Goal: Task Accomplishment & Management: Use online tool/utility

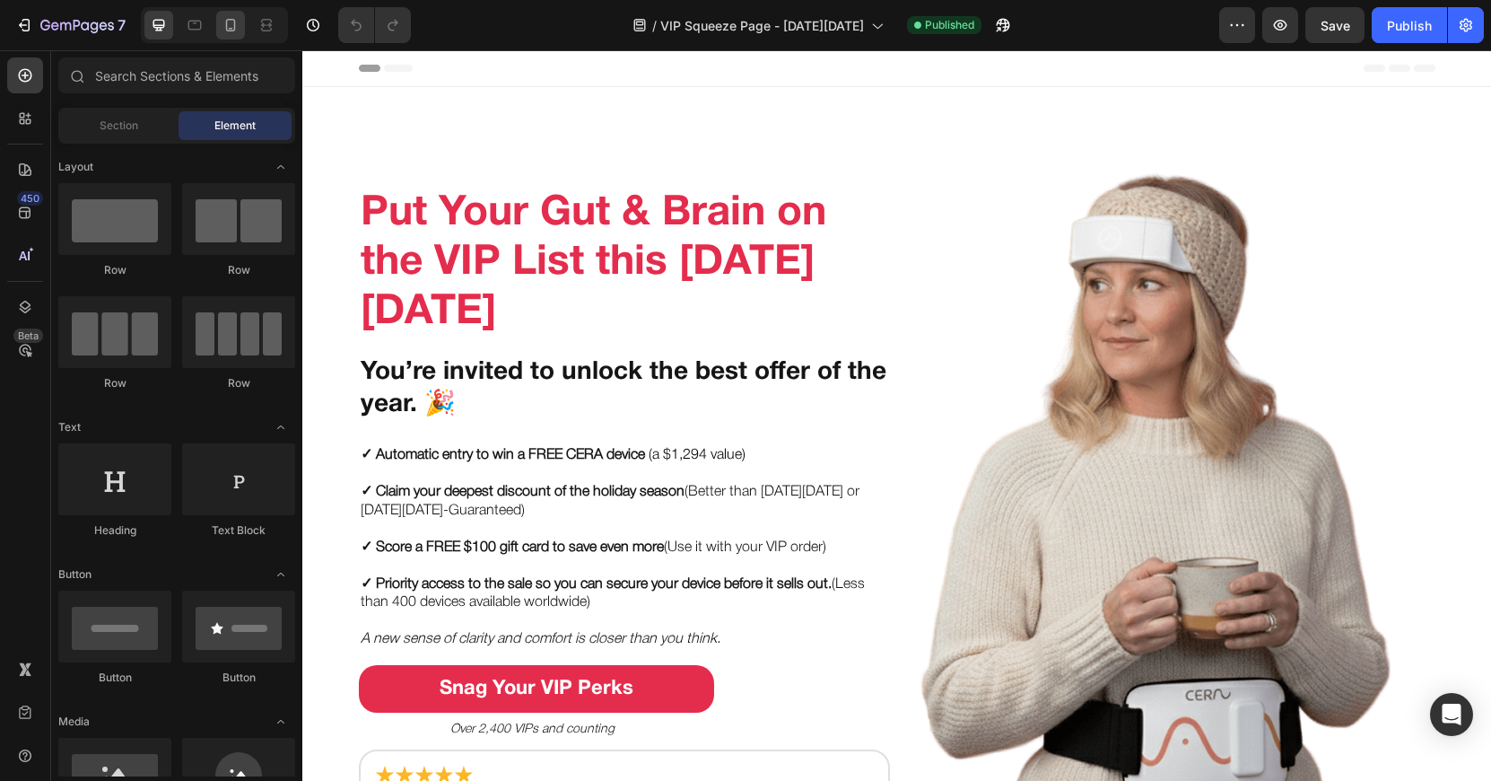
click at [241, 20] on div at bounding box center [230, 25] width 29 height 29
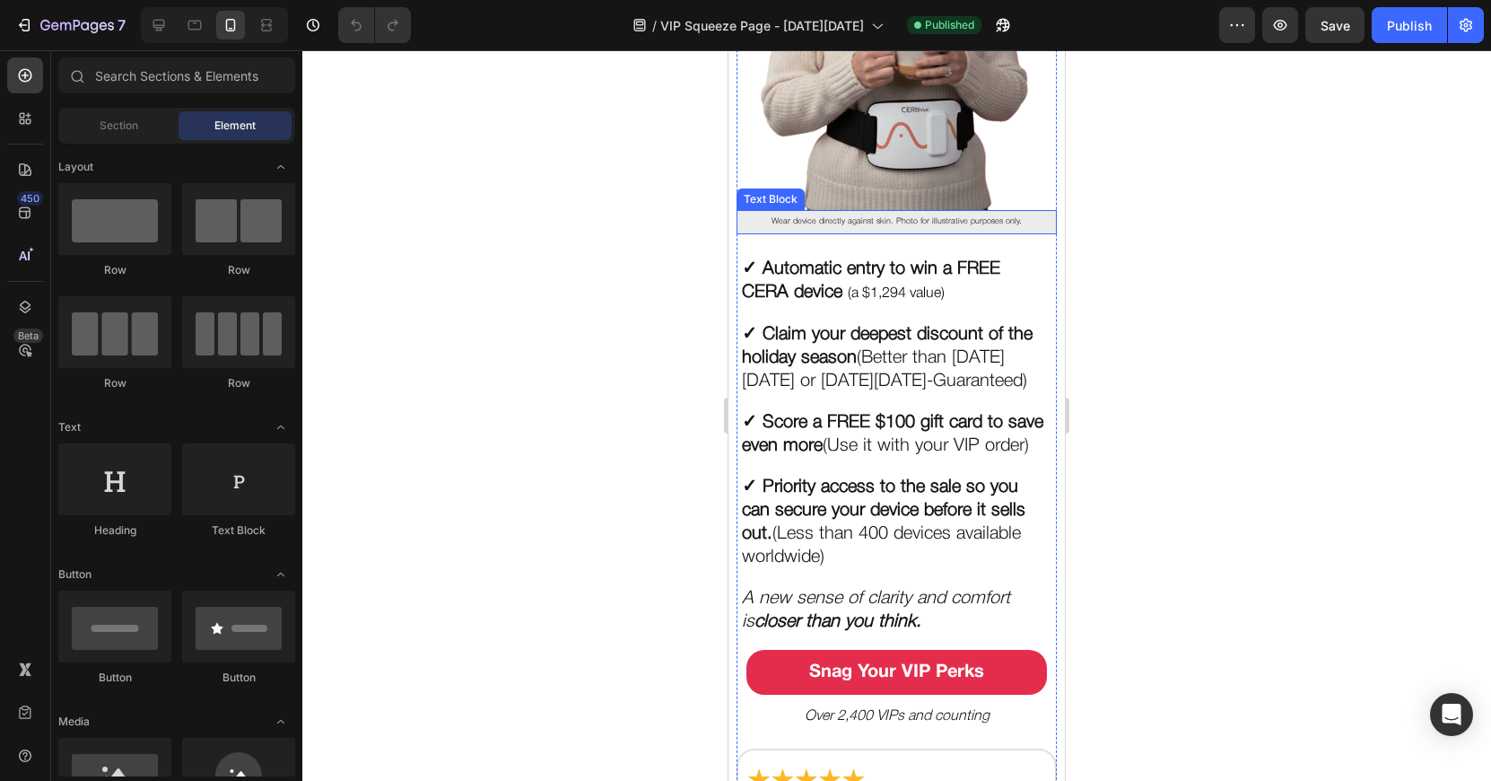
scroll to position [524, 0]
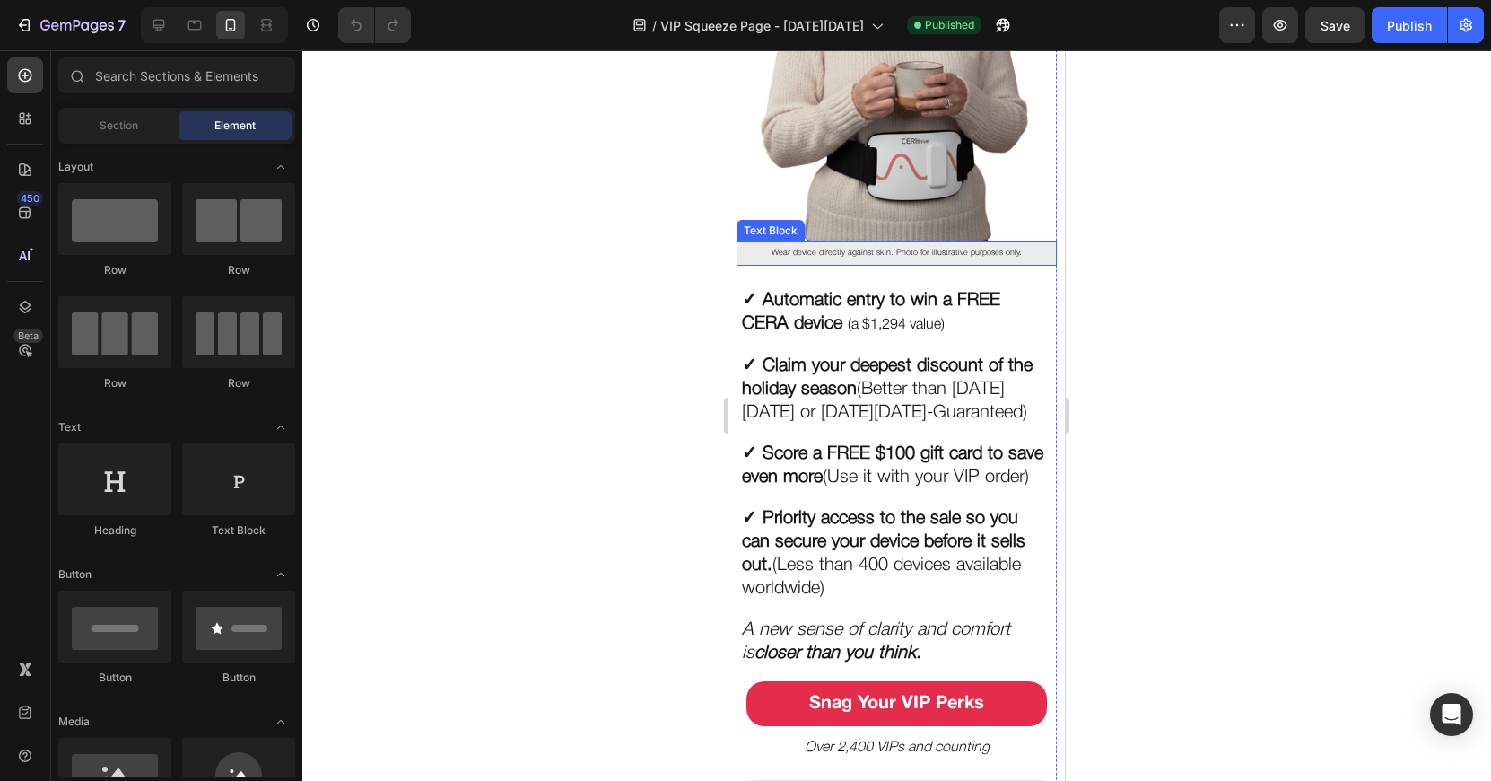
click at [762, 260] on p "Wear device directly against skin. Photo for illustrative purposes only." at bounding box center [896, 253] width 310 height 14
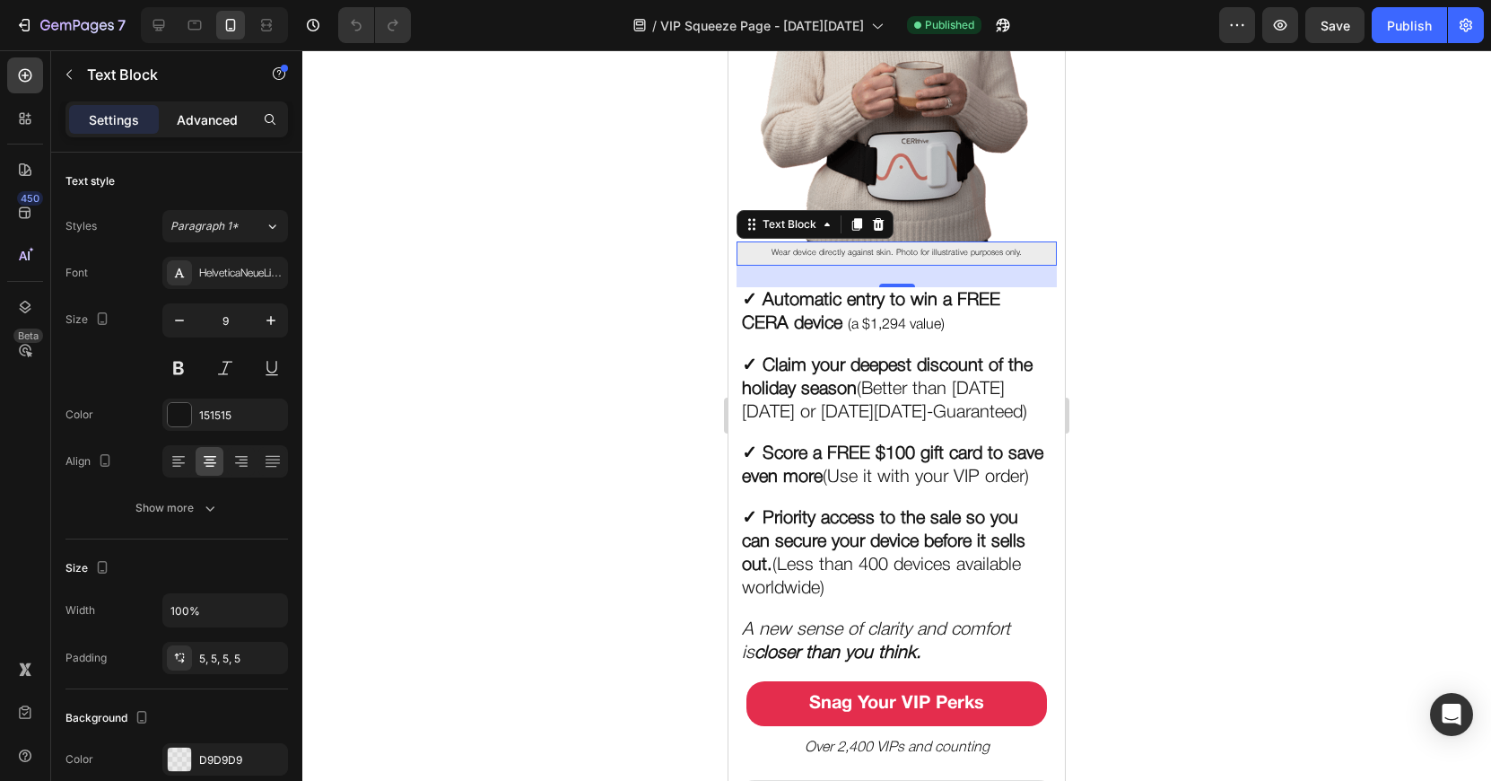
click at [186, 110] on p "Advanced" at bounding box center [207, 119] width 61 height 19
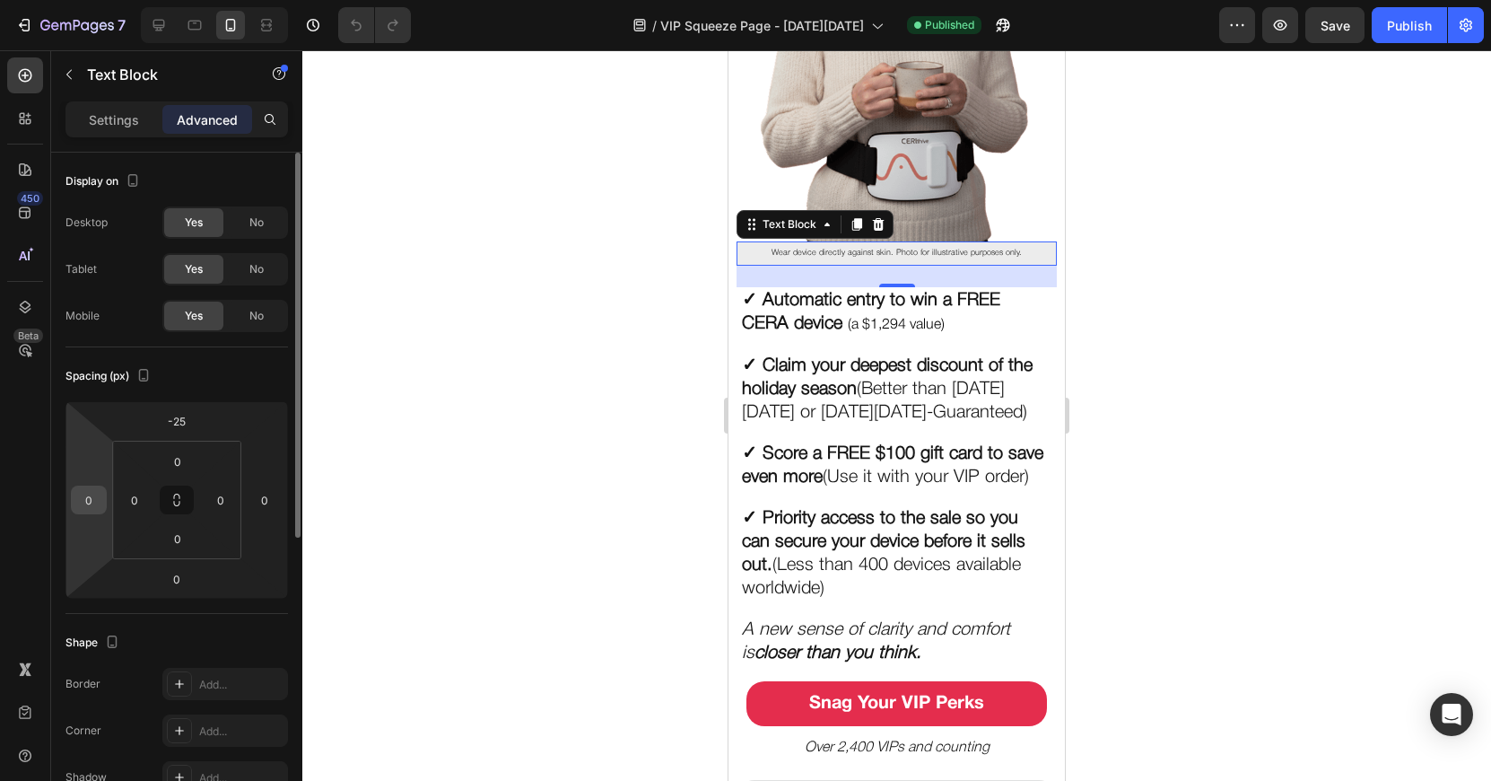
click at [93, 497] on input "0" at bounding box center [88, 499] width 27 height 27
type input "0"
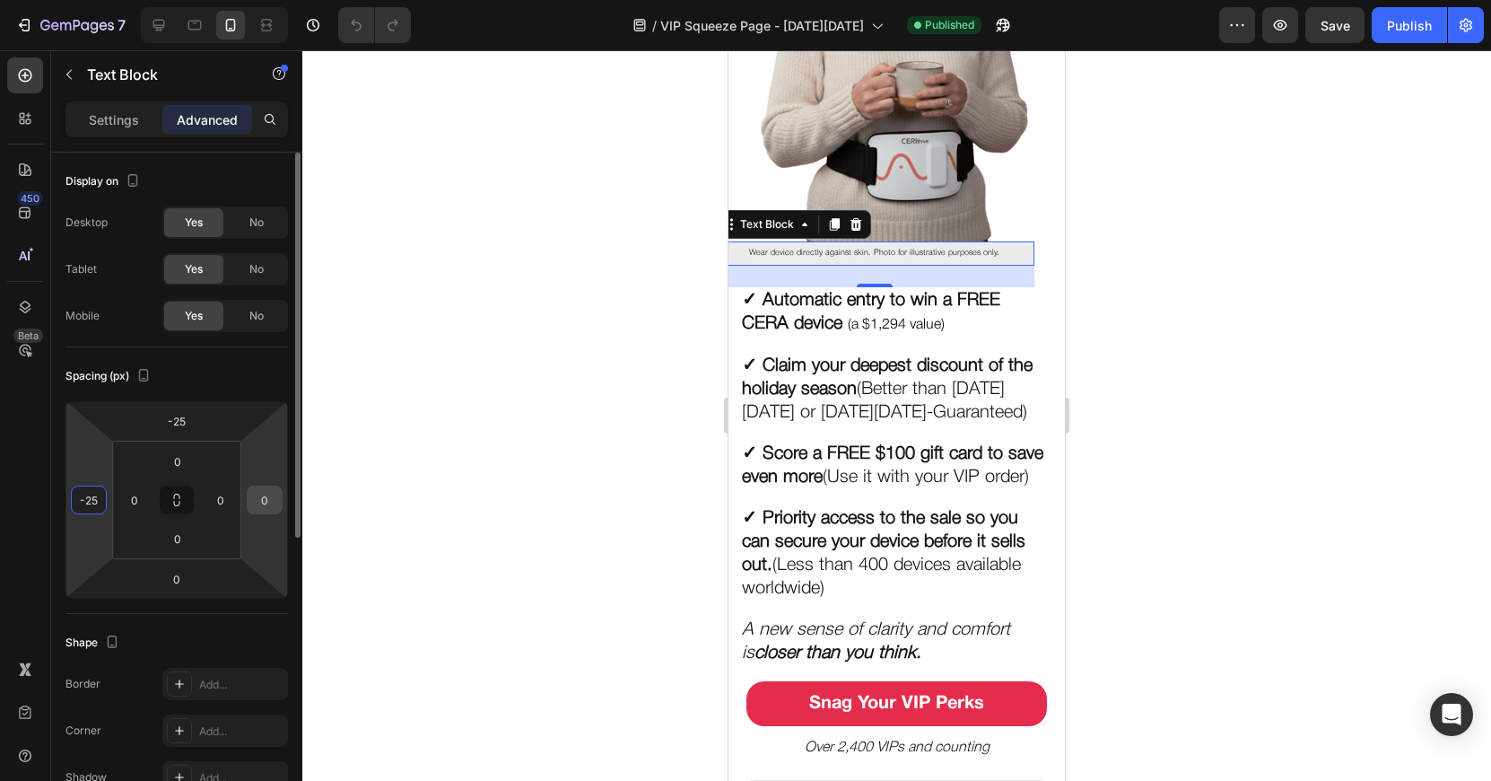
type input "-25"
click at [262, 501] on input "0" at bounding box center [264, 499] width 27 height 27
type input "-25"
click at [225, 360] on div "Spacing (px) -25 -25 0 -25 0 0 0 0" at bounding box center [177, 480] width 223 height 266
click at [262, 502] on input "-25" at bounding box center [264, 499] width 27 height 27
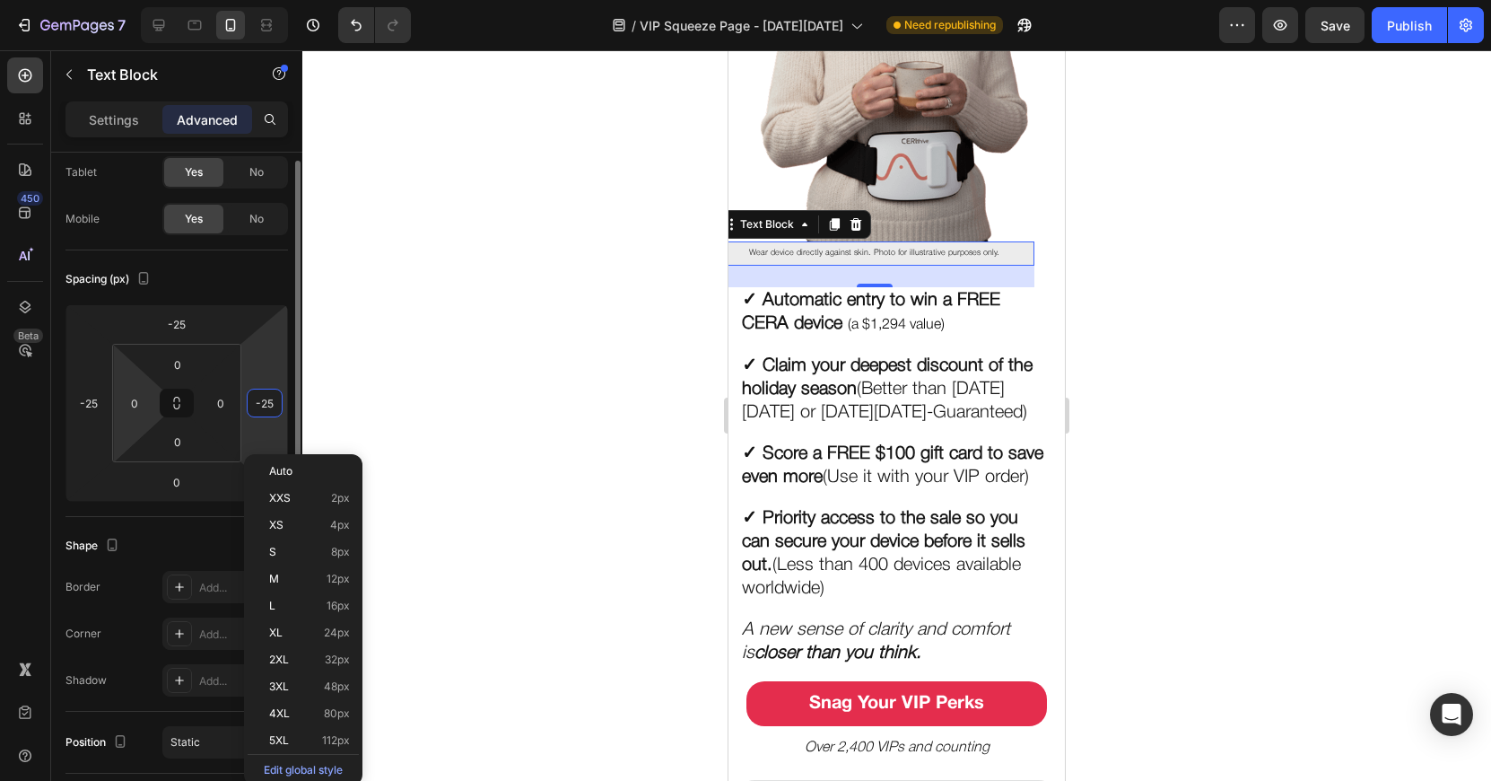
scroll to position [0, 0]
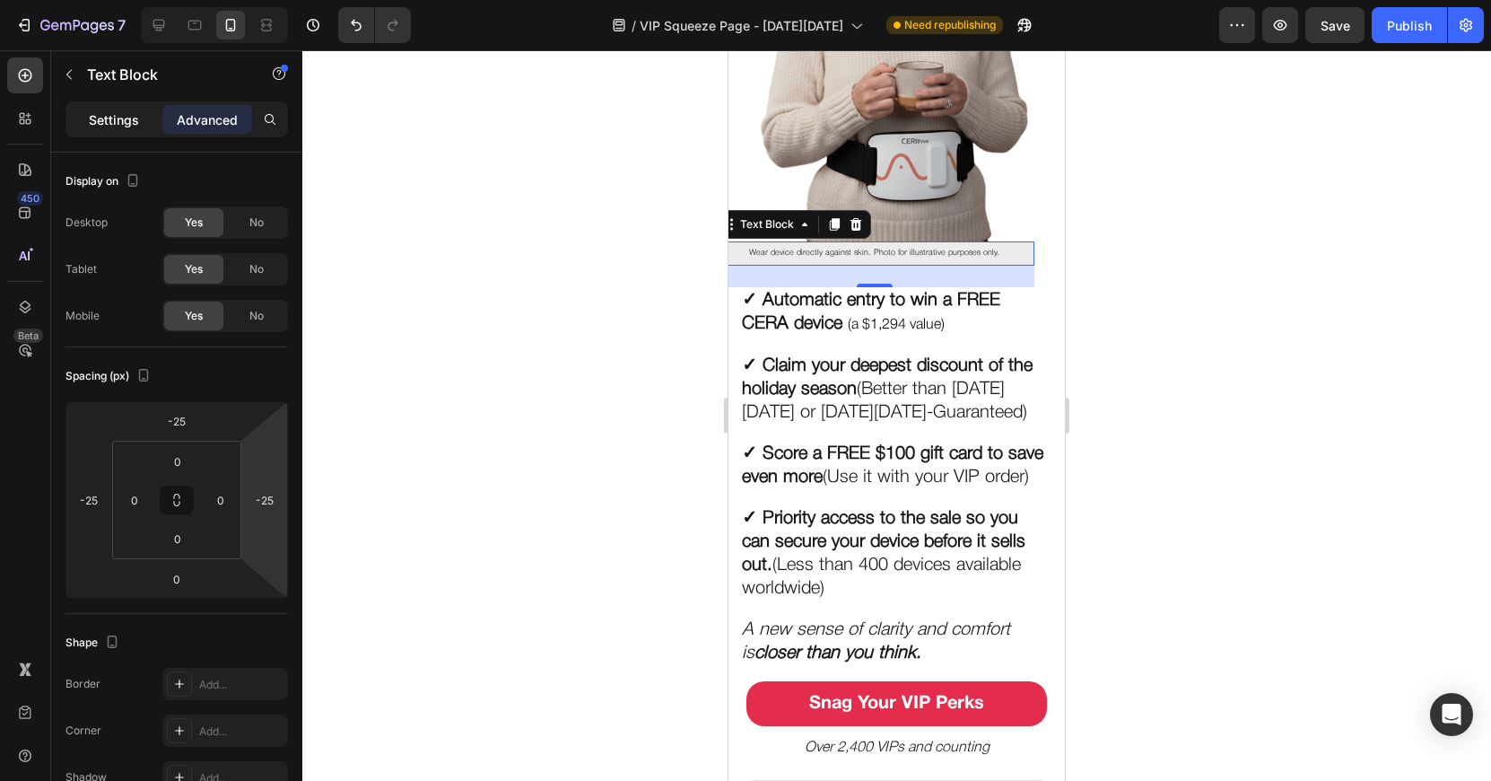
click at [130, 114] on p "Settings" at bounding box center [114, 119] width 50 height 19
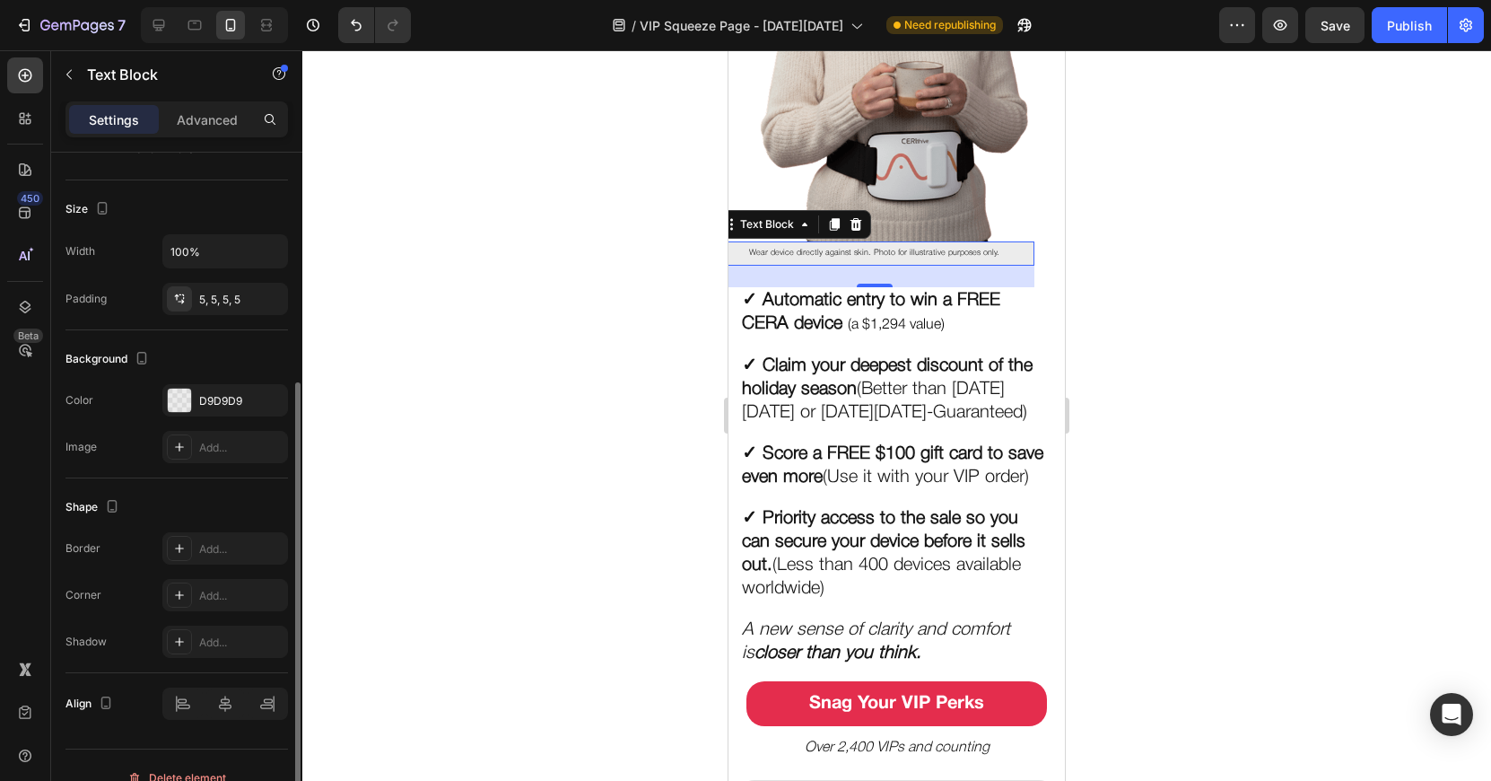
scroll to position [165, 0]
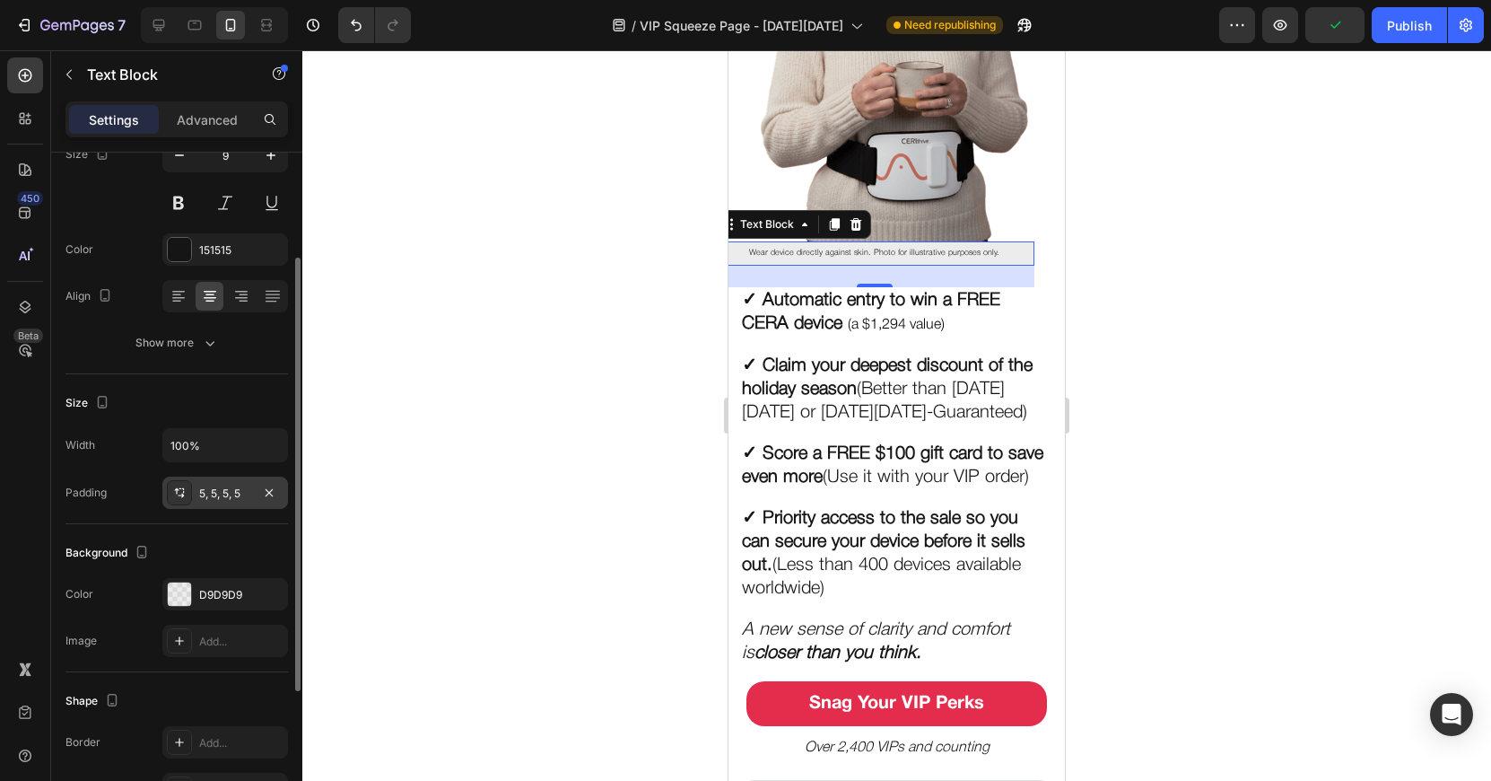
click at [219, 496] on div "5, 5, 5, 5" at bounding box center [225, 493] width 52 height 16
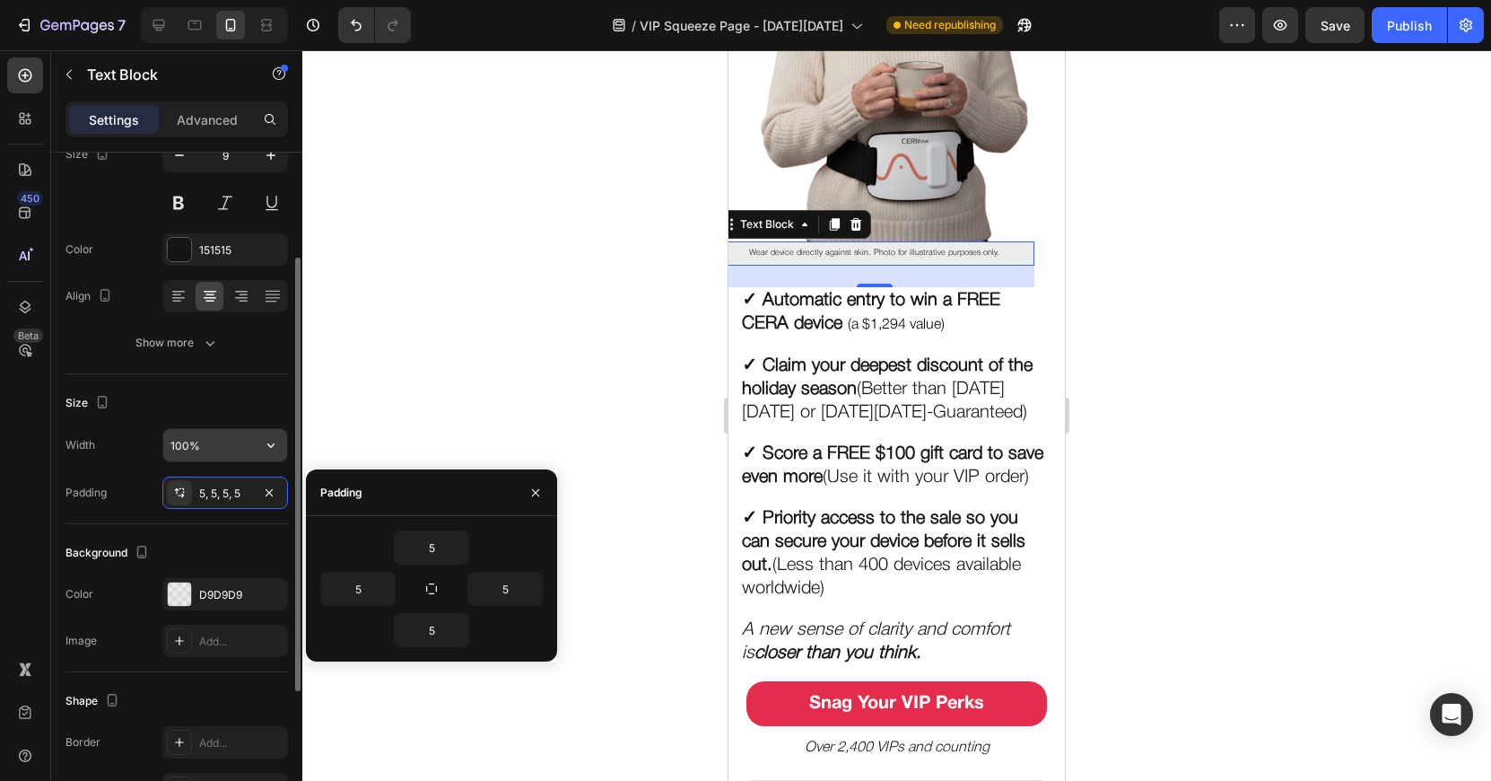
click at [218, 453] on input "100%" at bounding box center [225, 445] width 124 height 32
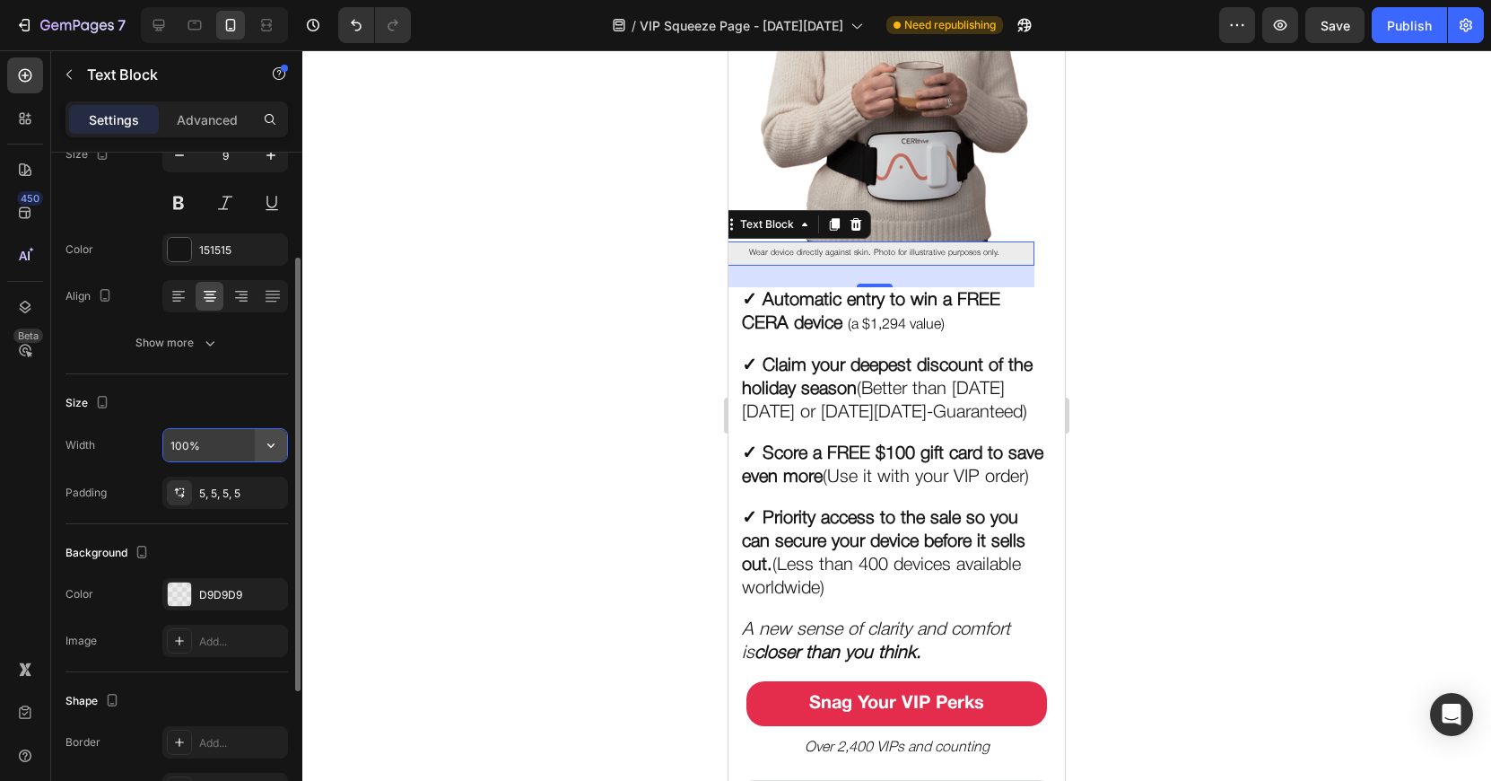
click at [260, 450] on button "button" at bounding box center [271, 445] width 32 height 32
click at [189, 107] on div "Advanced" at bounding box center [207, 119] width 90 height 29
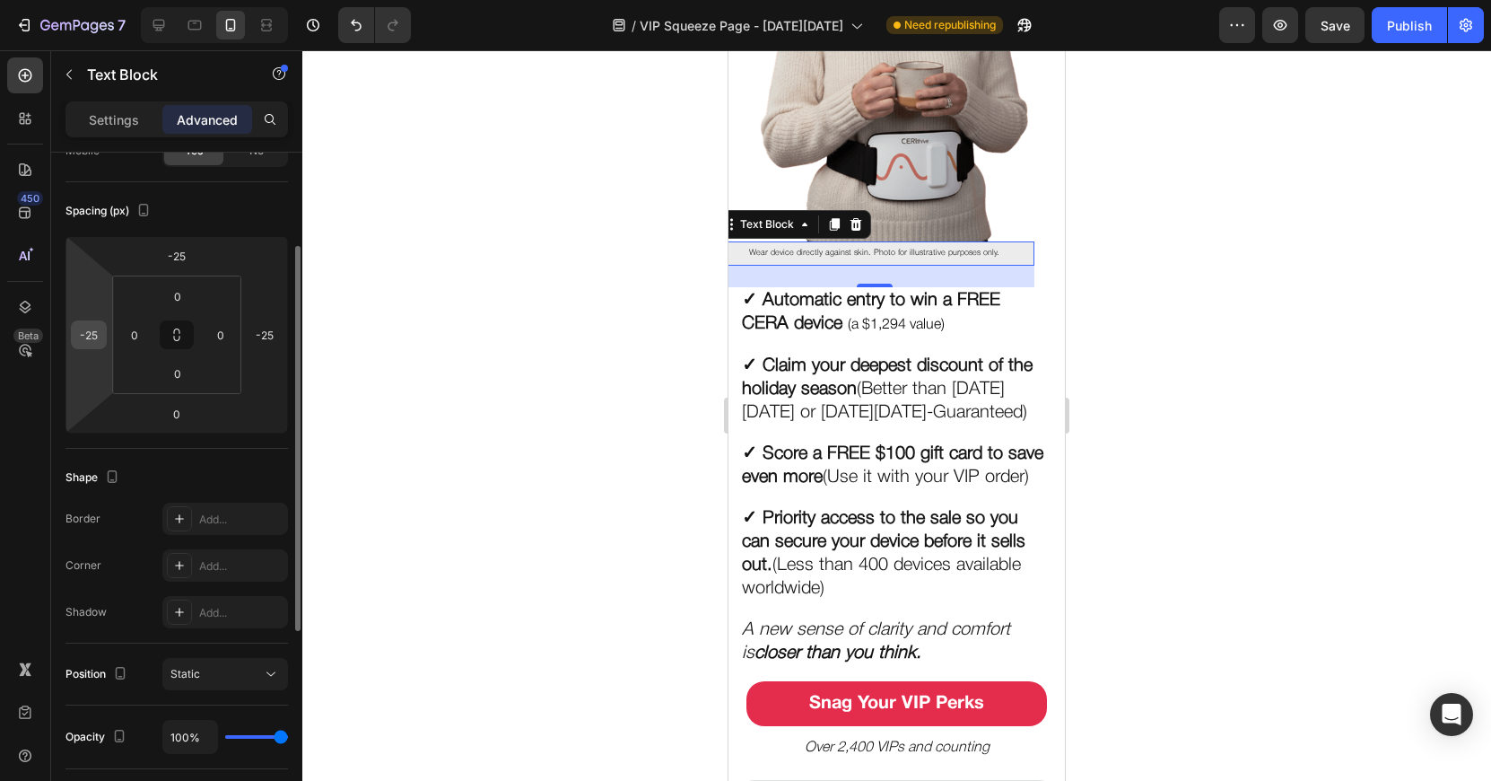
click at [100, 330] on input "-25" at bounding box center [88, 334] width 27 height 27
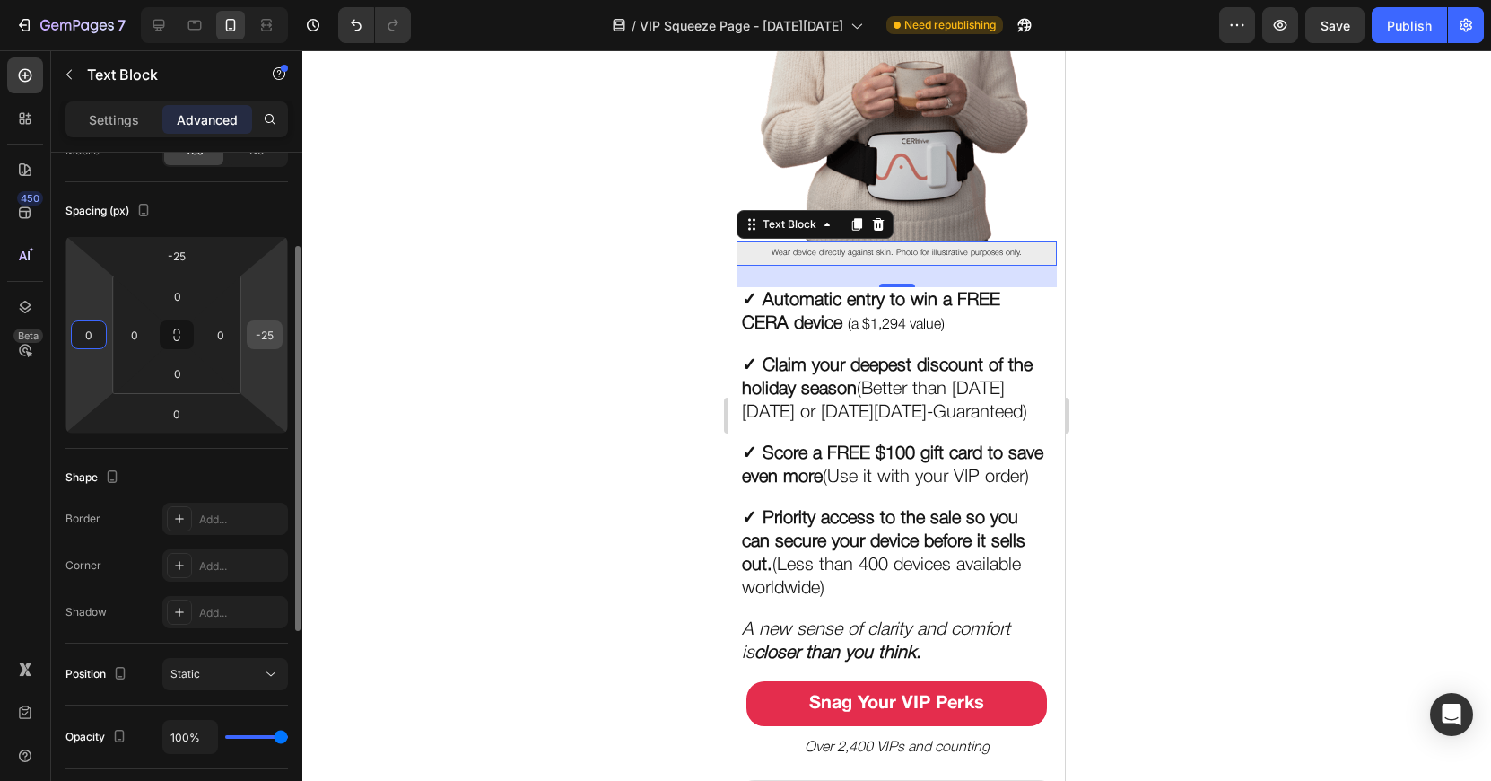
type input "0"
click at [267, 333] on input "-25" at bounding box center [264, 334] width 27 height 27
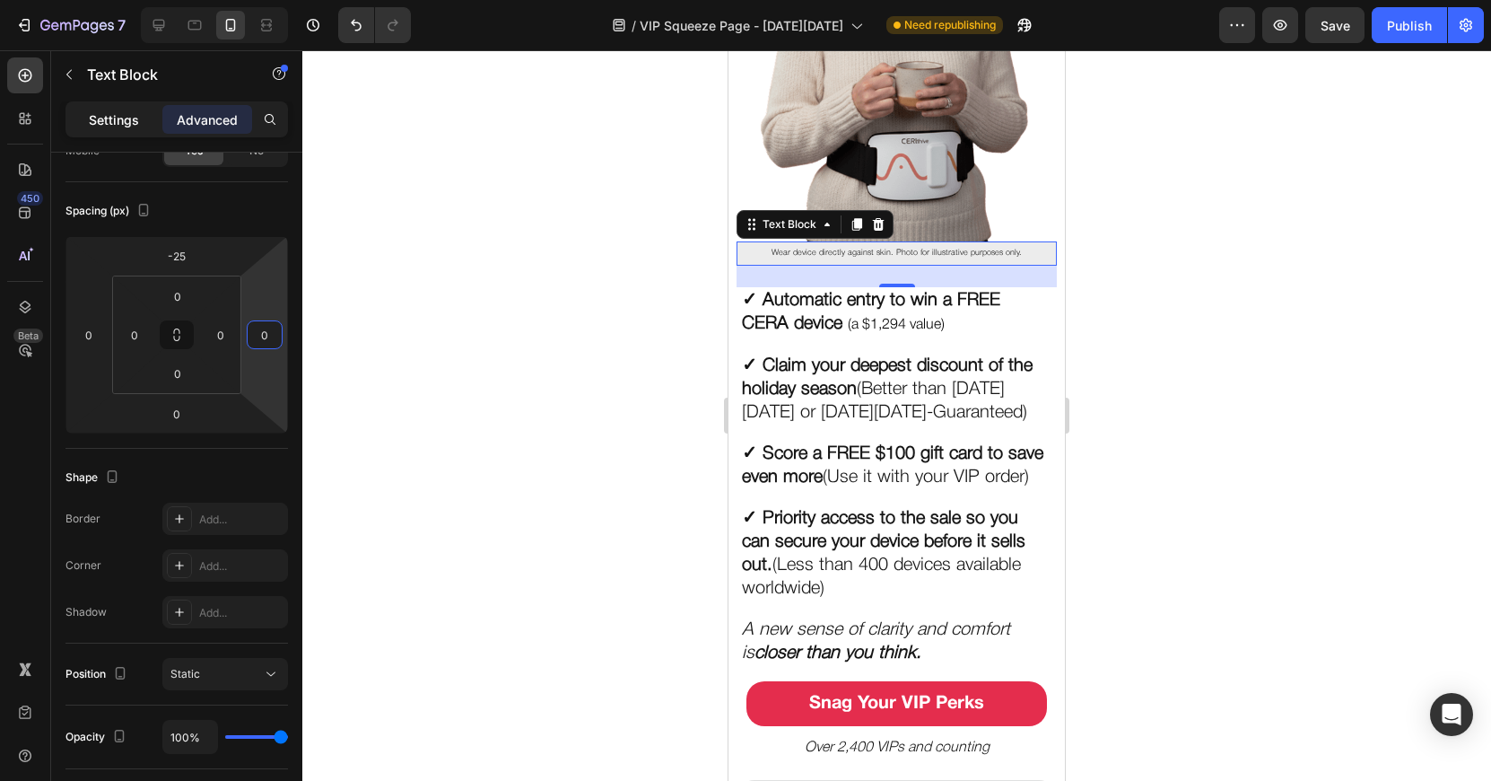
type input "0"
click at [130, 130] on div "Settings" at bounding box center [114, 119] width 90 height 29
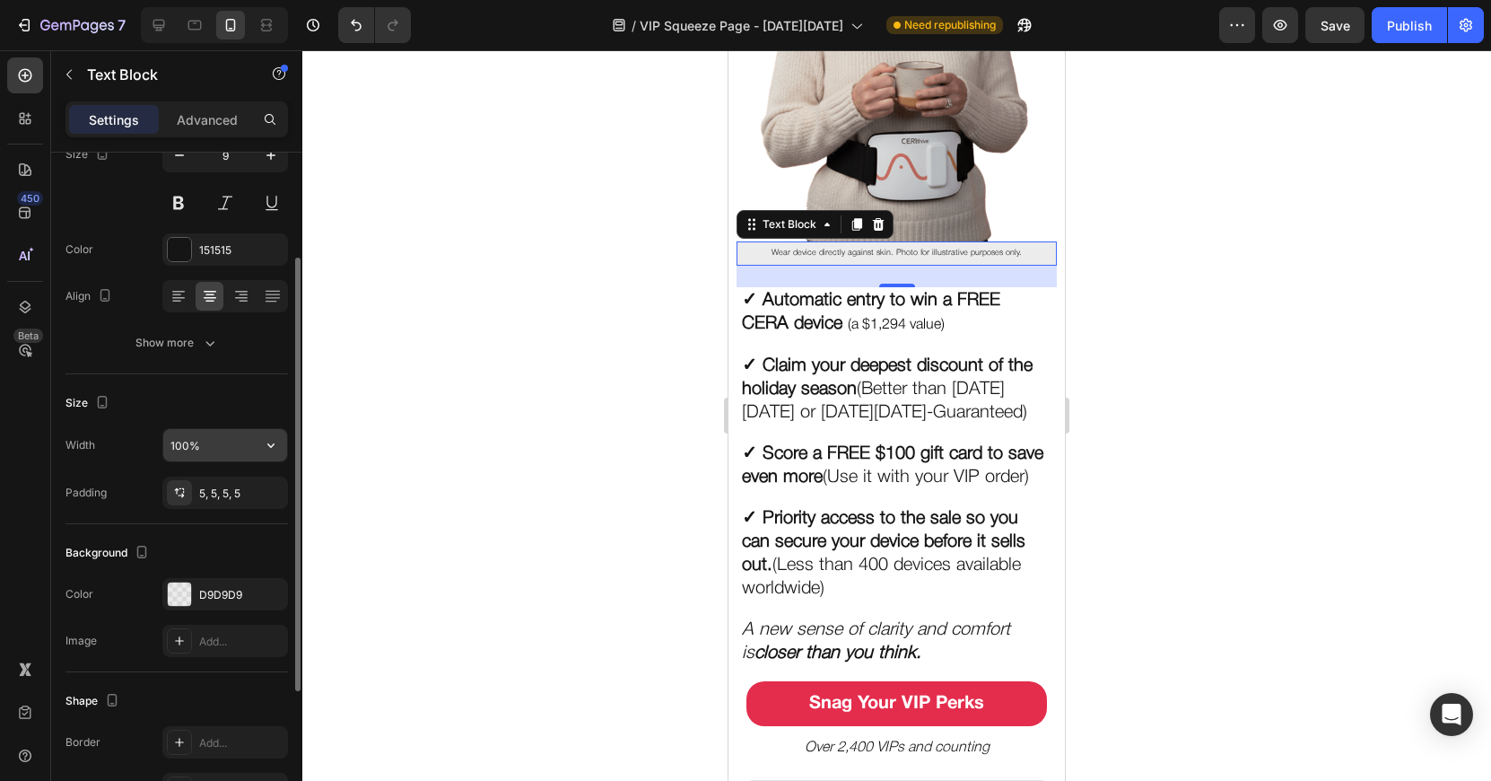
click at [207, 451] on input "100%" at bounding box center [225, 445] width 124 height 32
click at [262, 441] on icon "button" at bounding box center [271, 445] width 18 height 18
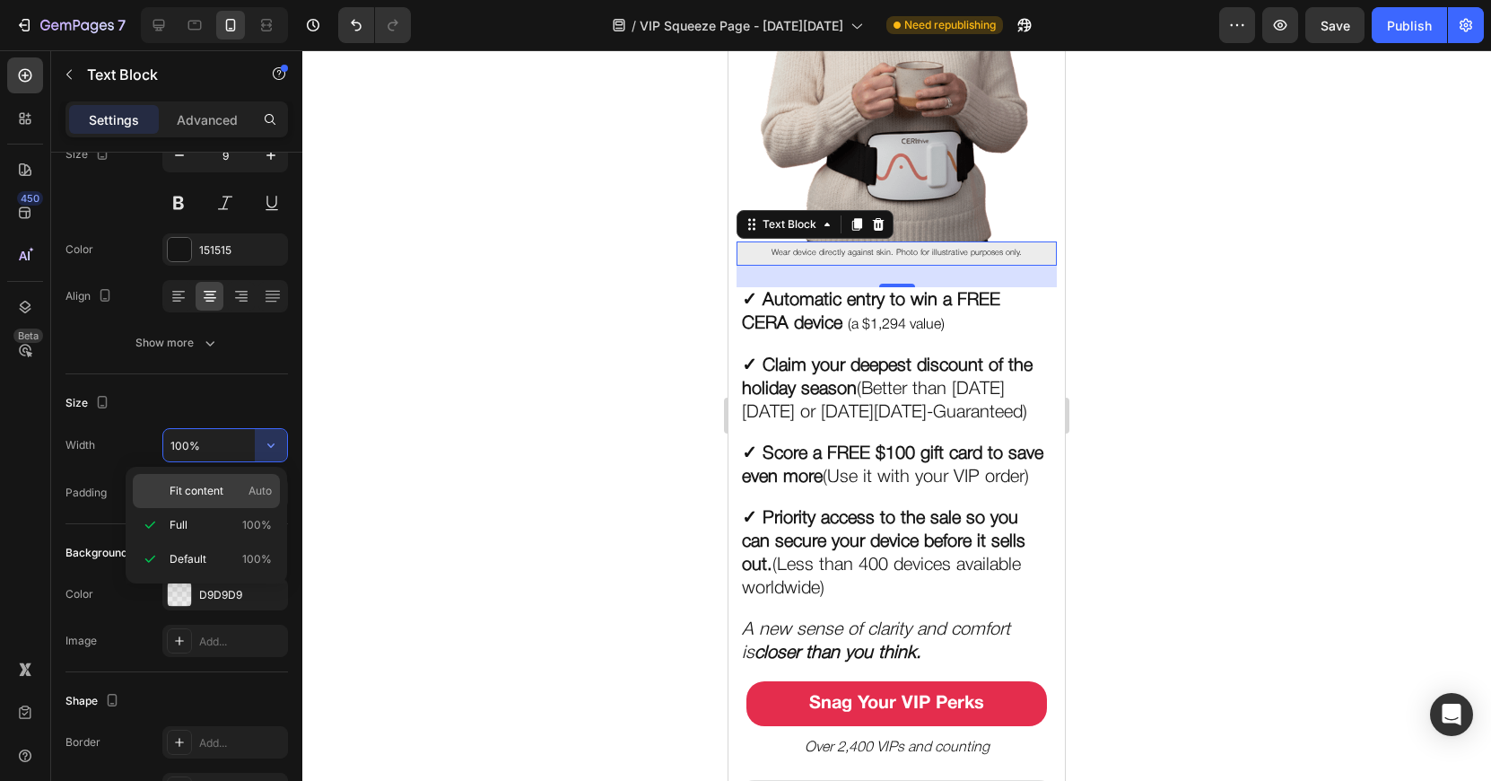
click at [229, 487] on p "Fit content Auto" at bounding box center [221, 491] width 102 height 16
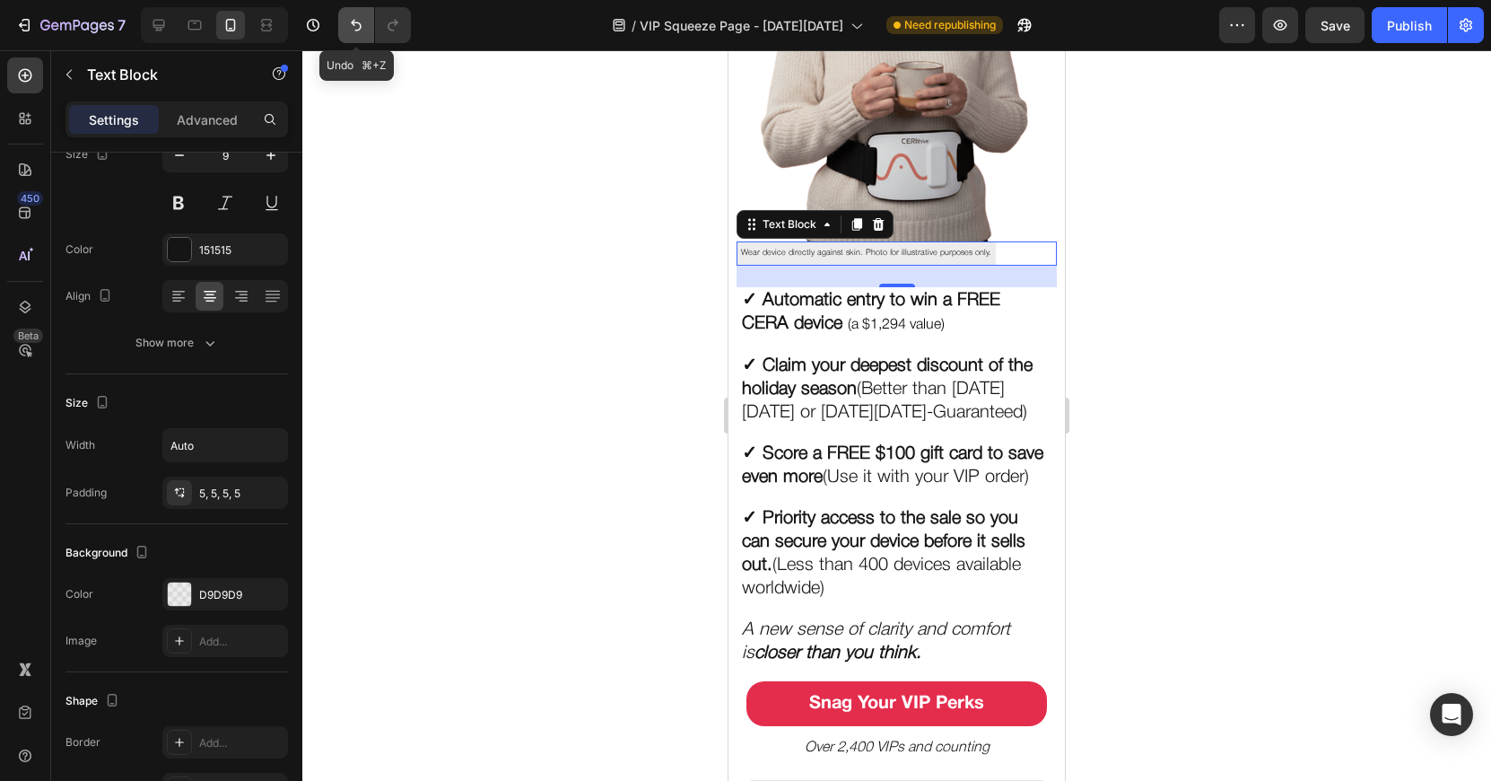
click at [340, 23] on button "Undo/Redo" at bounding box center [356, 25] width 36 height 36
type input "100%"
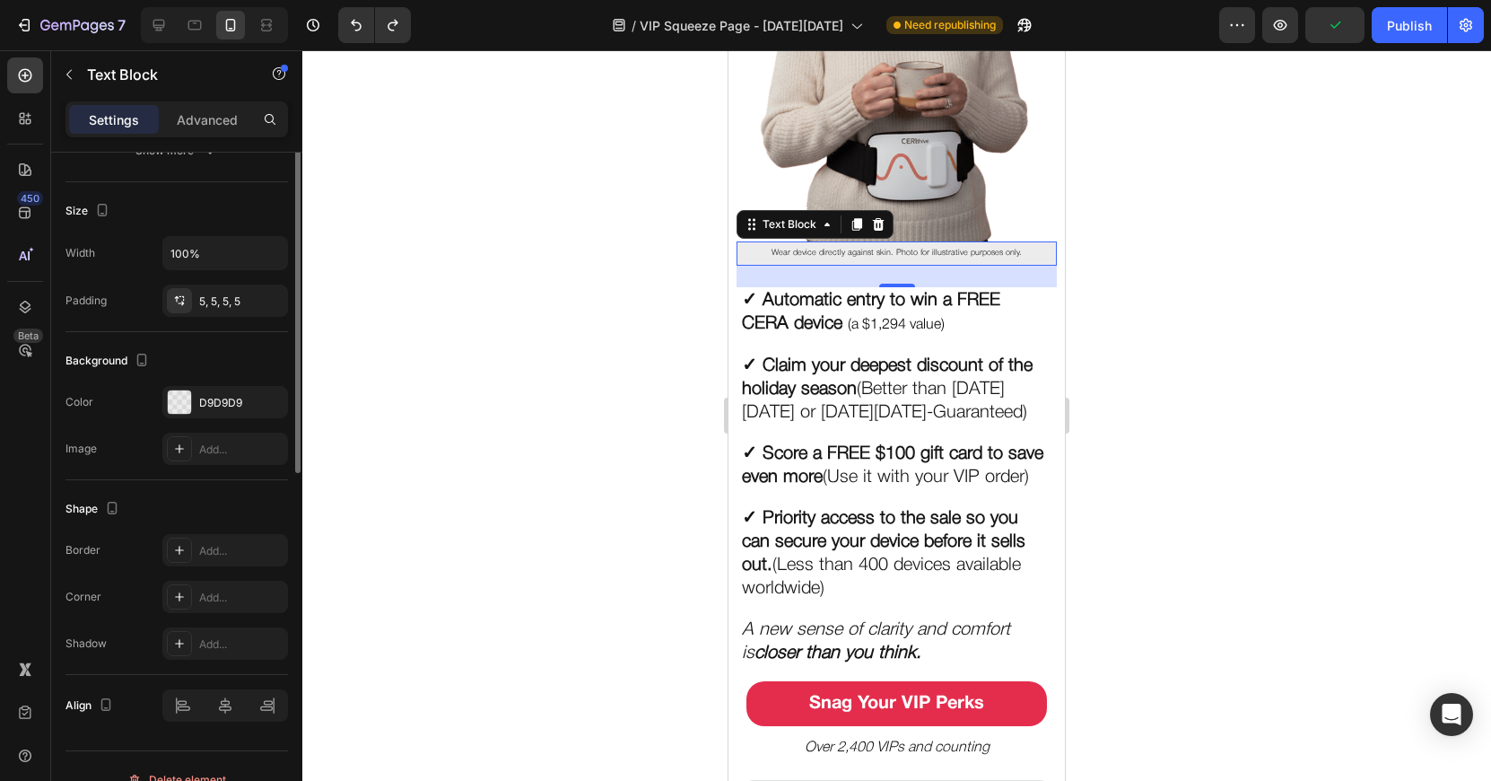
scroll to position [0, 0]
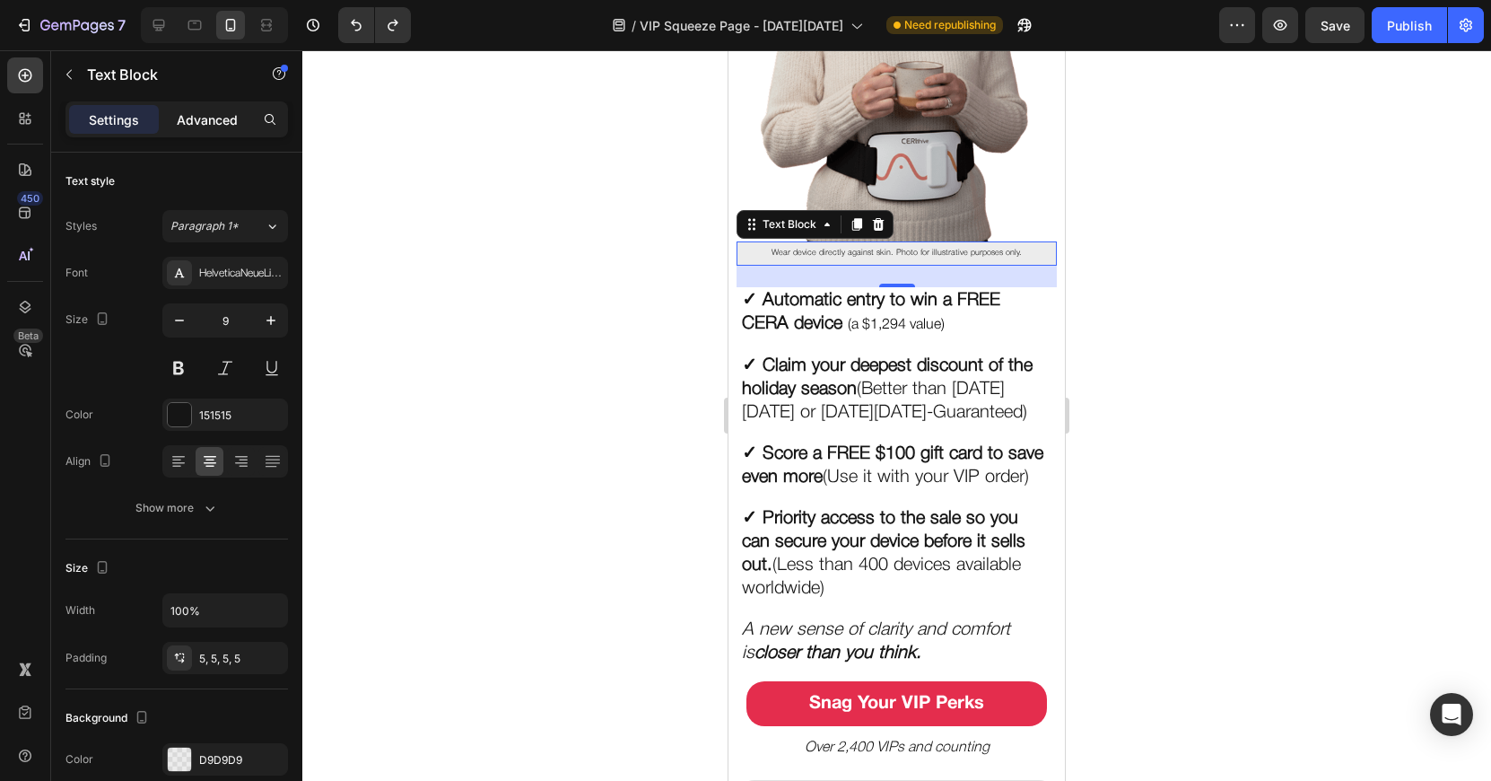
click at [188, 110] on p "Advanced" at bounding box center [207, 119] width 61 height 19
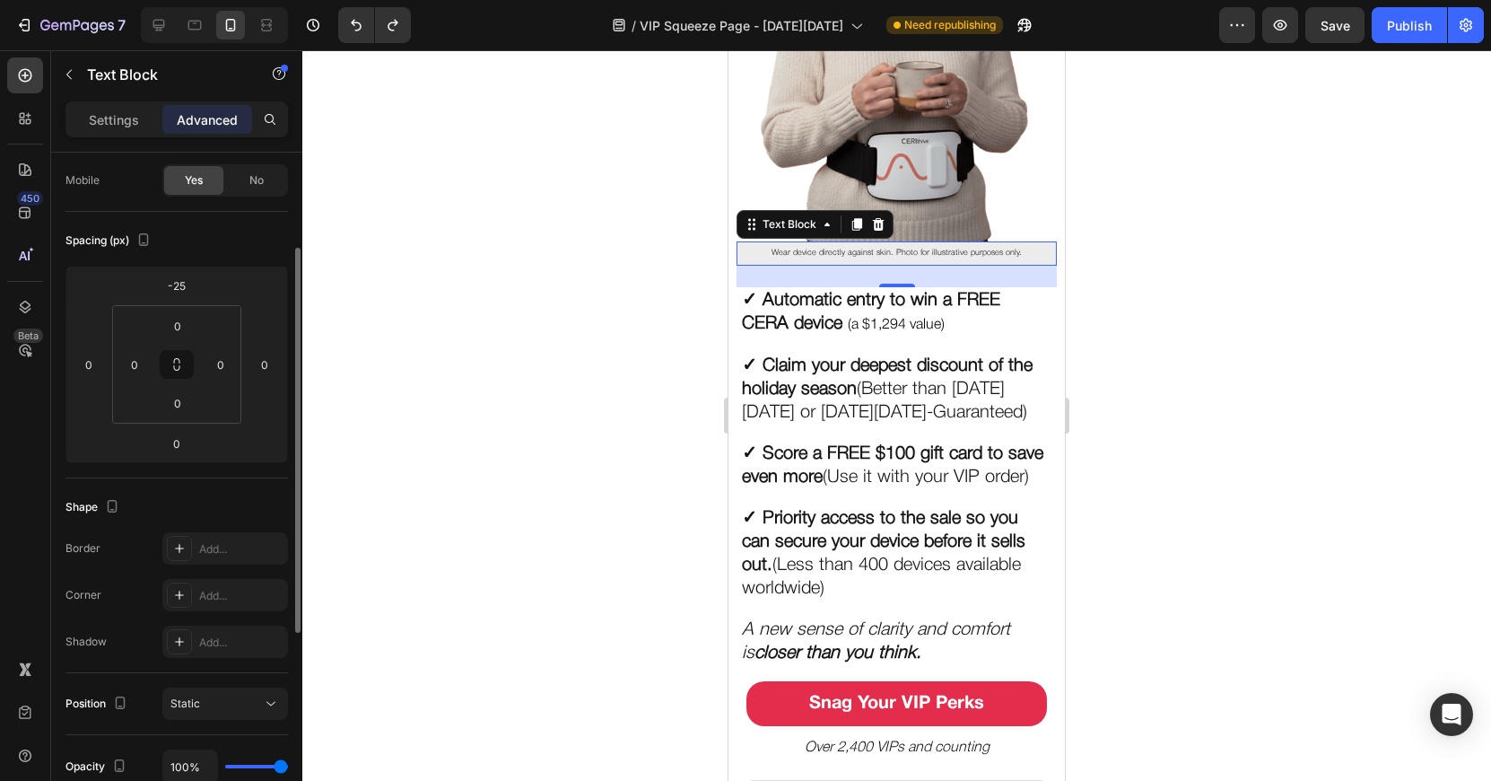
scroll to position [147, 0]
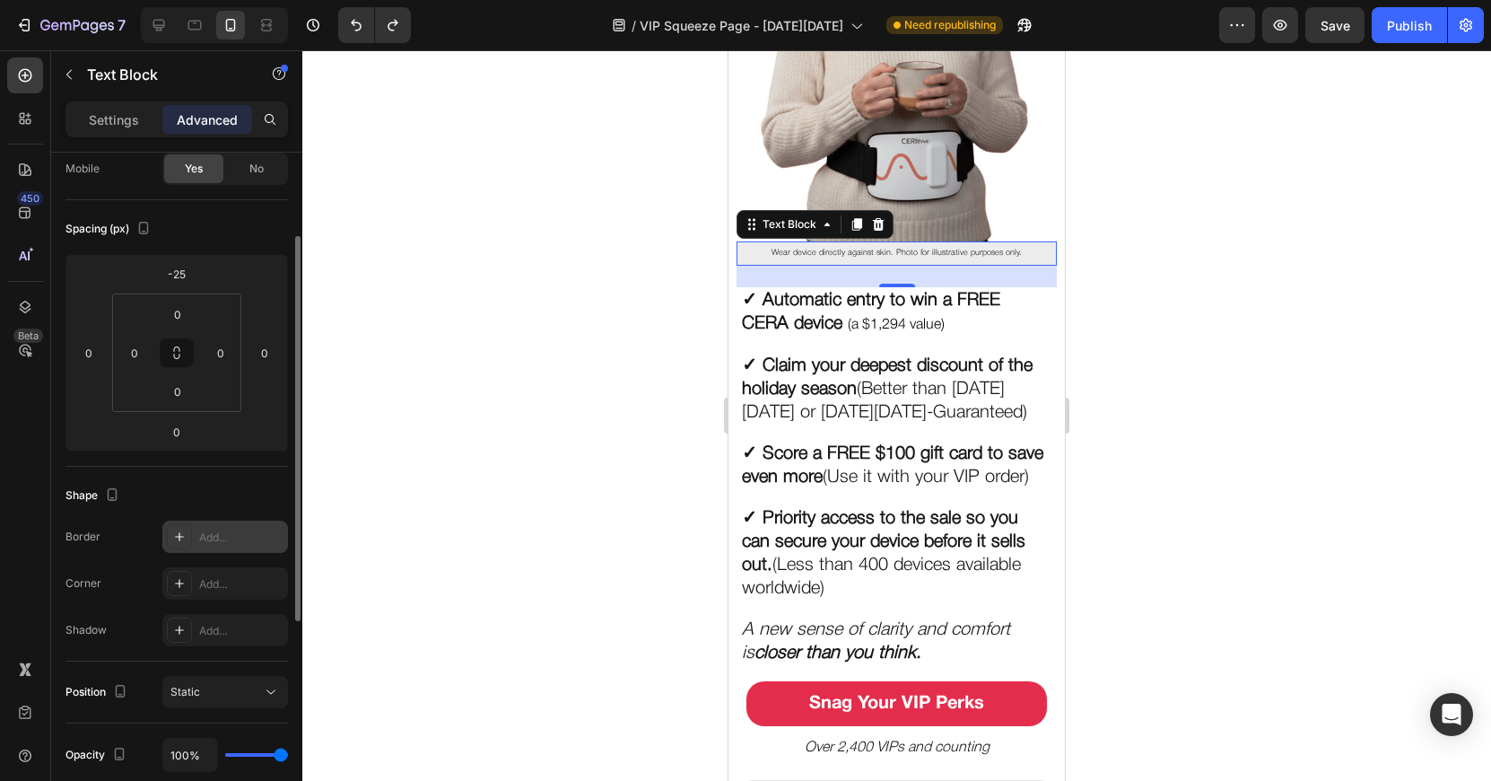
click at [227, 543] on div "Add..." at bounding box center [241, 537] width 84 height 16
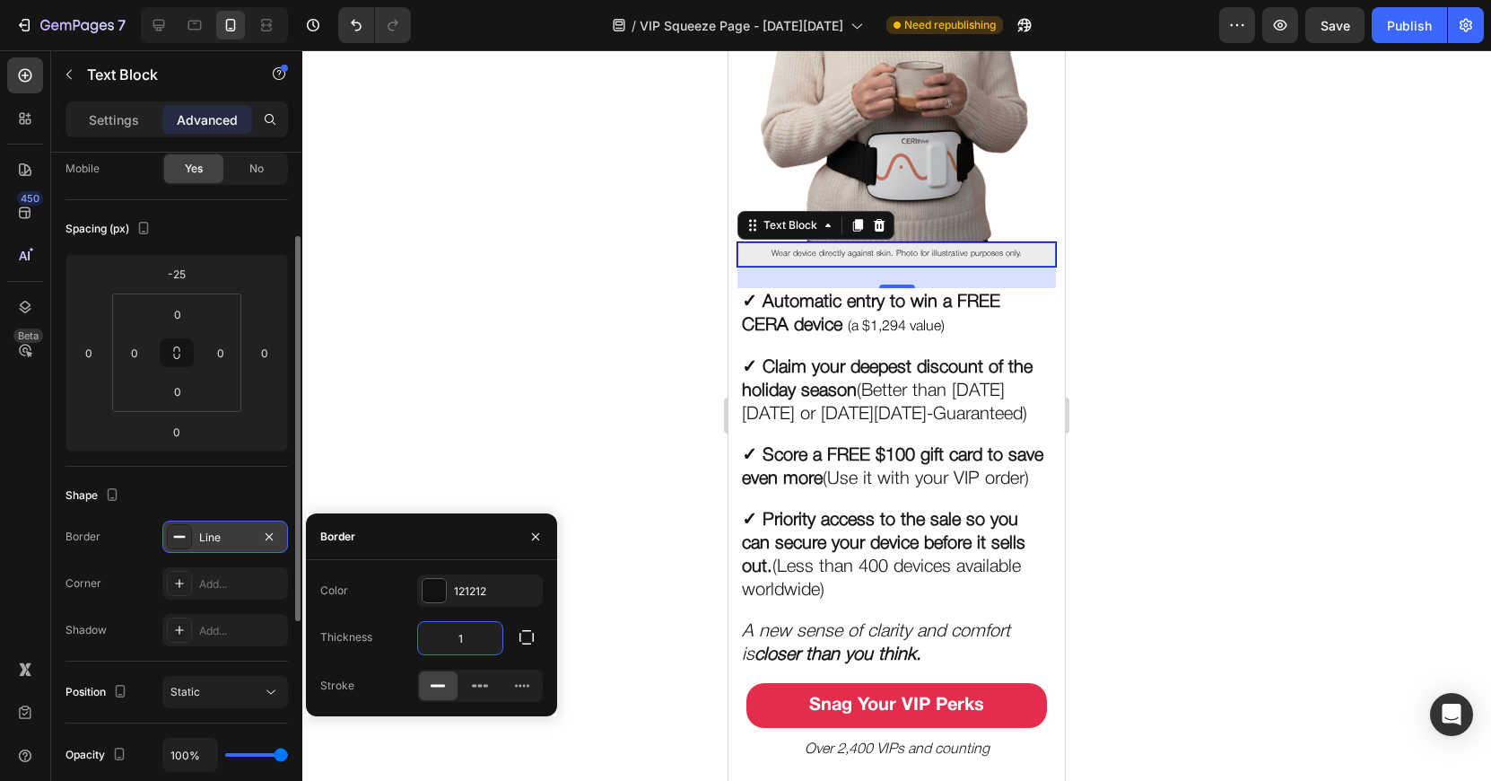
click at [489, 636] on input "1" at bounding box center [460, 638] width 84 height 32
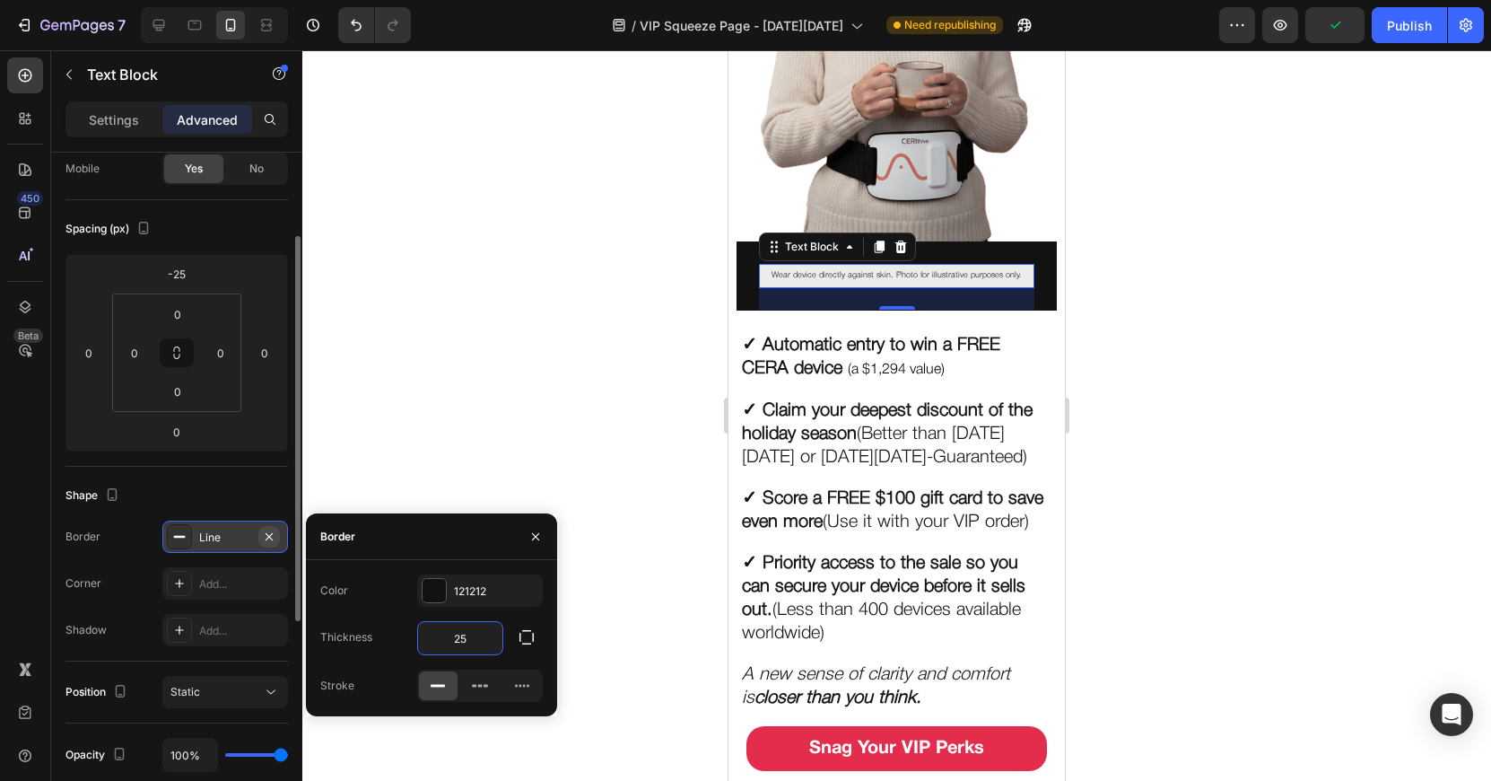
type input "25"
click at [266, 534] on icon "button" at bounding box center [269, 535] width 7 height 7
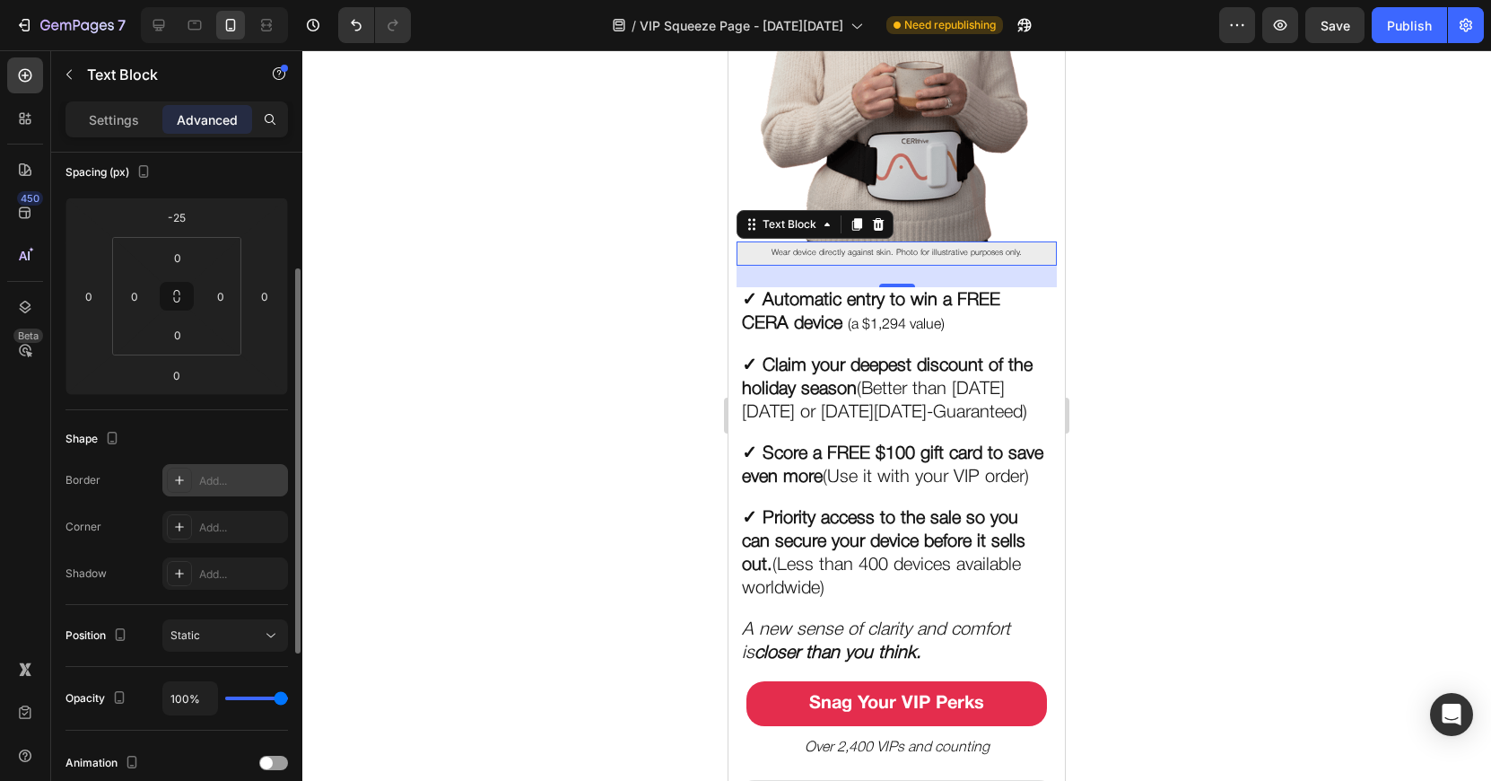
scroll to position [240, 0]
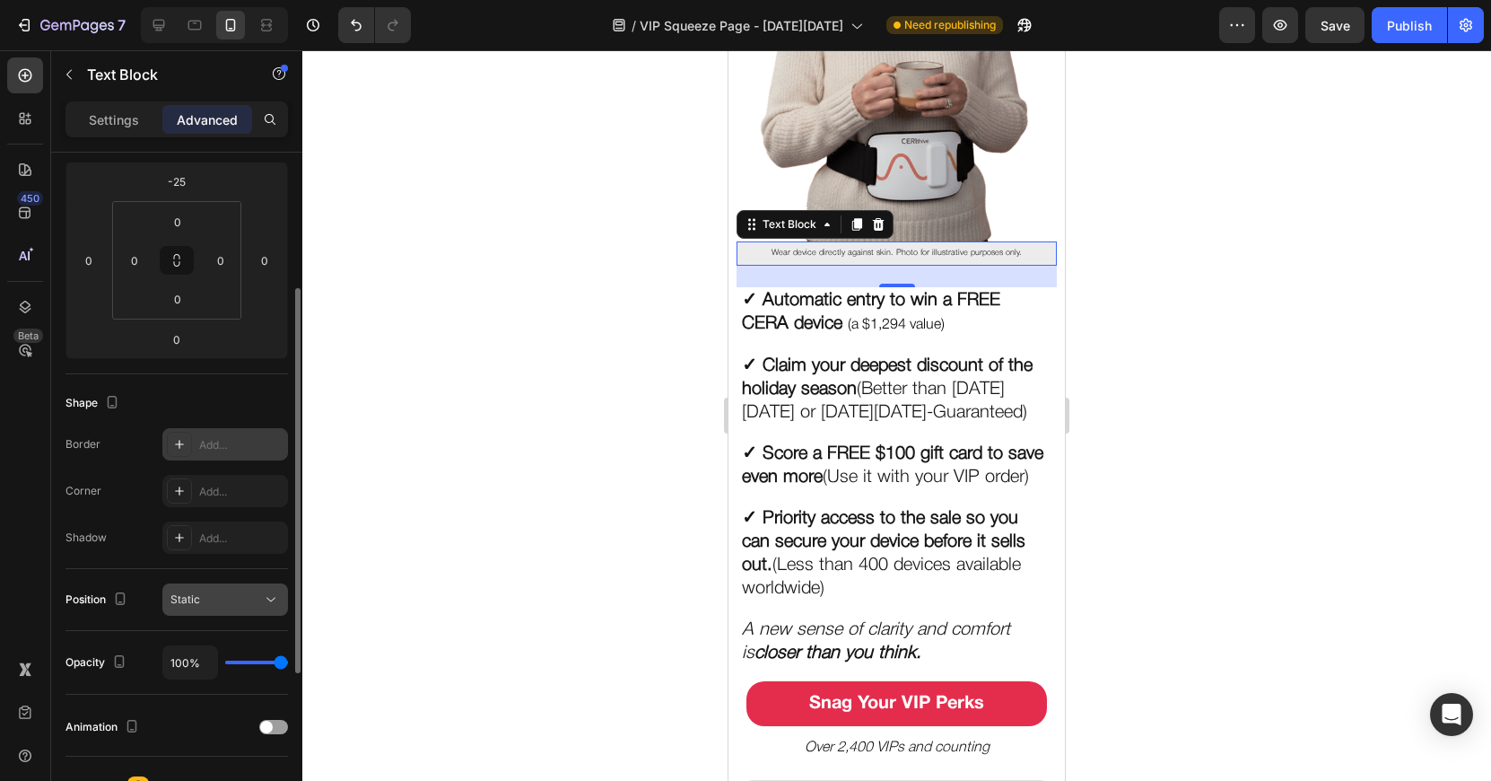
click at [240, 607] on div "Static" at bounding box center [216, 599] width 92 height 16
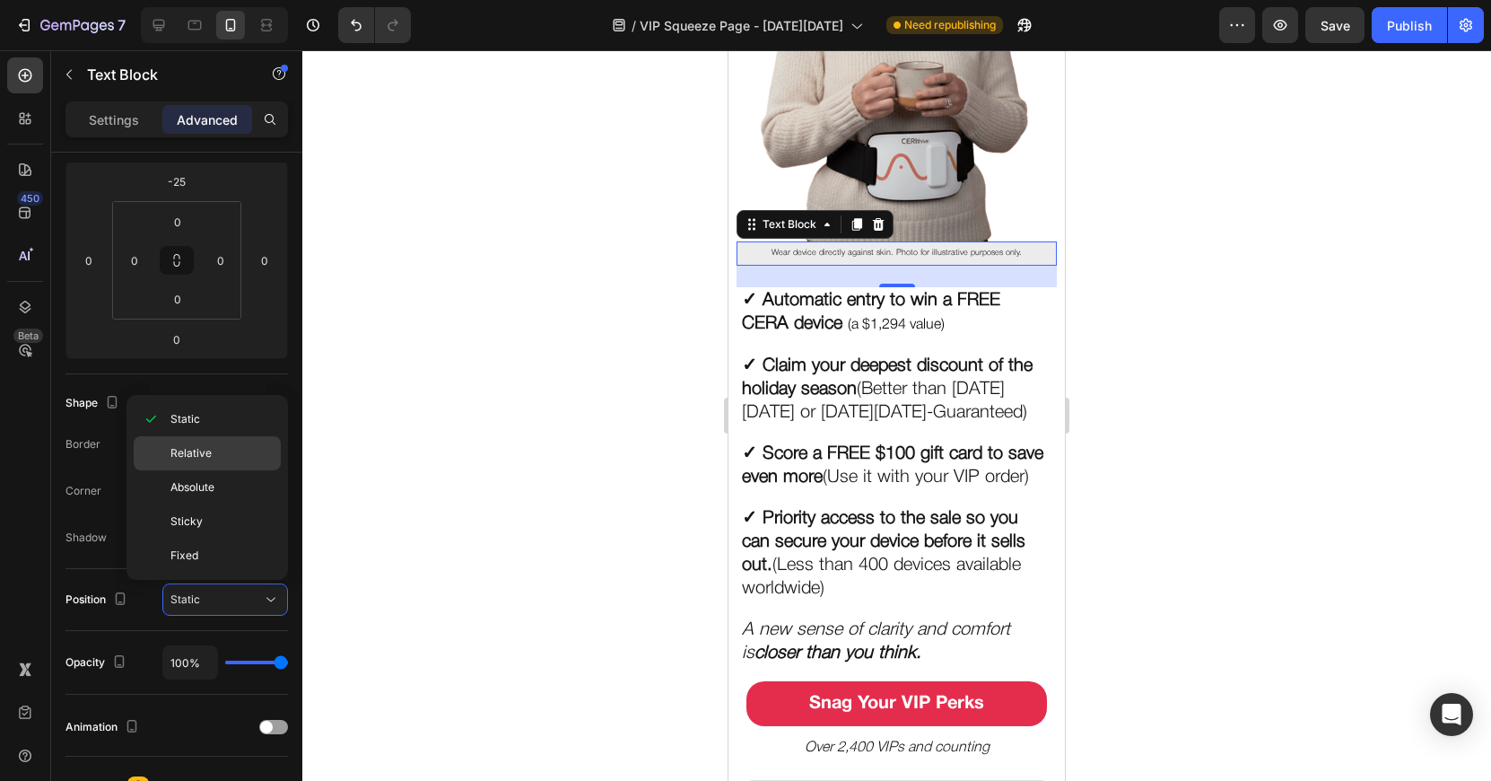
click at [222, 450] on p "Relative" at bounding box center [221, 453] width 102 height 16
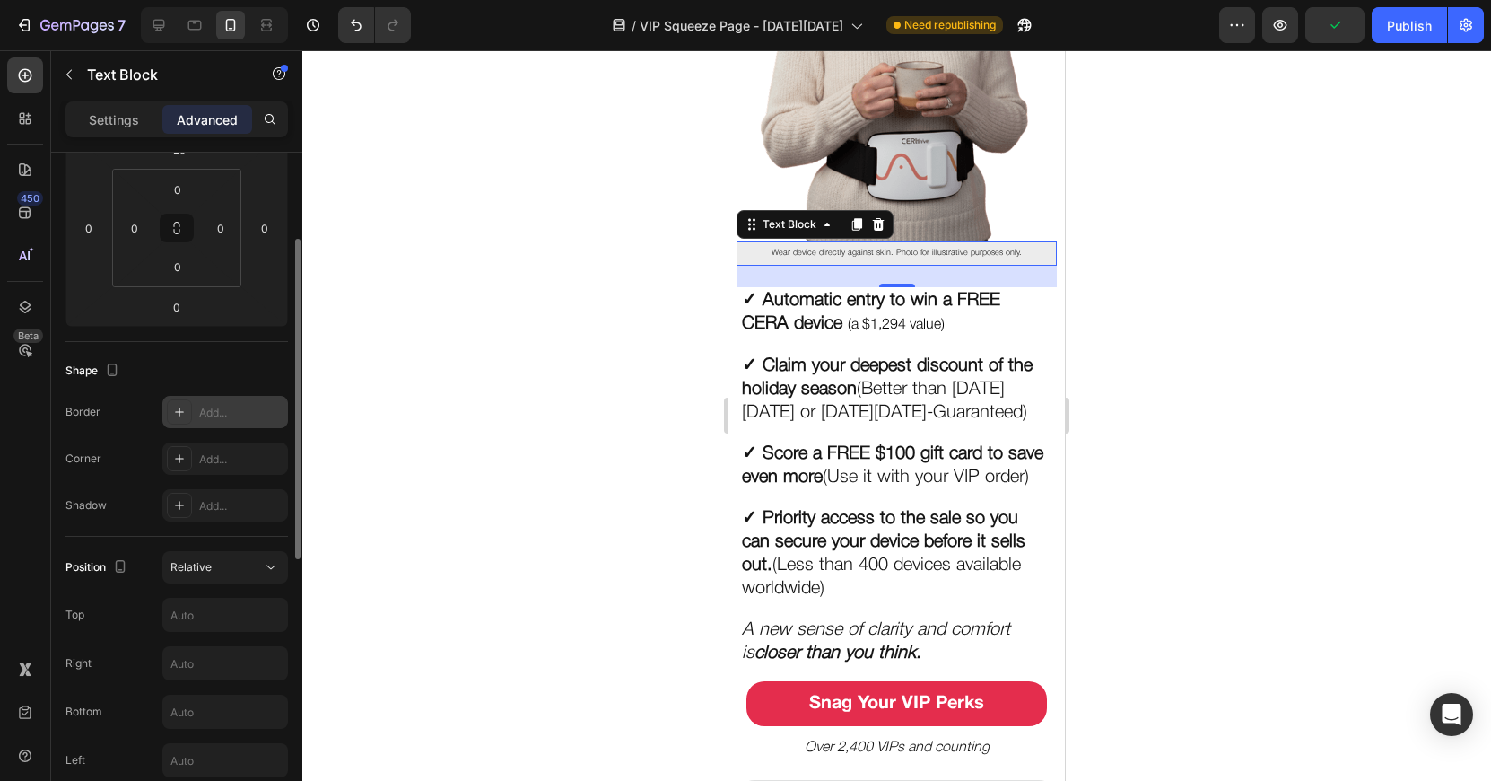
scroll to position [323, 0]
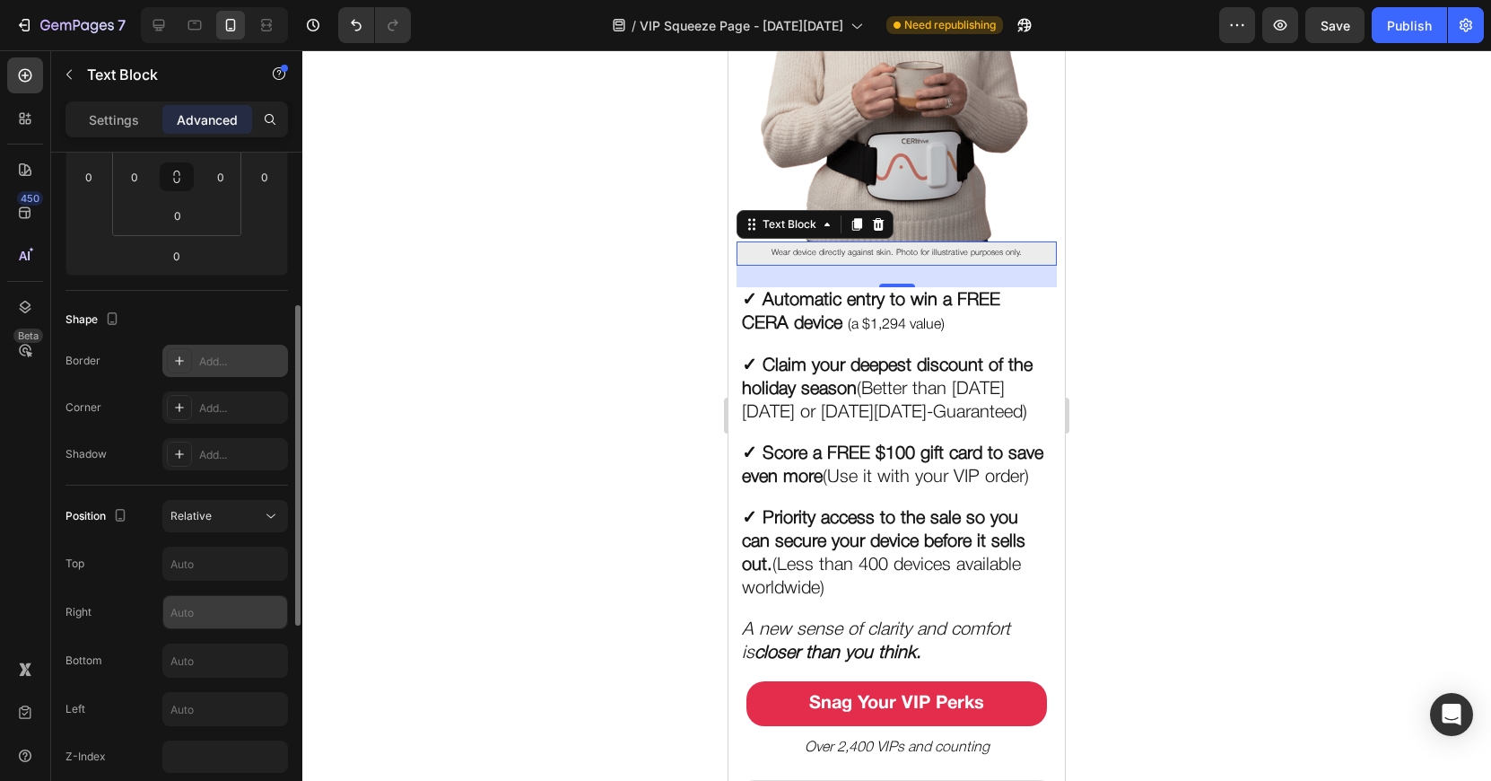
click at [211, 615] on input "text" at bounding box center [225, 612] width 124 height 32
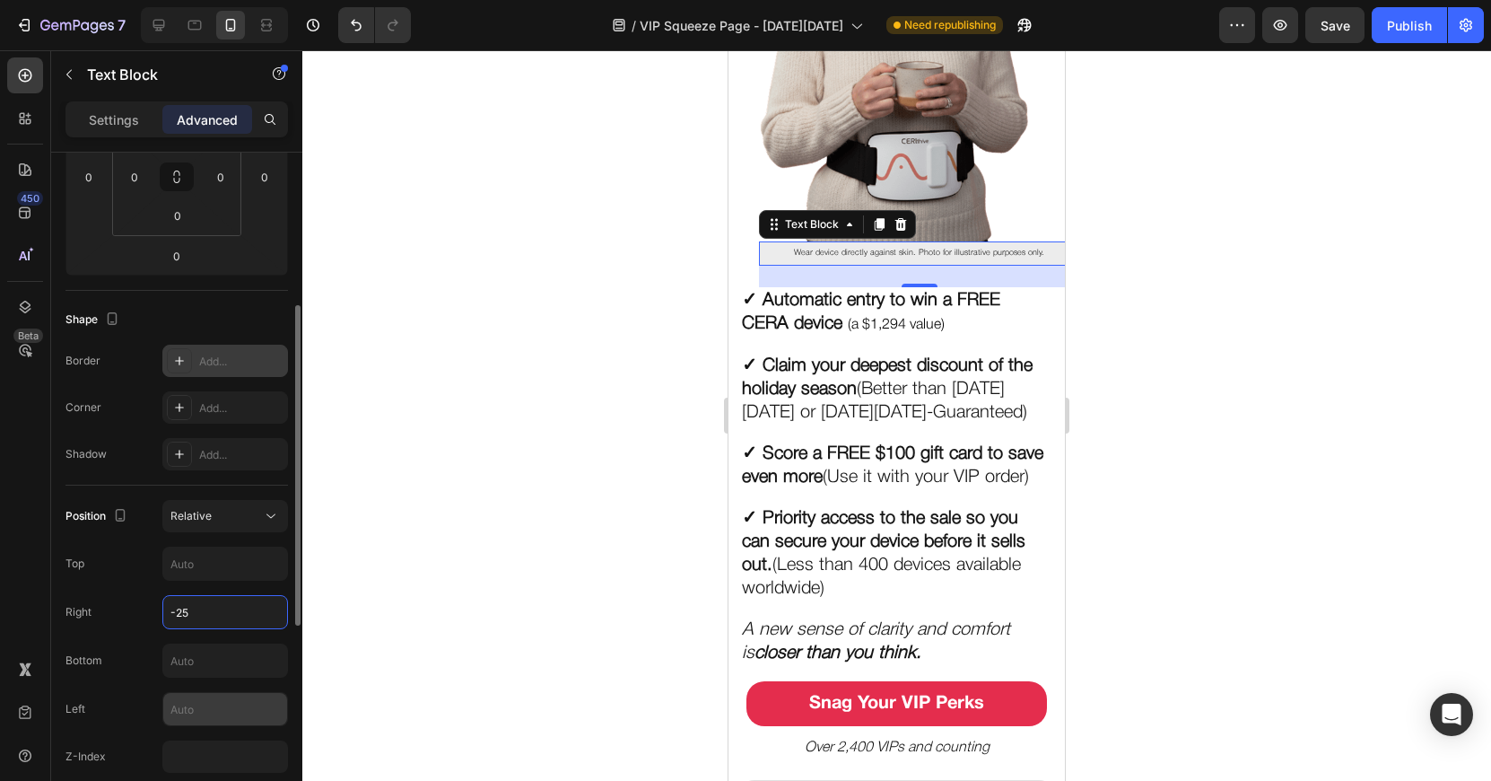
type input "-25"
click at [215, 703] on input "text" at bounding box center [225, 709] width 124 height 32
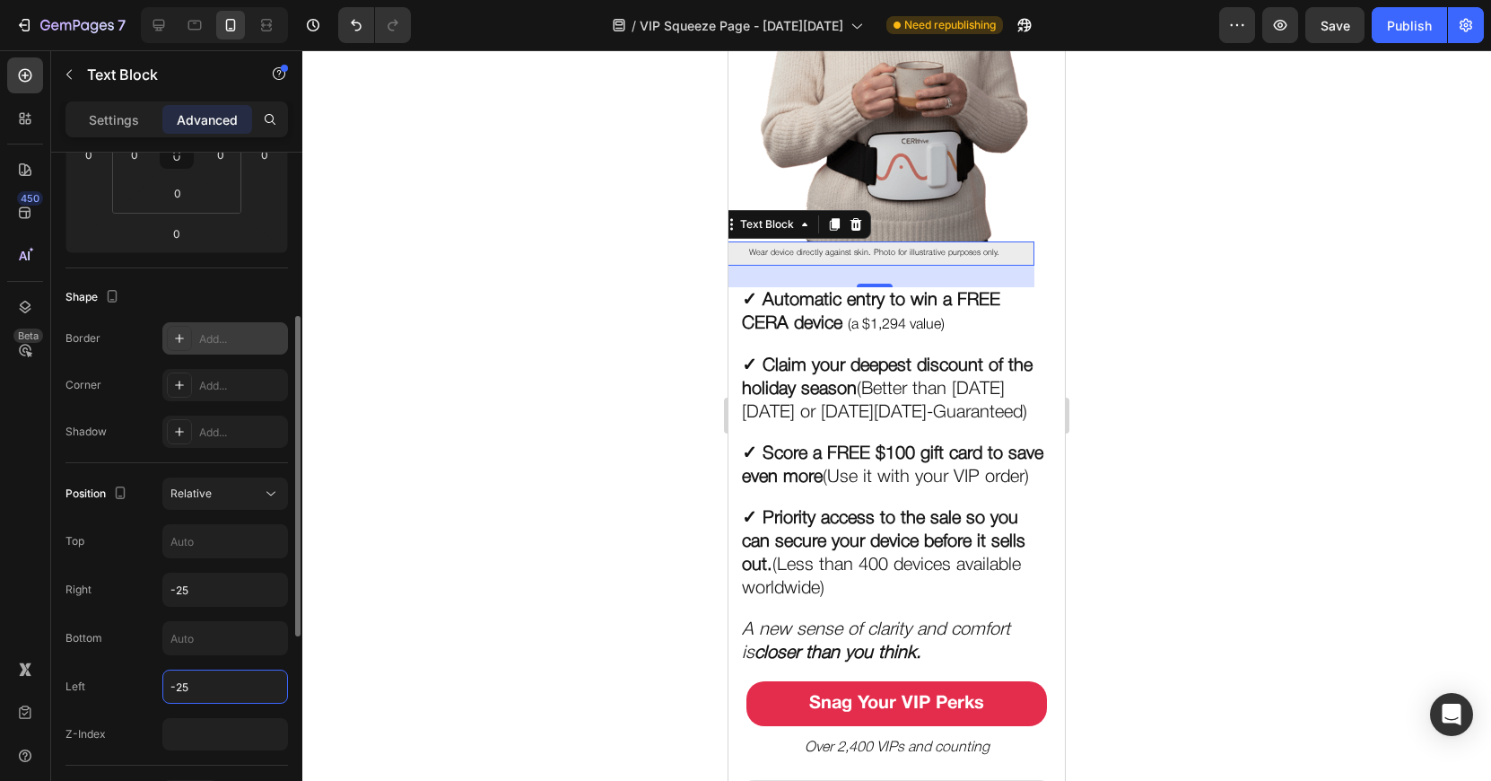
scroll to position [402, 0]
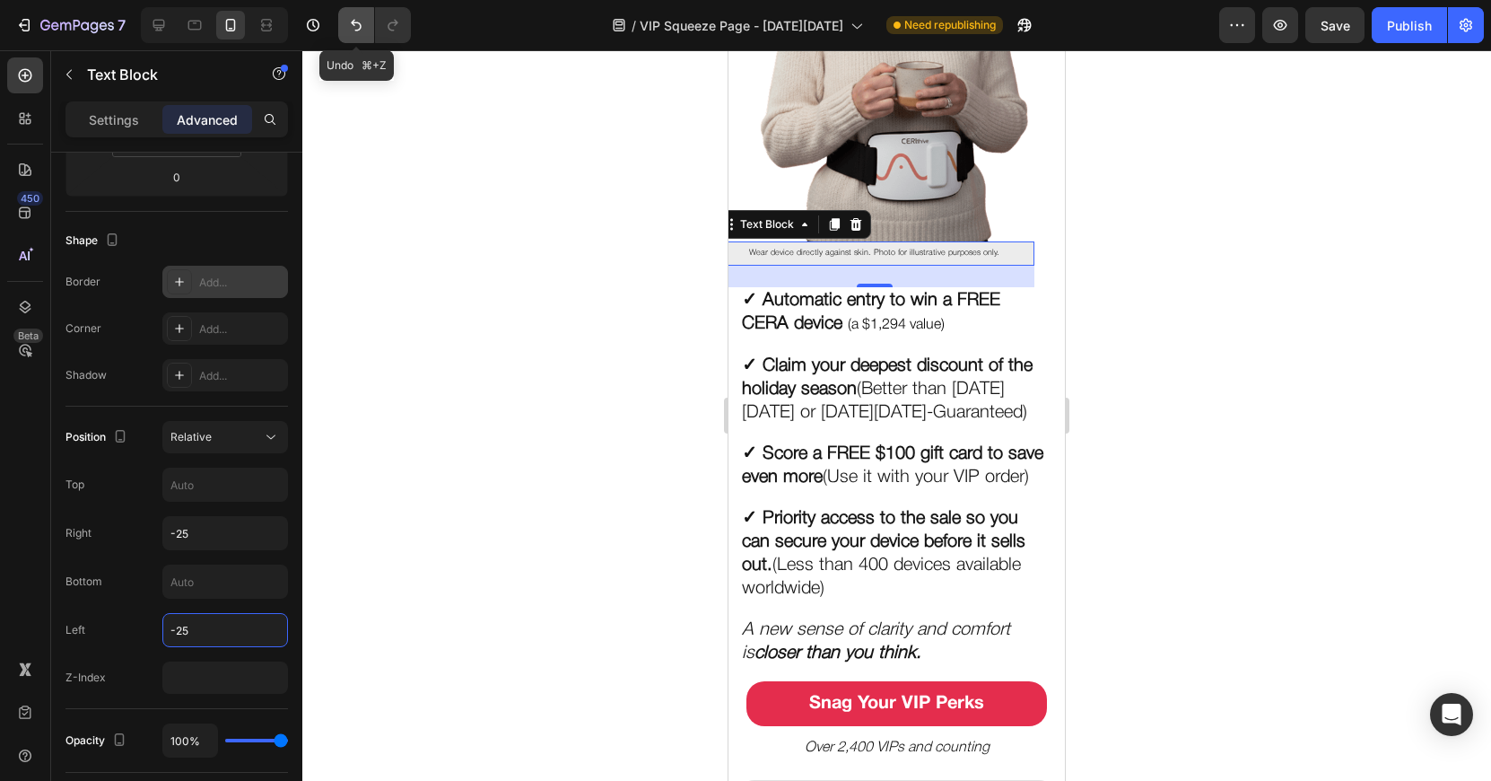
type input "-25"
click at [345, 22] on button "Undo/Redo" at bounding box center [356, 25] width 36 height 36
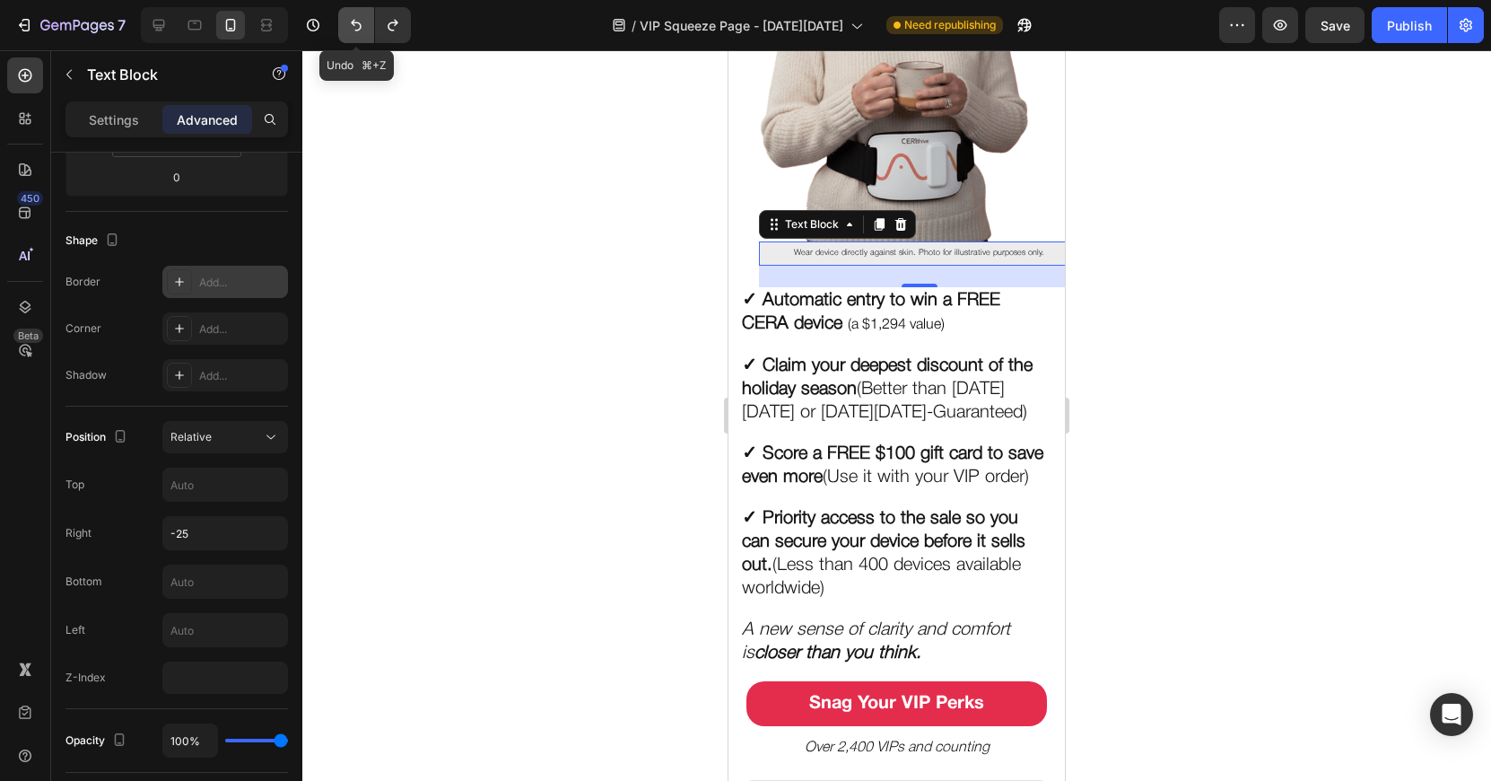
click at [345, 22] on button "Undo/Redo" at bounding box center [356, 25] width 36 height 36
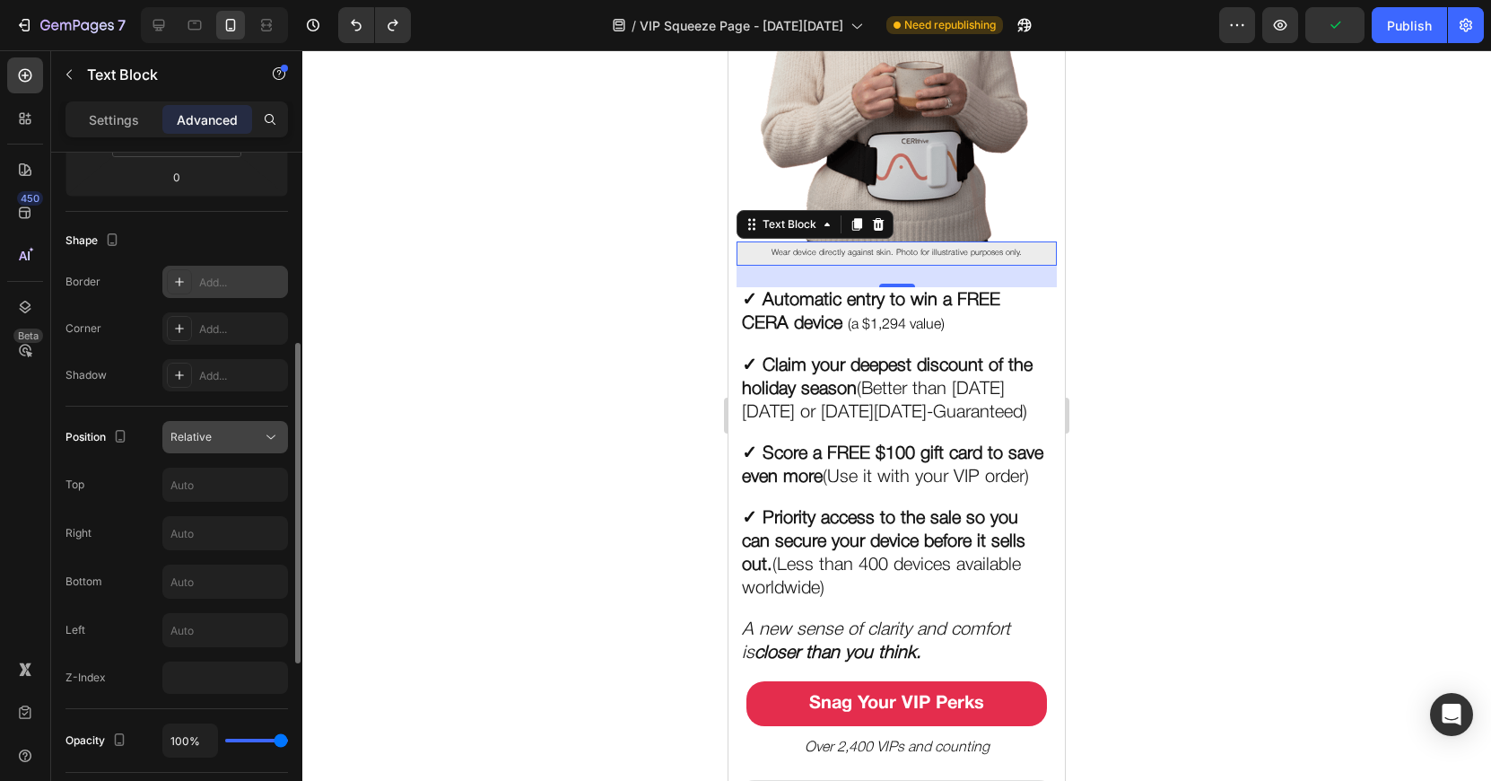
click at [205, 443] on span "Relative" at bounding box center [190, 437] width 41 height 16
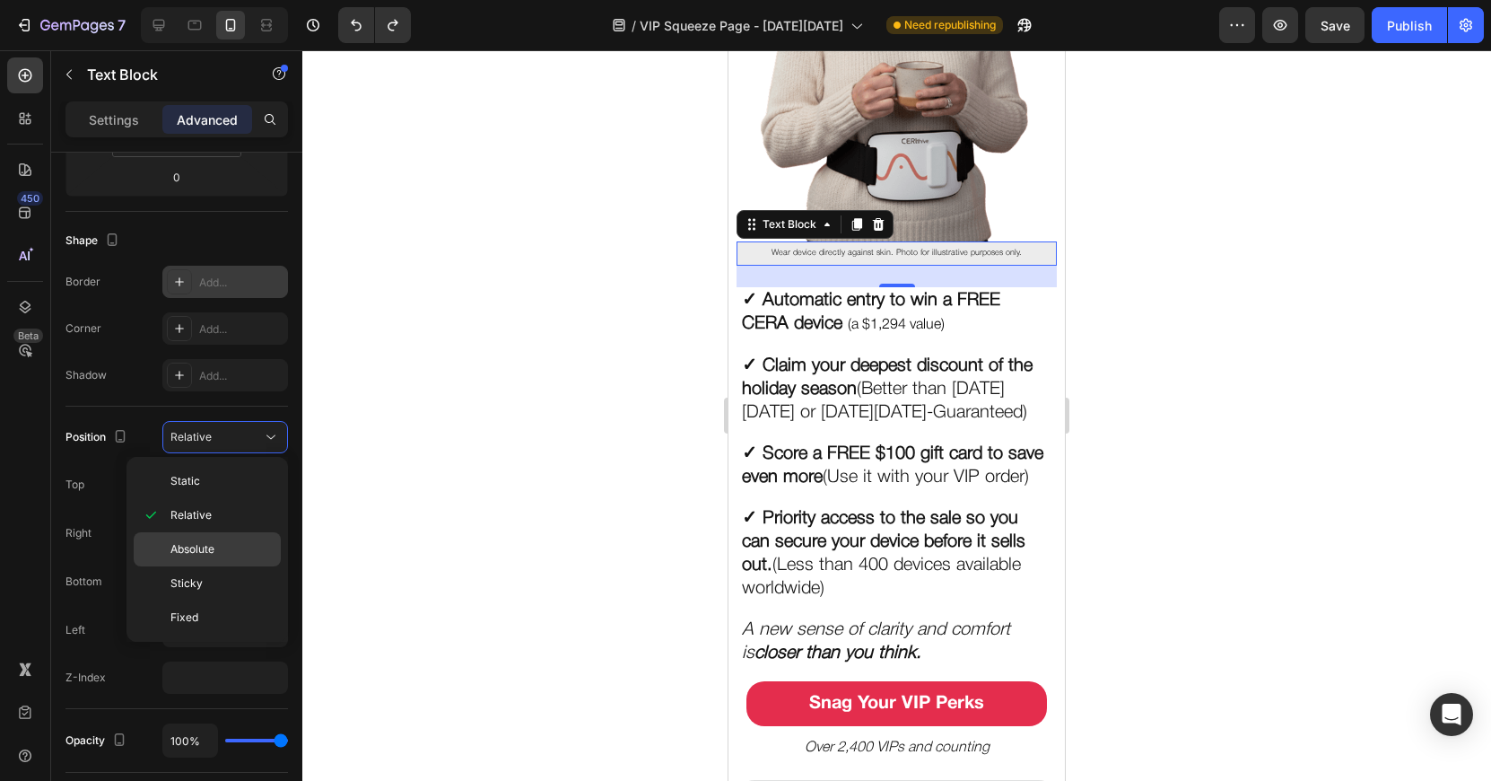
click at [195, 550] on span "Absolute" at bounding box center [192, 549] width 44 height 16
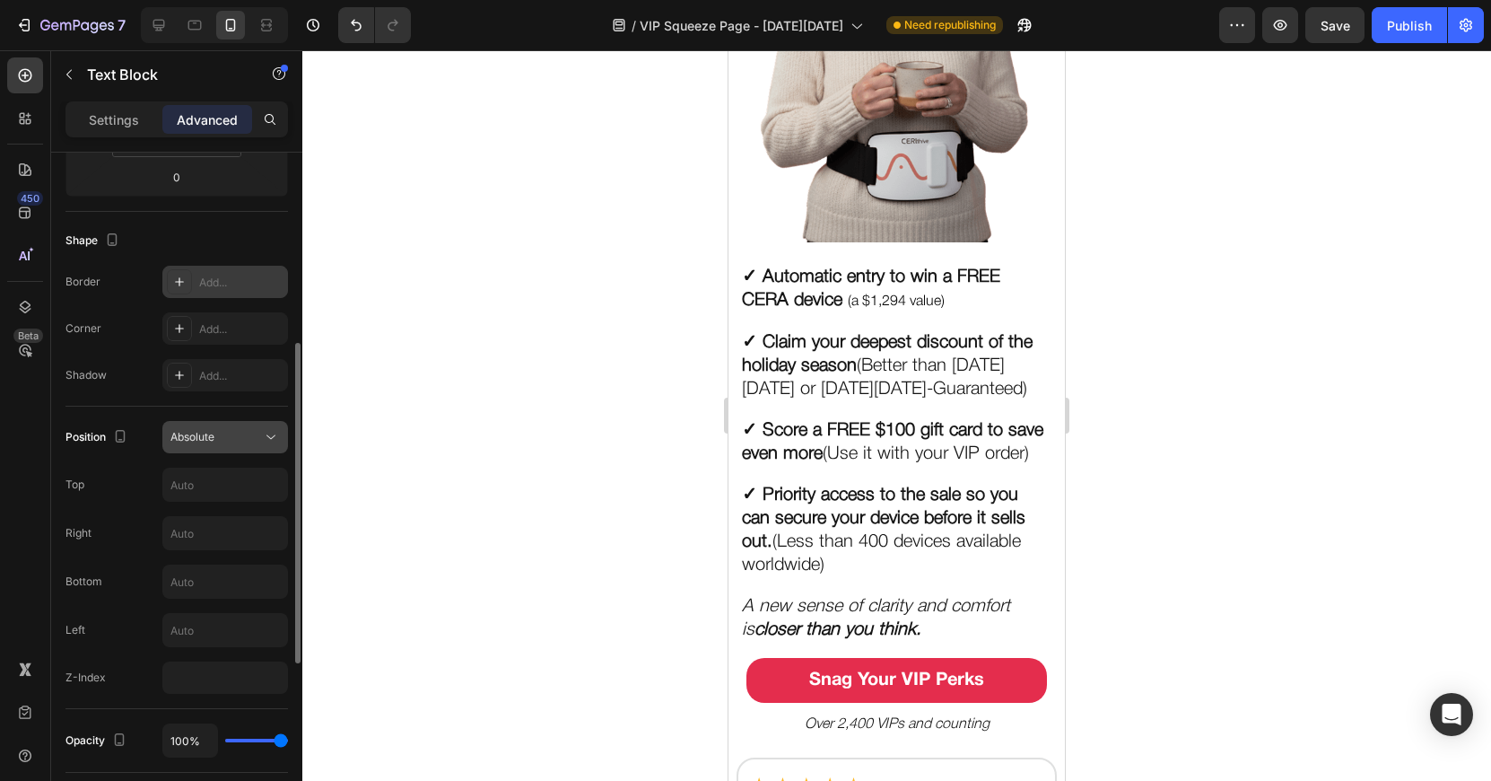
click at [220, 438] on div "Absolute" at bounding box center [216, 437] width 92 height 16
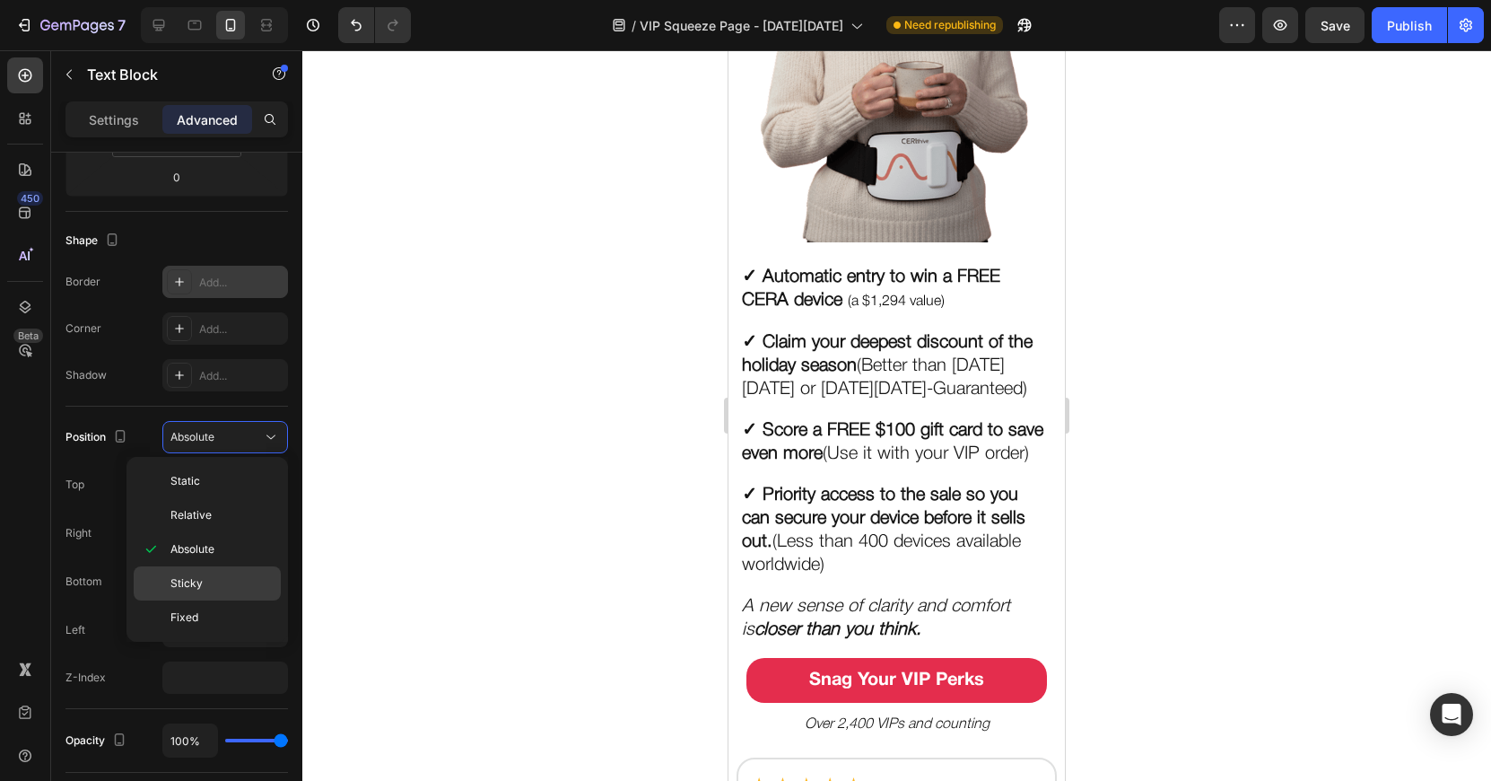
click at [222, 576] on p "Sticky" at bounding box center [221, 583] width 102 height 16
type input "0"
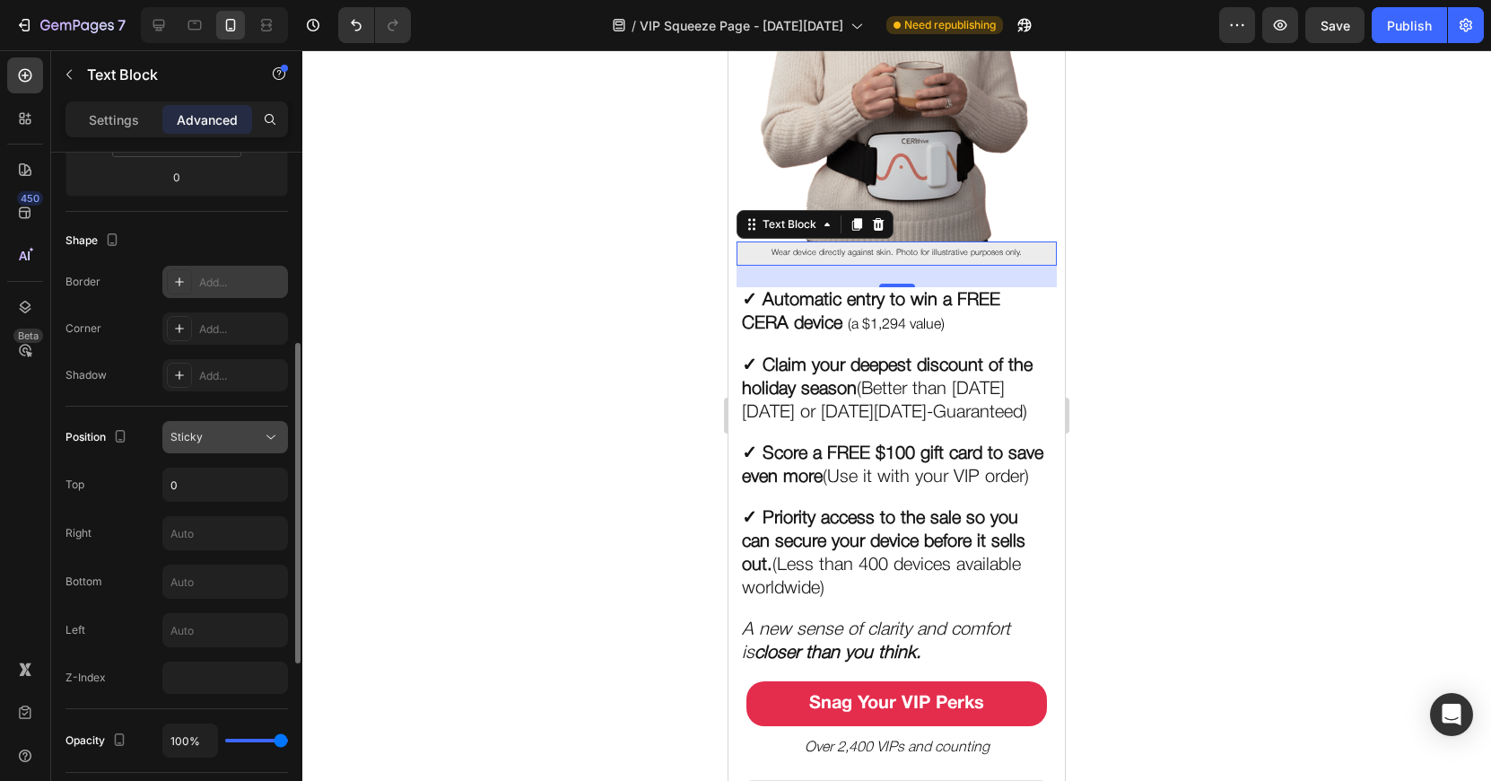
click at [227, 429] on div "Sticky" at bounding box center [216, 437] width 92 height 16
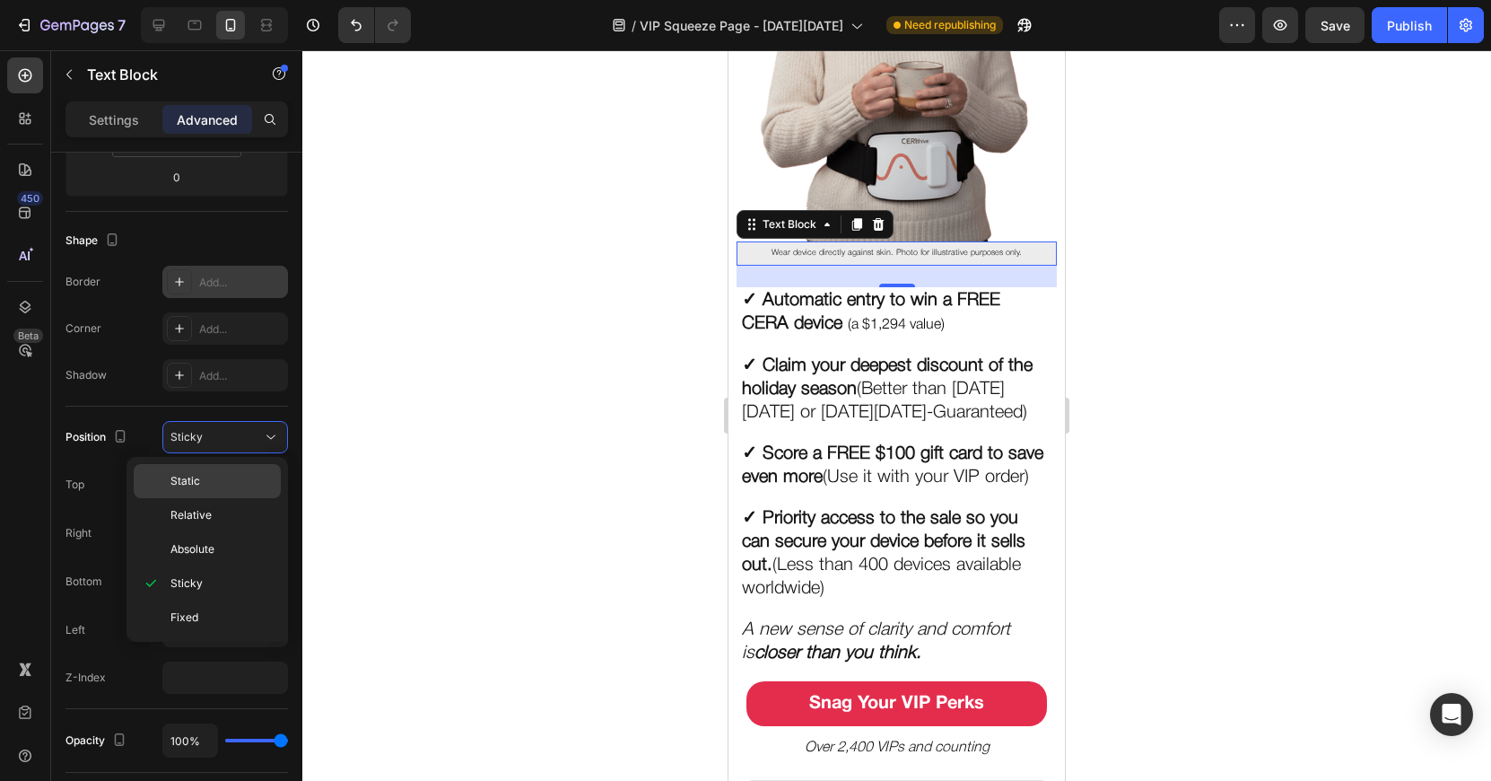
click at [222, 490] on div "Static" at bounding box center [207, 481] width 147 height 34
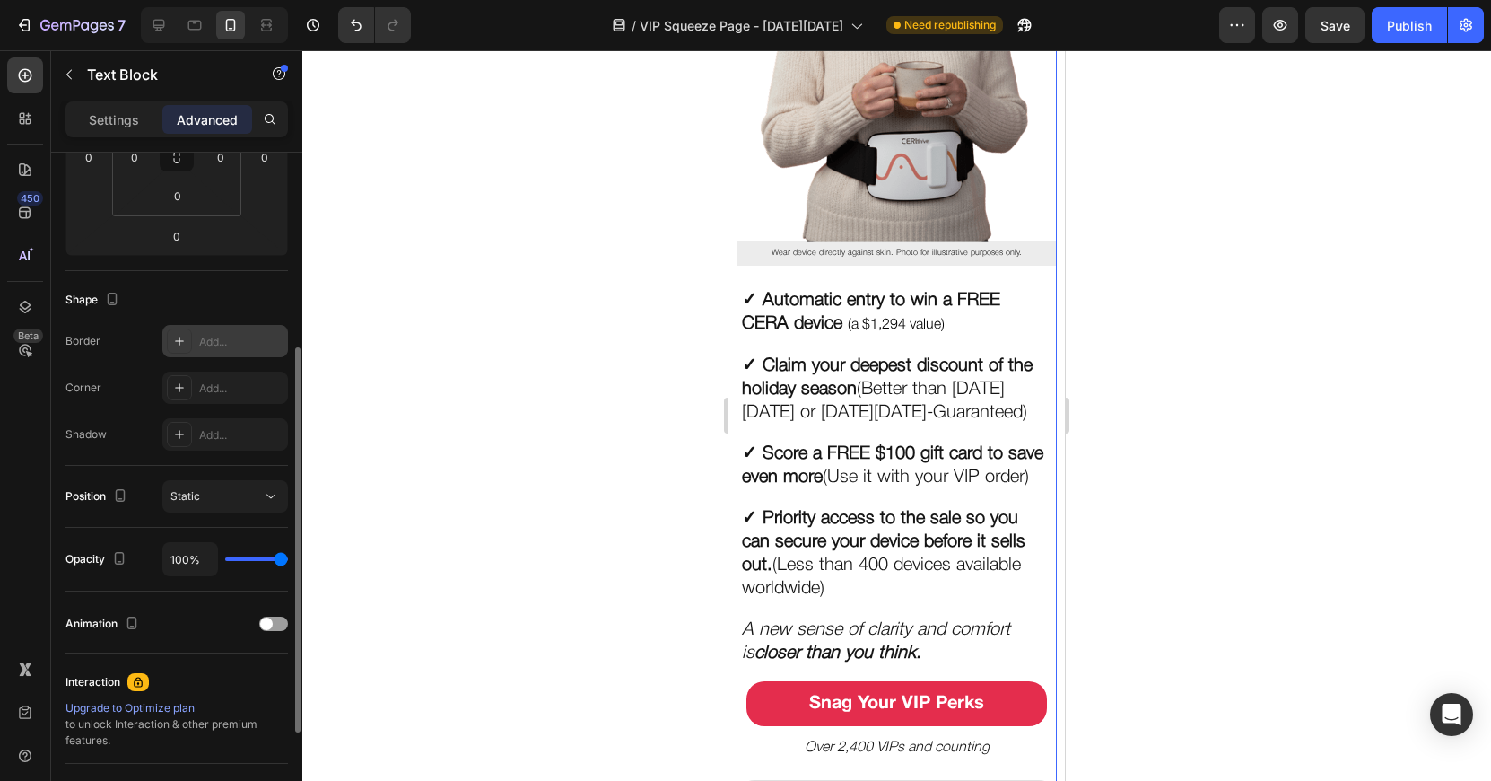
scroll to position [175, 0]
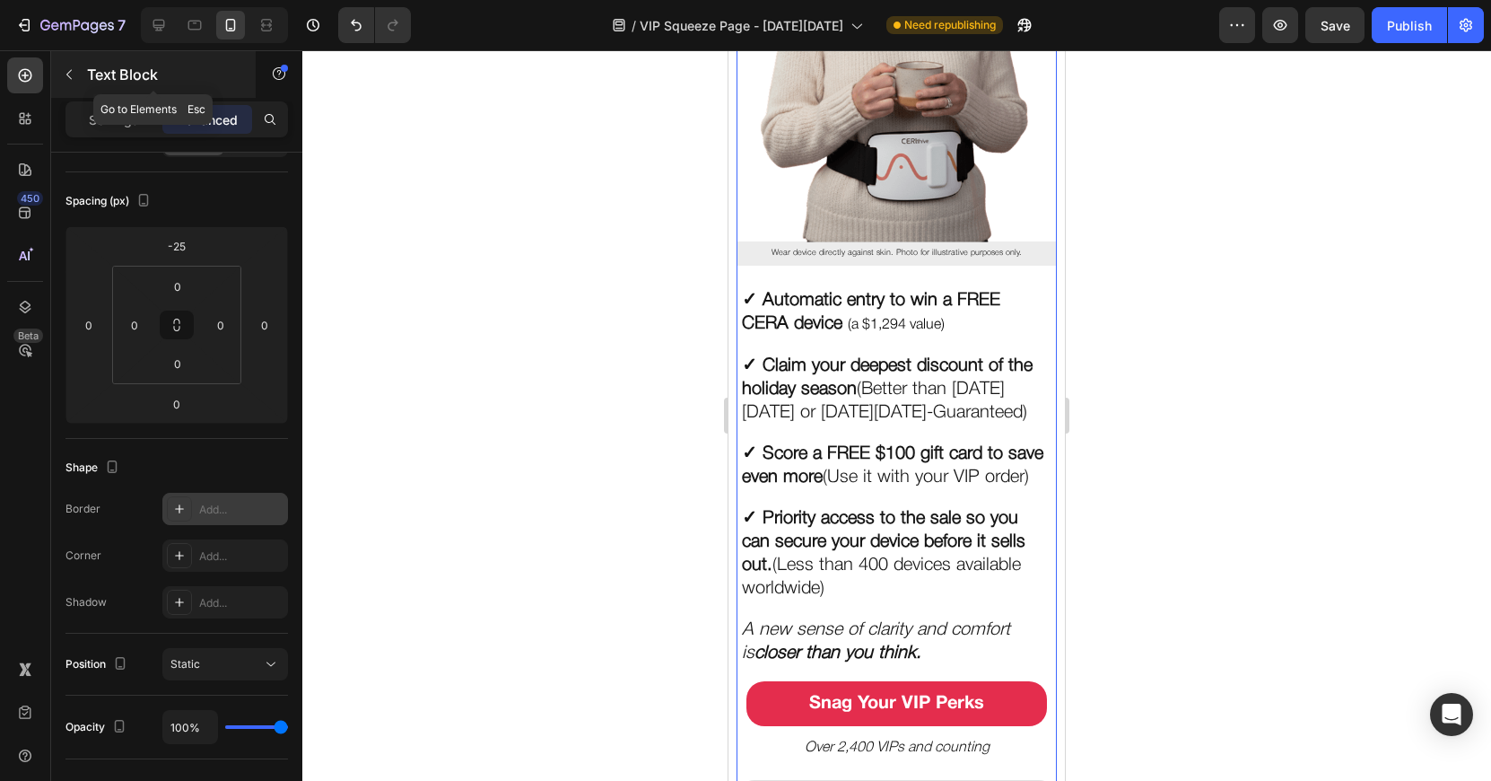
click at [79, 86] on button "button" at bounding box center [69, 74] width 29 height 29
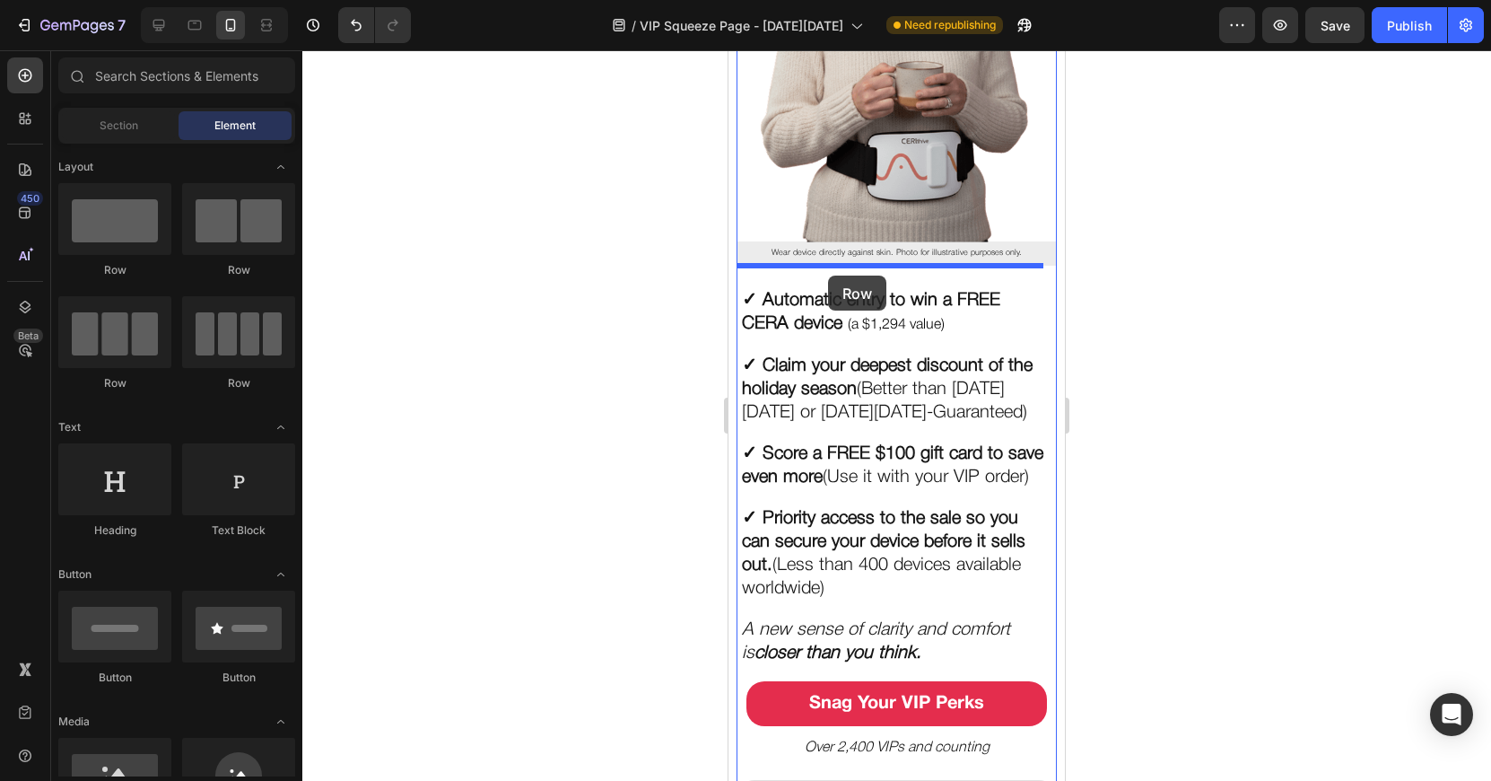
drag, startPoint x: 846, startPoint y: 258, endPoint x: 828, endPoint y: 275, distance: 24.8
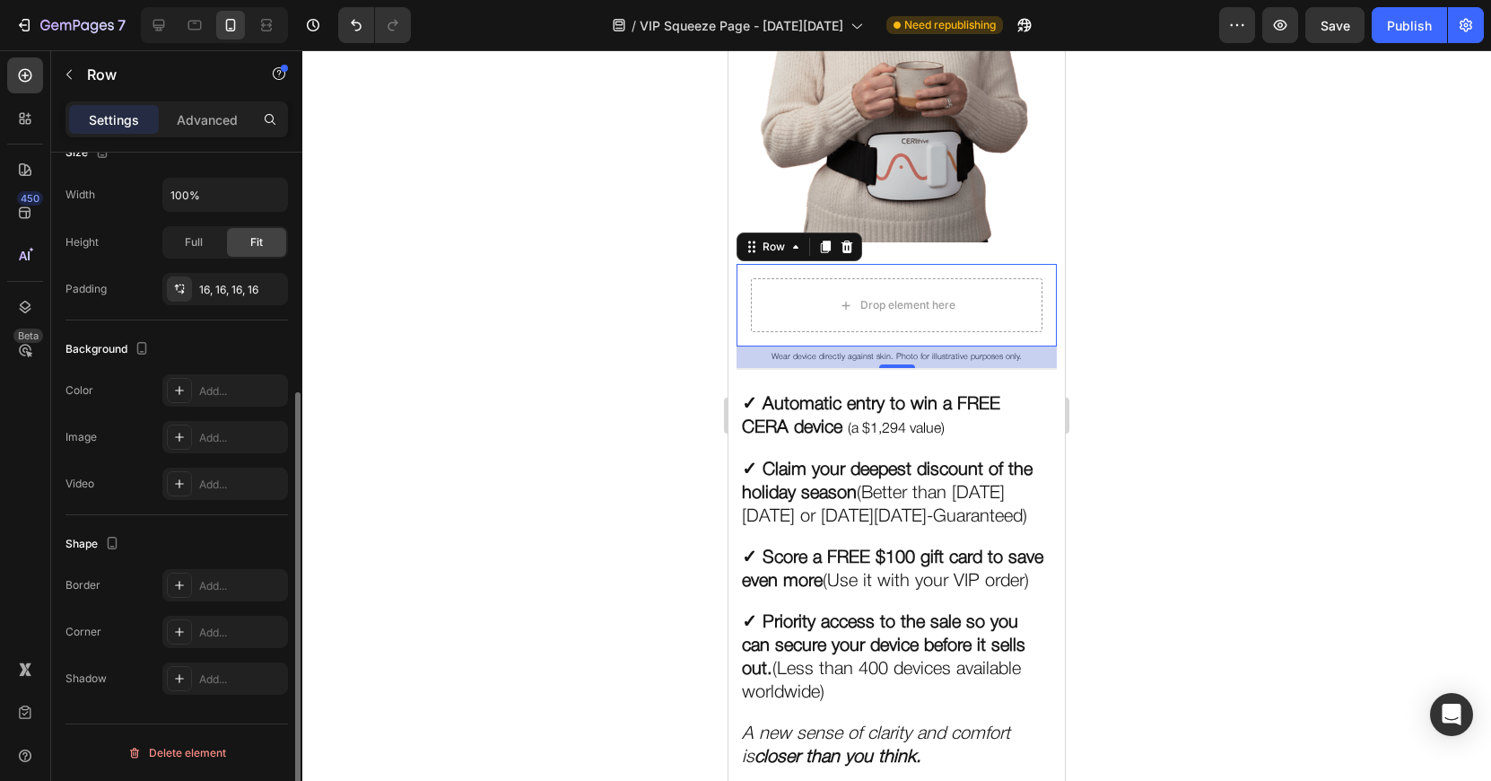
scroll to position [0, 0]
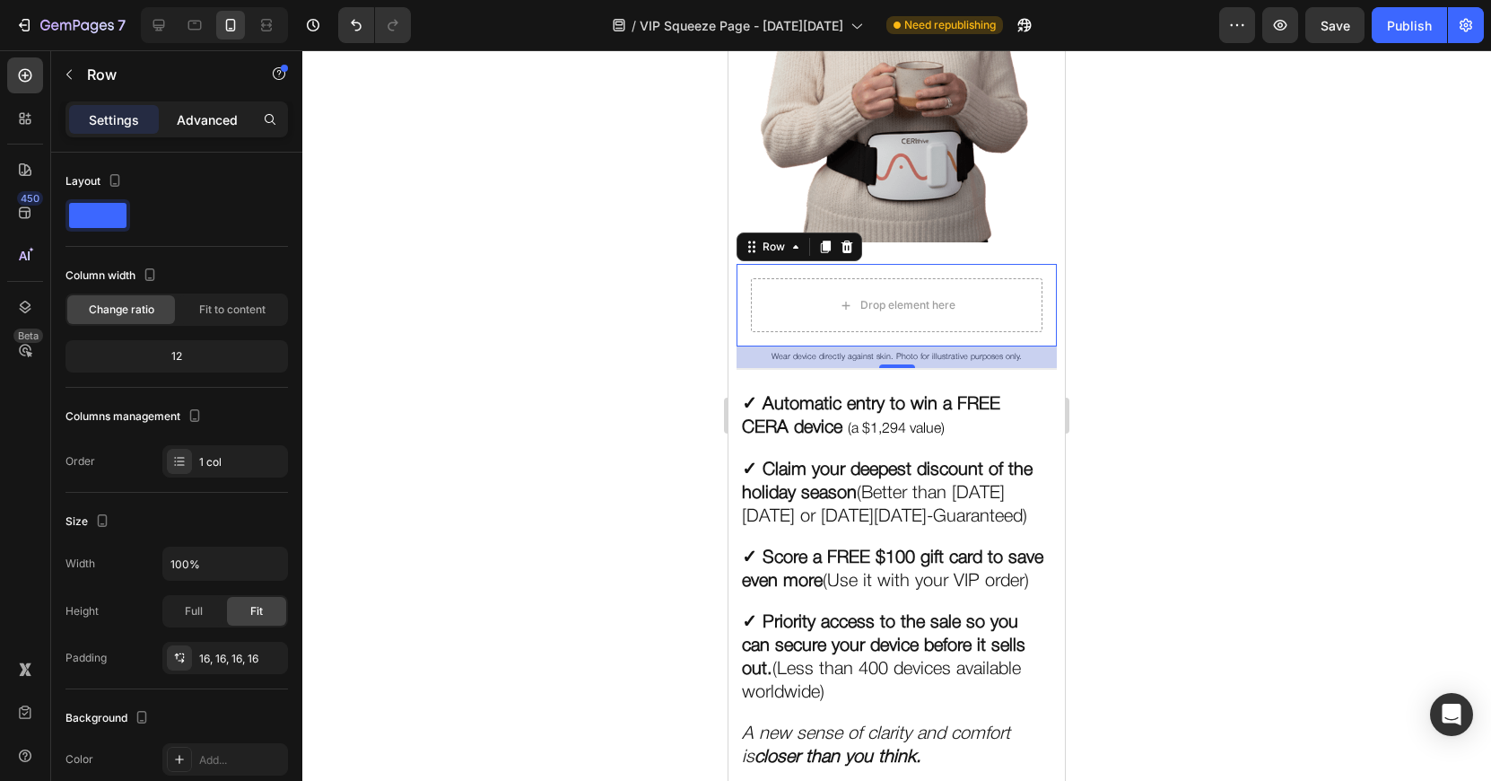
click at [197, 118] on p "Advanced" at bounding box center [207, 119] width 61 height 19
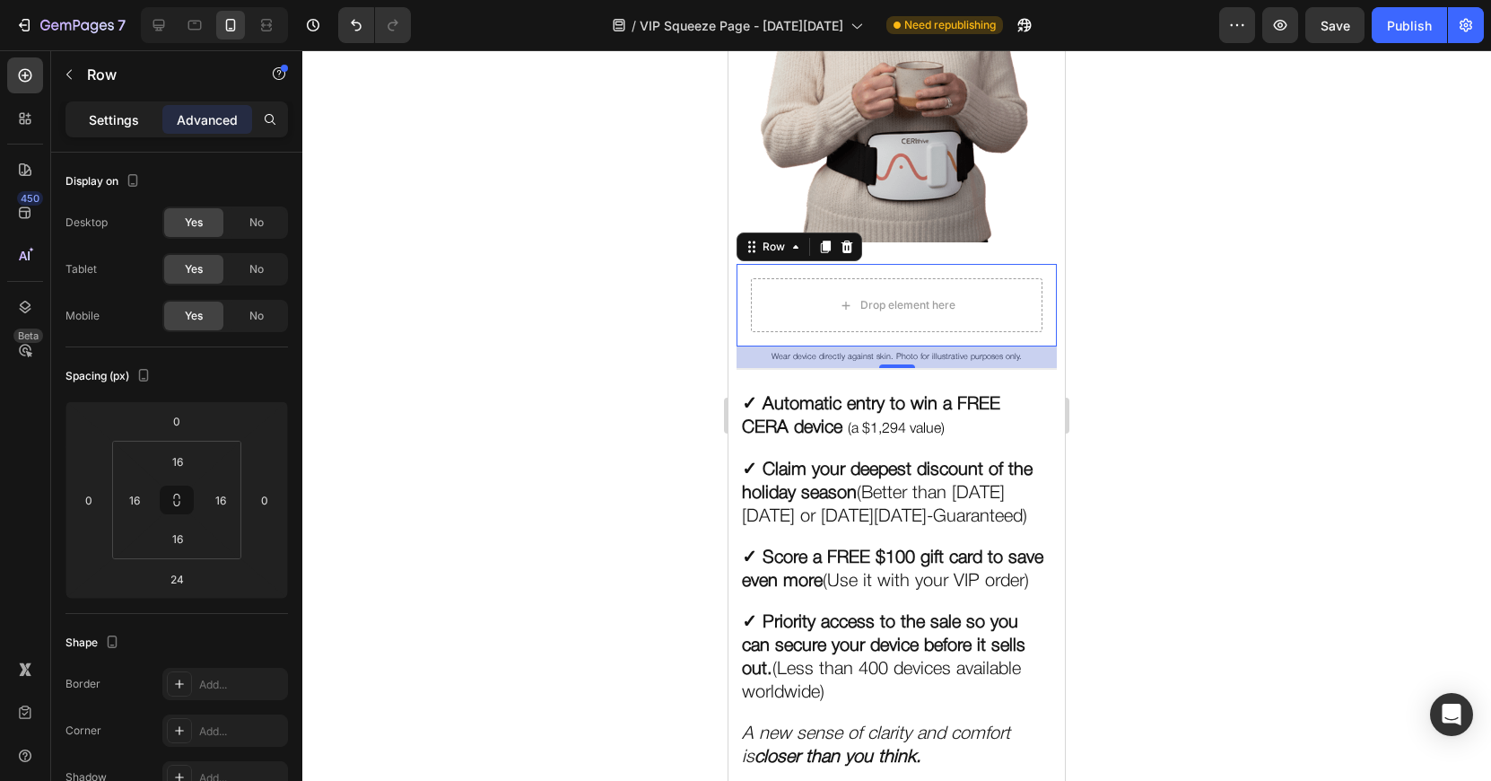
click at [103, 116] on p "Settings" at bounding box center [114, 119] width 50 height 19
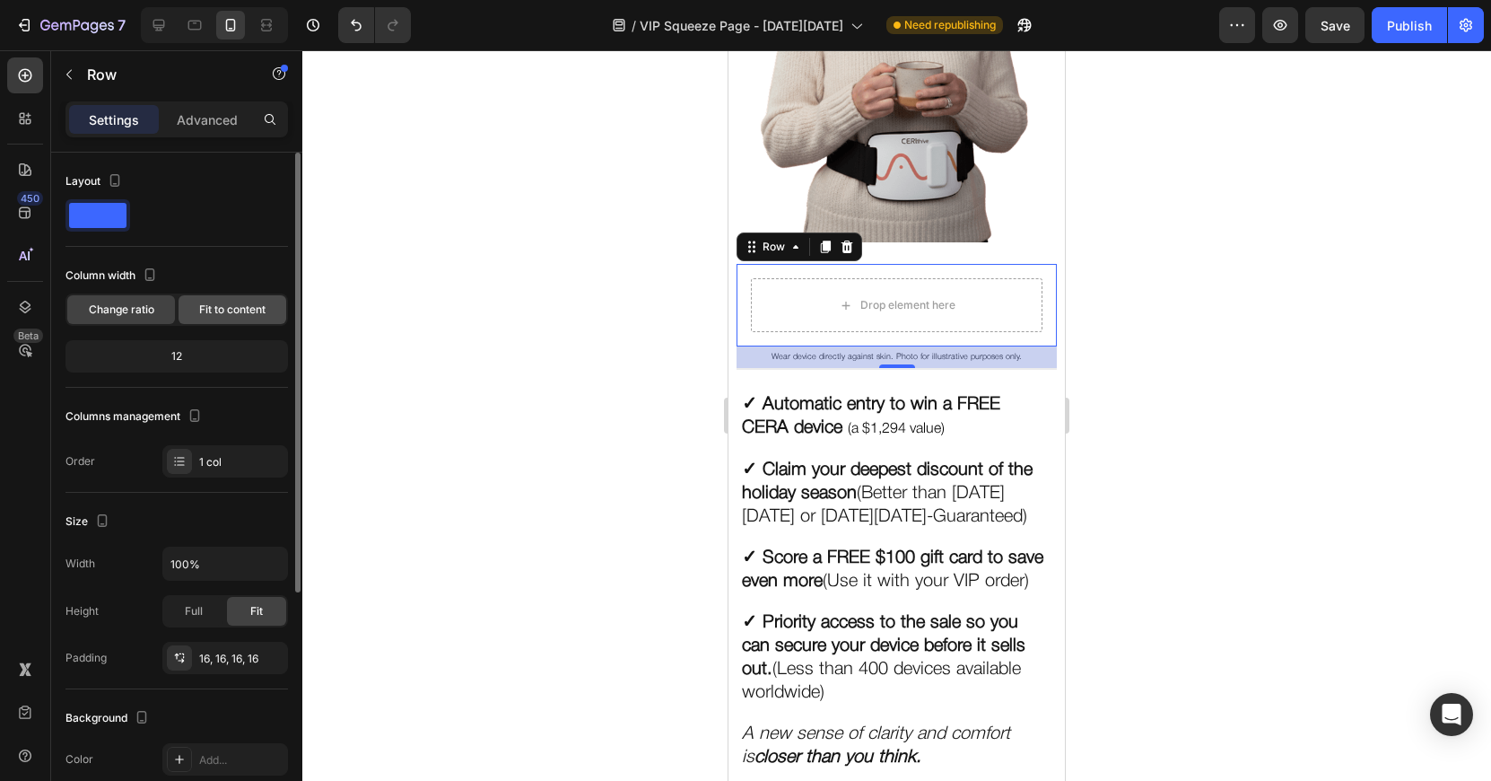
click at [215, 304] on span "Fit to content" at bounding box center [232, 309] width 66 height 16
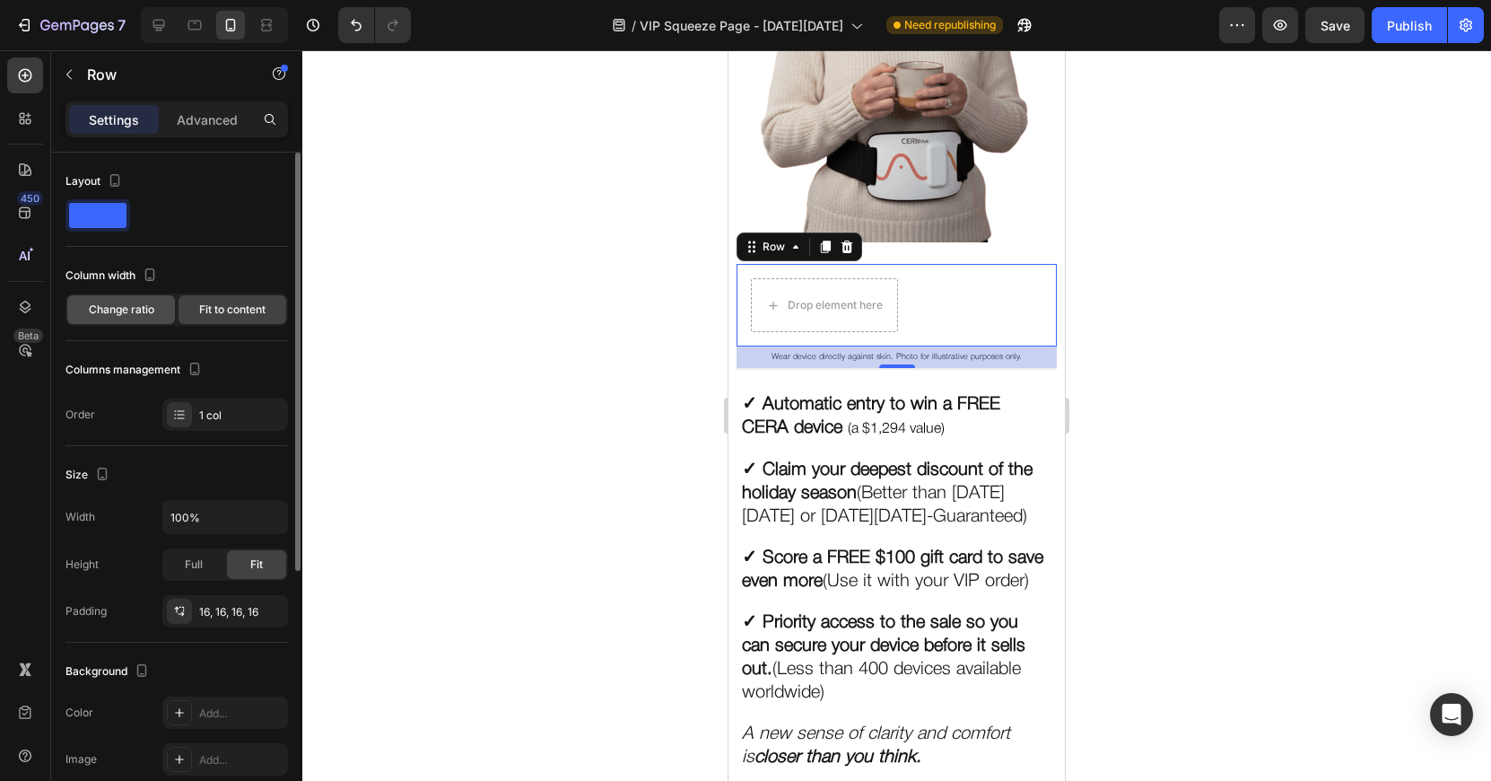
click at [117, 296] on div "Change ratio" at bounding box center [121, 309] width 108 height 29
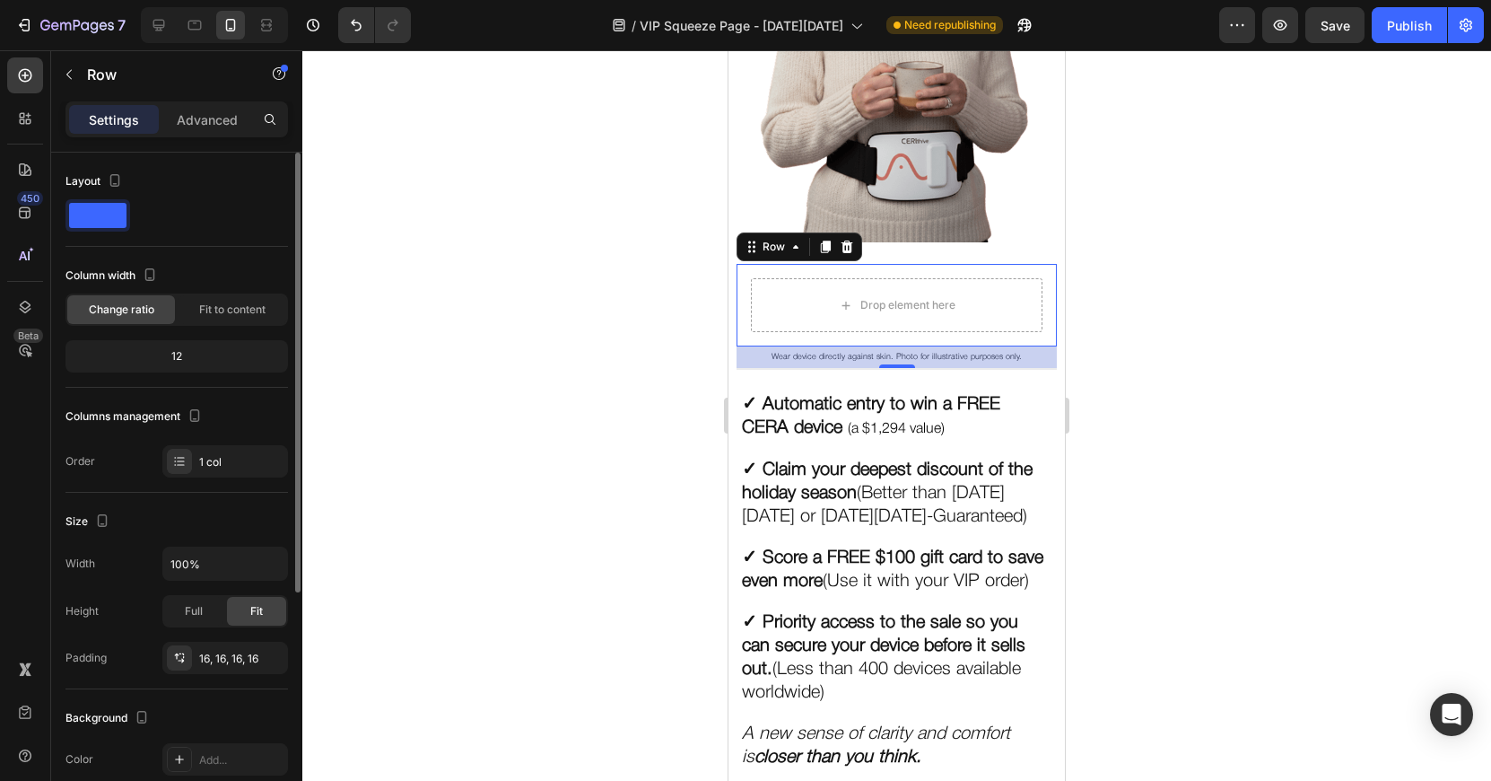
click at [200, 360] on div "12" at bounding box center [176, 356] width 215 height 25
click at [182, 361] on div "12" at bounding box center [176, 356] width 215 height 25
click at [170, 361] on div "12" at bounding box center [176, 356] width 215 height 25
click at [188, 329] on div "Column width Change ratio Fit to content 12" at bounding box center [177, 324] width 223 height 127
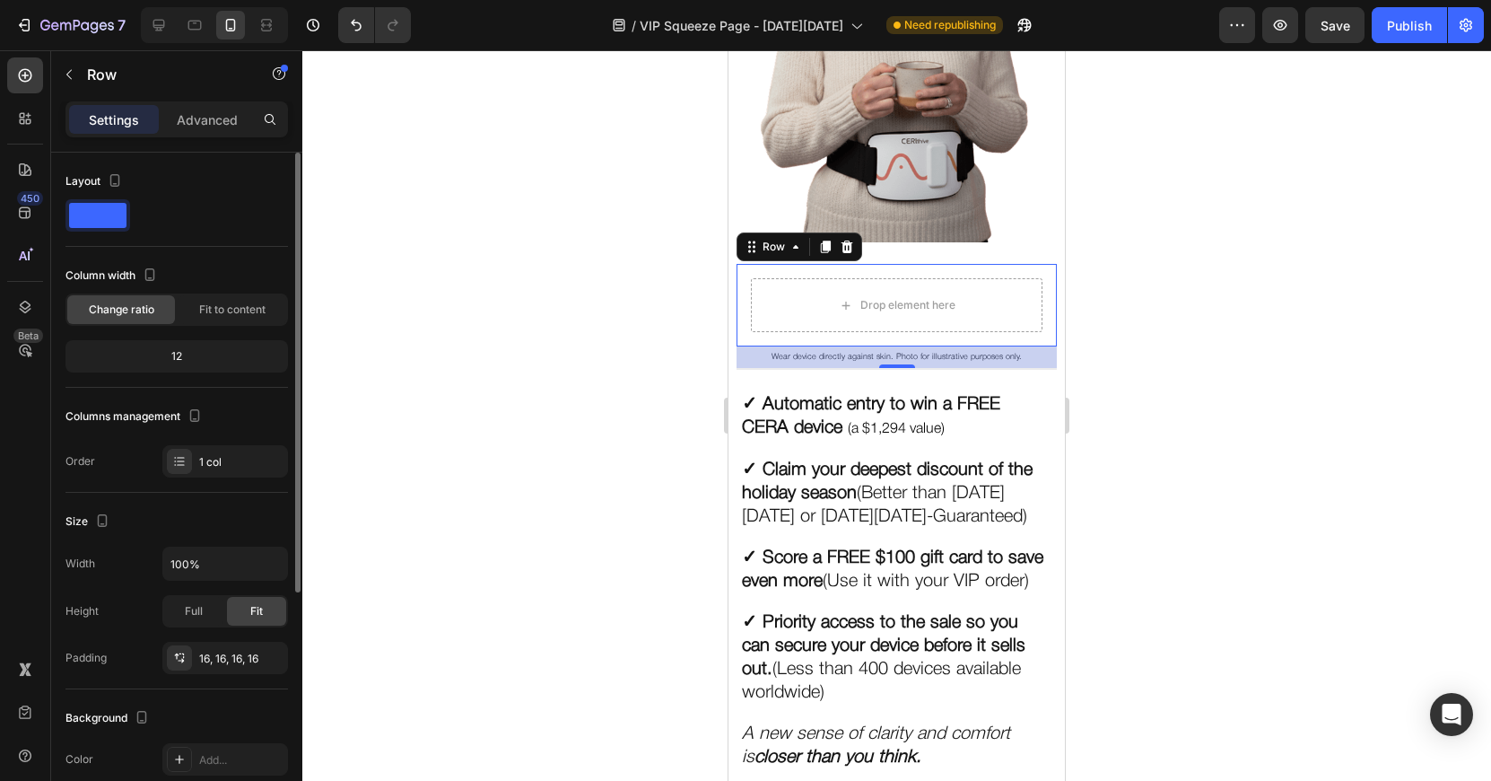
click at [194, 324] on div "Change ratio Fit to content" at bounding box center [177, 309] width 223 height 32
click at [203, 316] on div "Fit to content" at bounding box center [233, 309] width 108 height 29
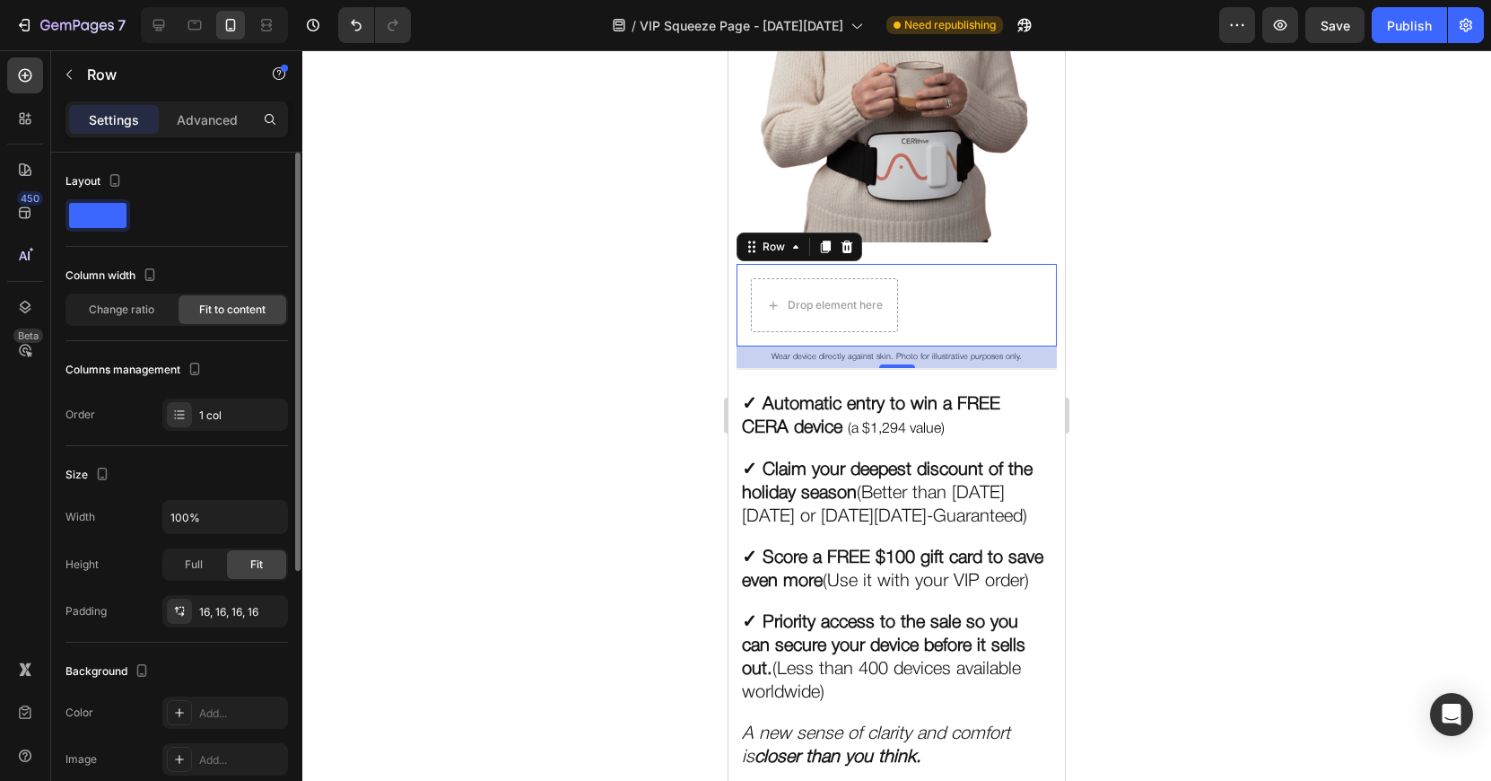
click at [179, 356] on div "Columns management" at bounding box center [177, 369] width 223 height 29
click at [139, 304] on span "Change ratio" at bounding box center [122, 309] width 66 height 16
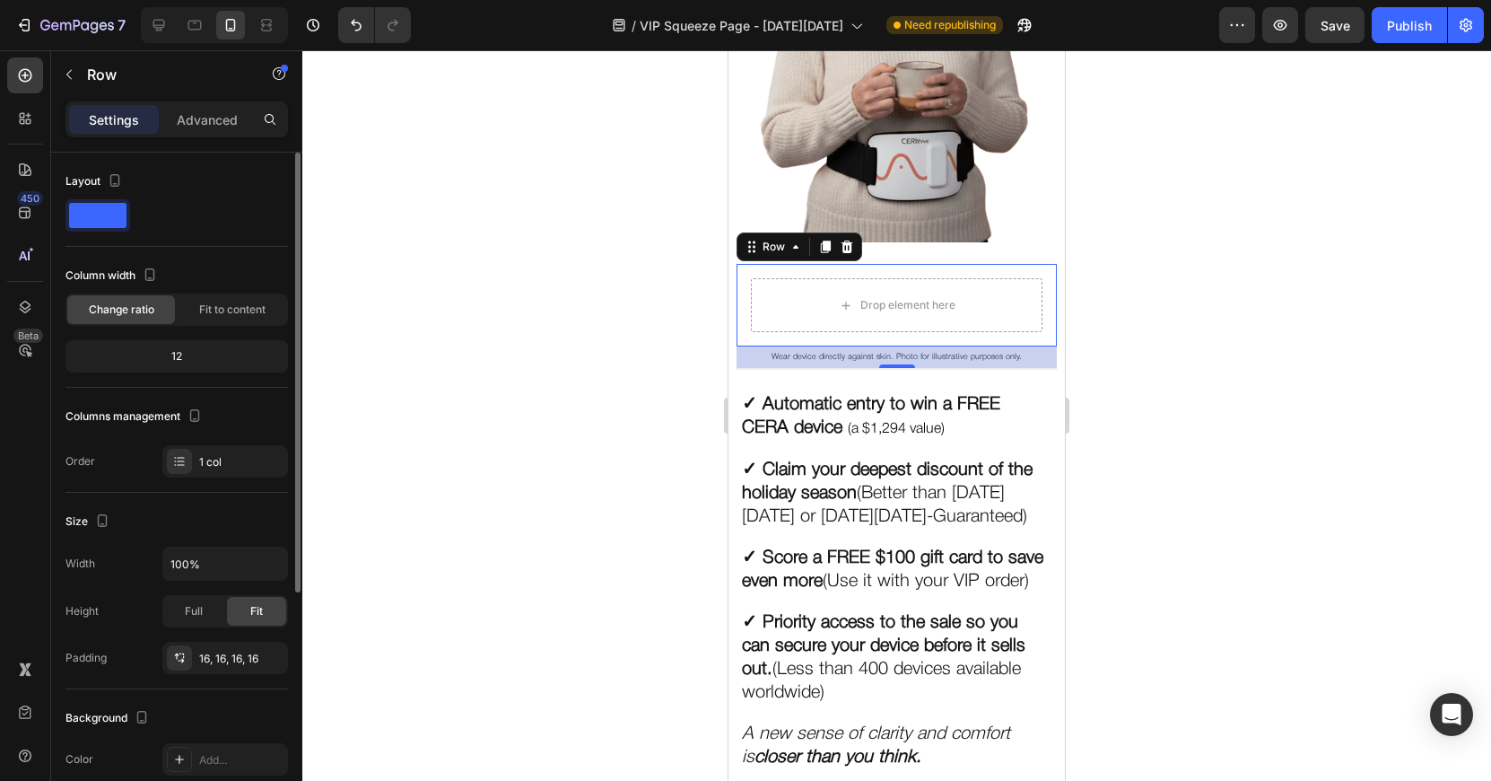
click at [179, 371] on div "12" at bounding box center [177, 356] width 223 height 32
click at [180, 365] on div "12" at bounding box center [176, 356] width 215 height 25
click at [165, 354] on div "12" at bounding box center [176, 356] width 215 height 25
drag, startPoint x: 173, startPoint y: 354, endPoint x: 183, endPoint y: 353, distance: 9.9
click at [182, 353] on div "12" at bounding box center [176, 356] width 215 height 25
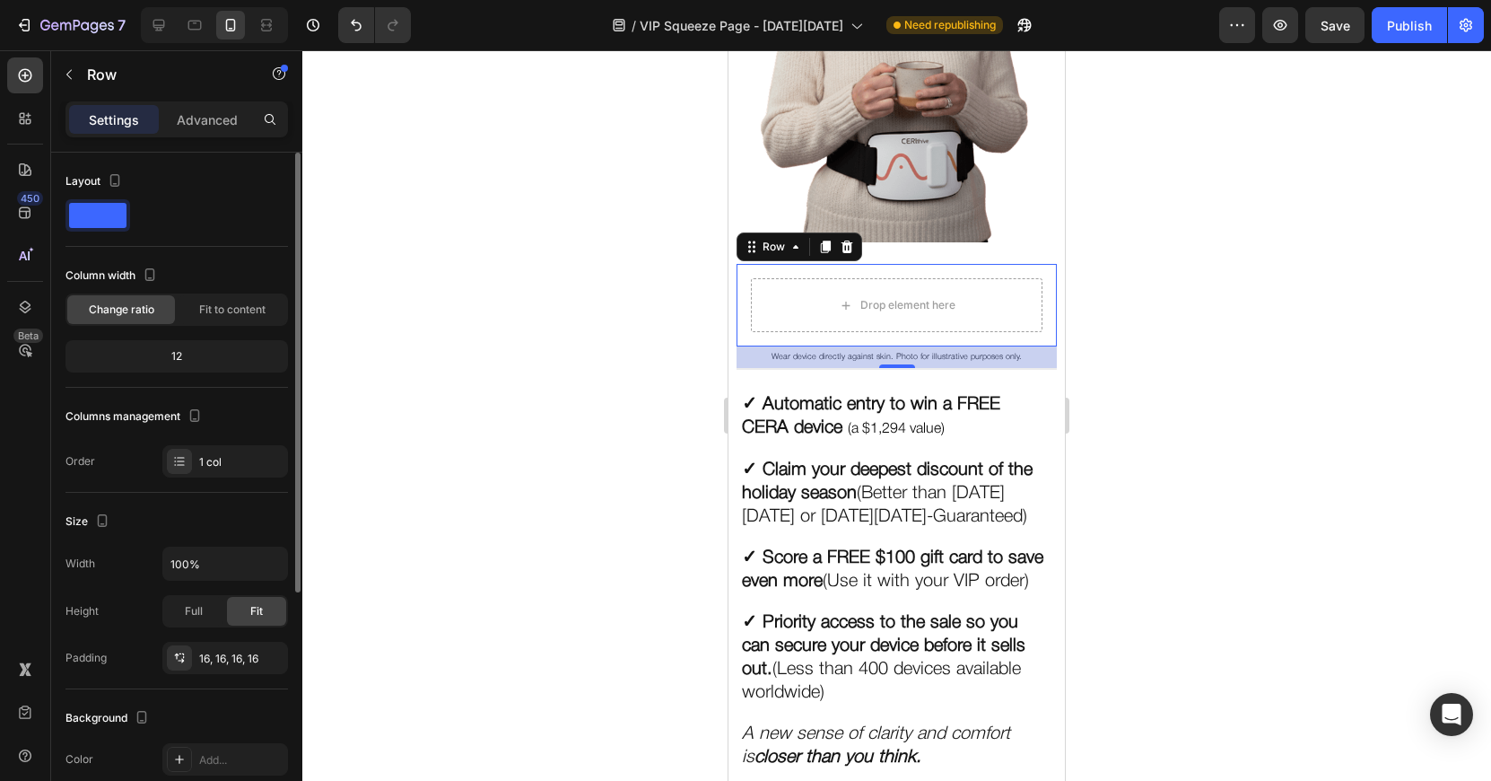
drag, startPoint x: 183, startPoint y: 353, endPoint x: 123, endPoint y: 357, distance: 60.3
click at [121, 358] on div "12" at bounding box center [176, 356] width 215 height 25
click at [192, 355] on div "12" at bounding box center [176, 356] width 215 height 25
drag, startPoint x: 192, startPoint y: 355, endPoint x: 162, endPoint y: 361, distance: 30.1
click at [162, 361] on div "12" at bounding box center [176, 356] width 215 height 25
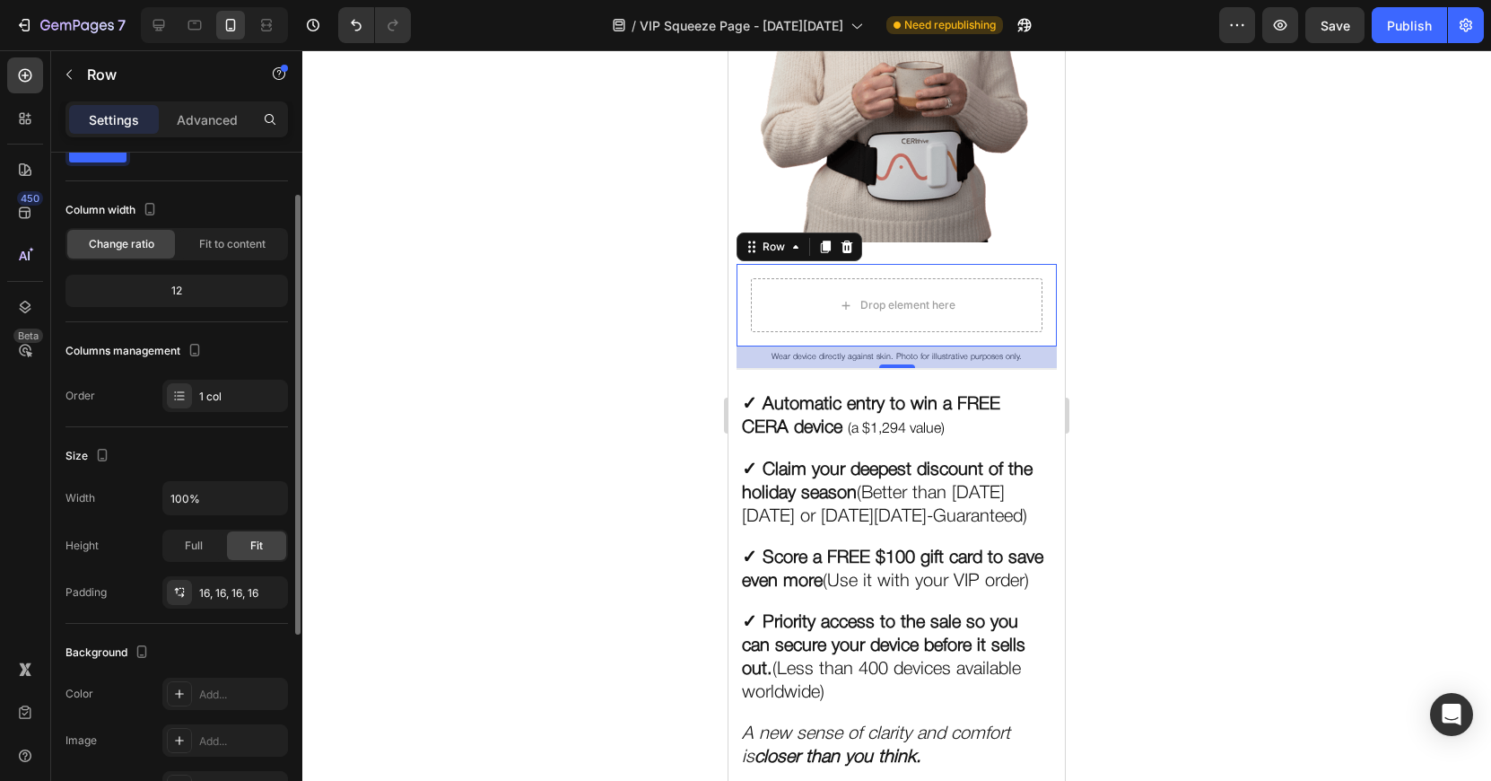
scroll to position [96, 0]
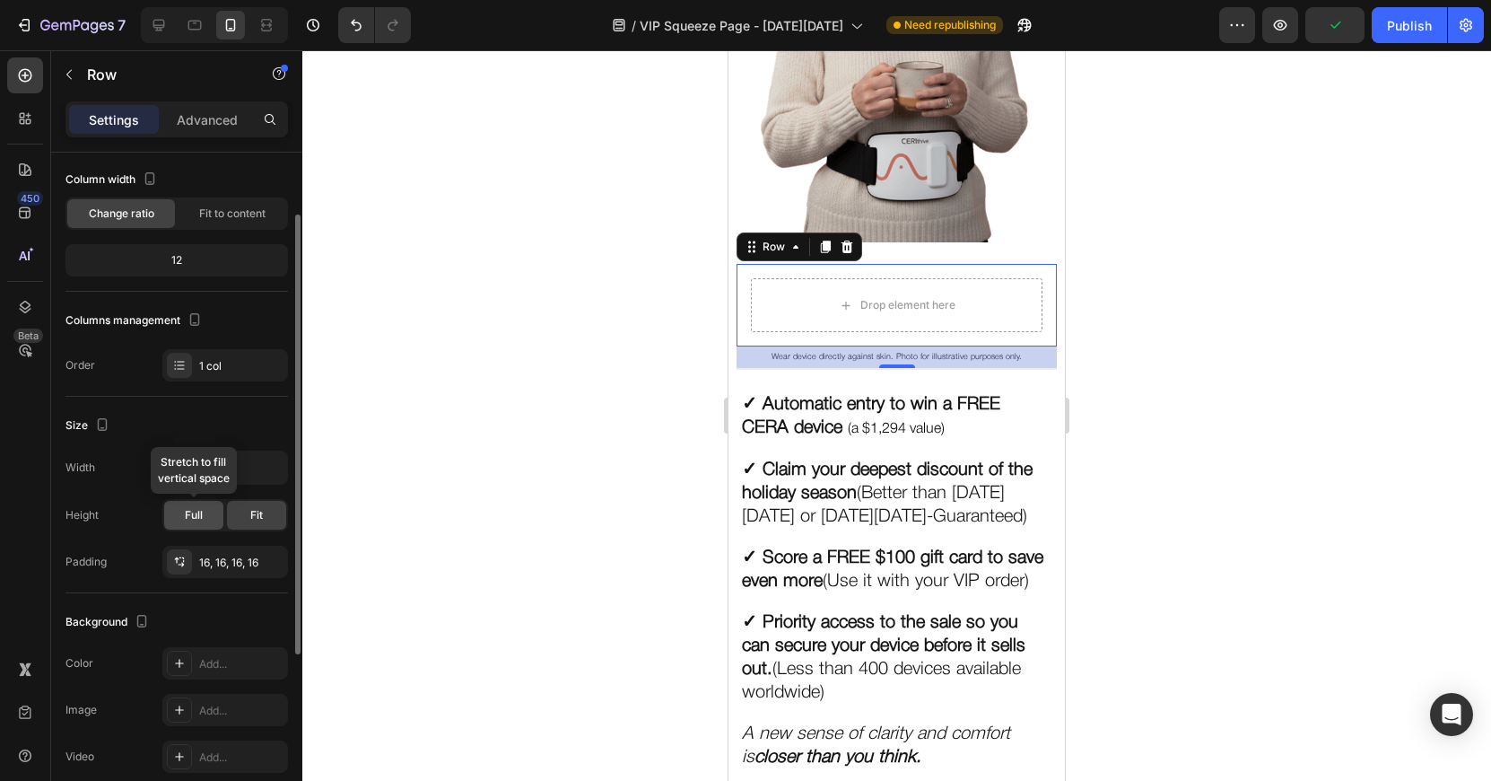
click at [197, 523] on div "Full" at bounding box center [193, 515] width 59 height 29
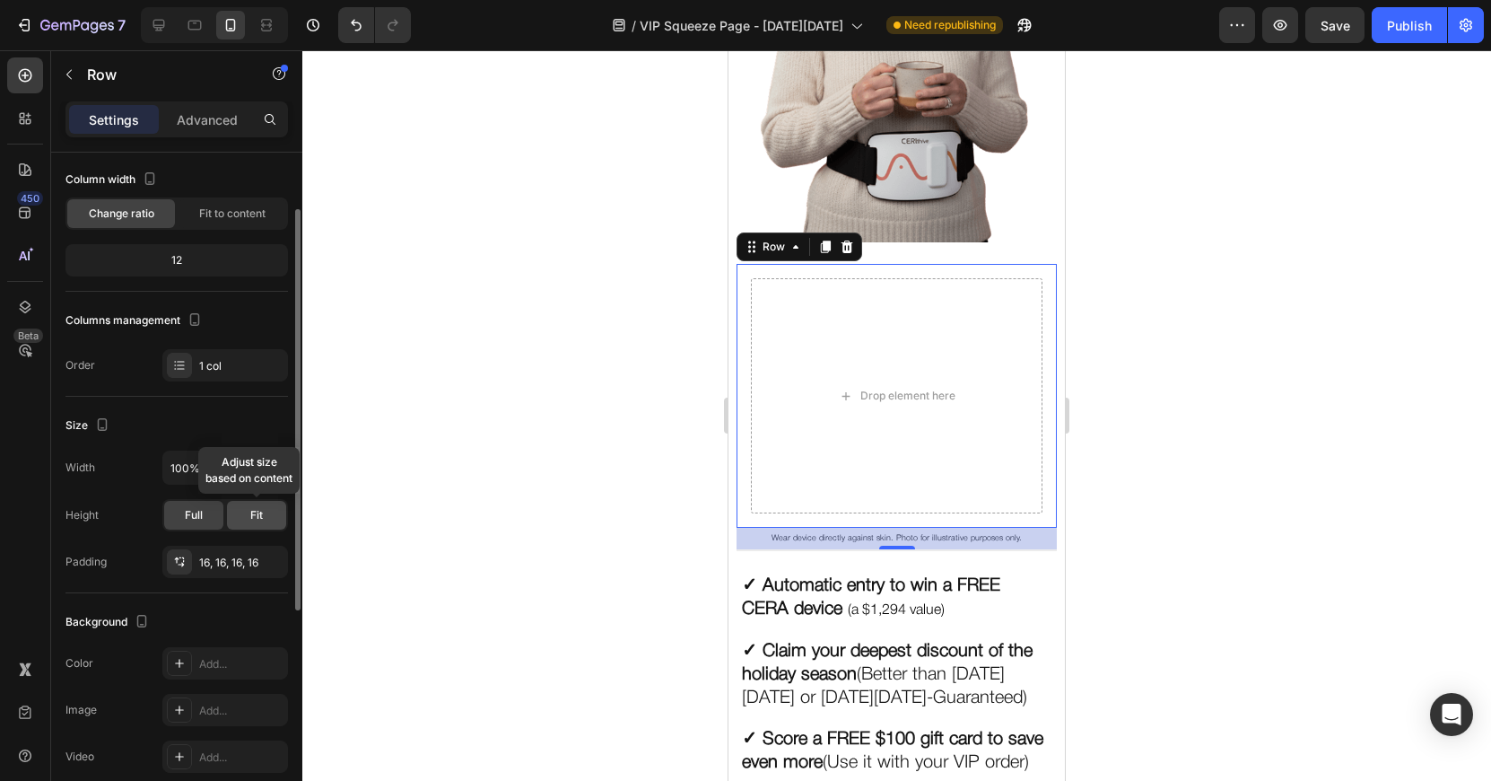
click at [252, 521] on span "Fit" at bounding box center [256, 515] width 13 height 16
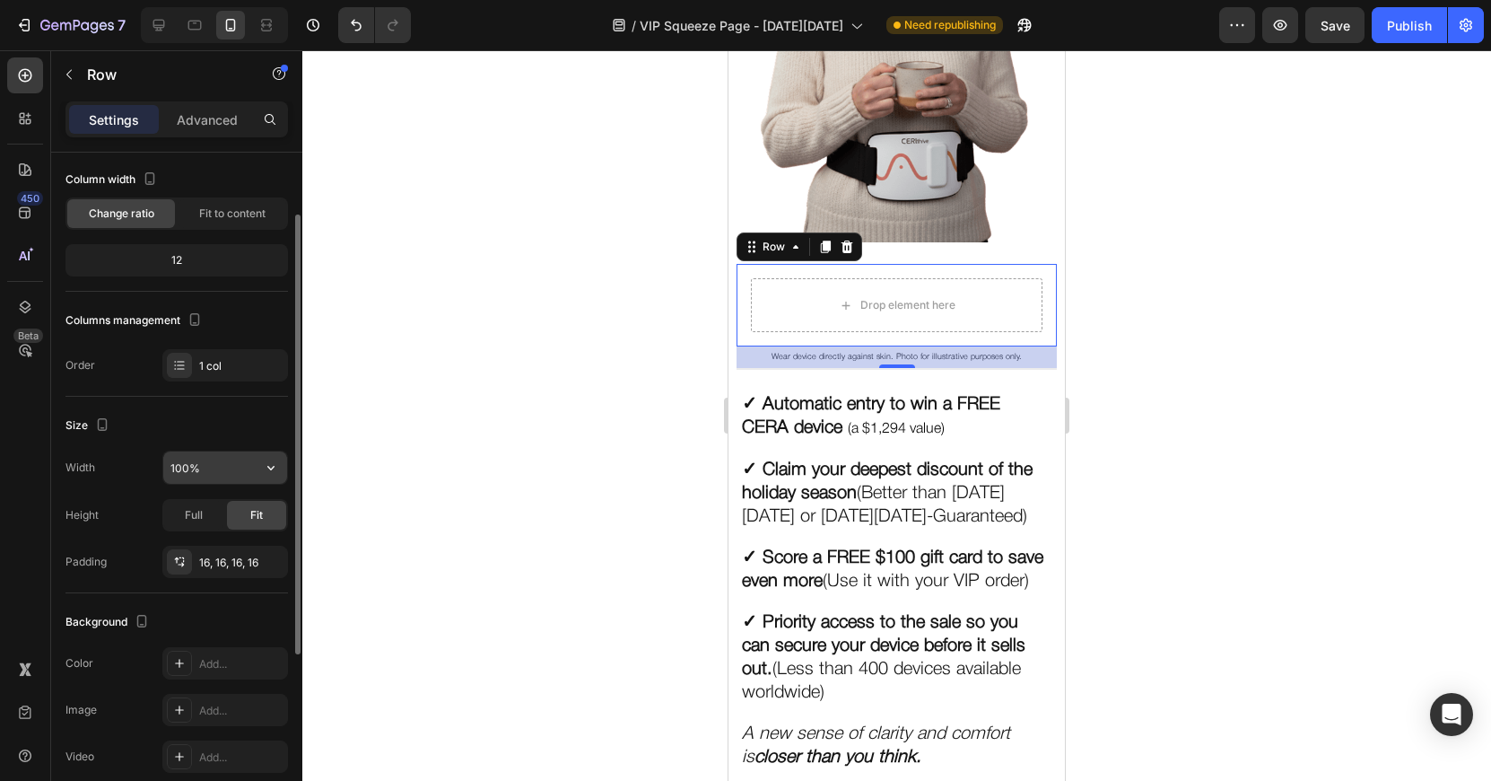
click at [231, 467] on input "100%" at bounding box center [225, 467] width 124 height 32
click at [264, 466] on icon "button" at bounding box center [271, 468] width 18 height 18
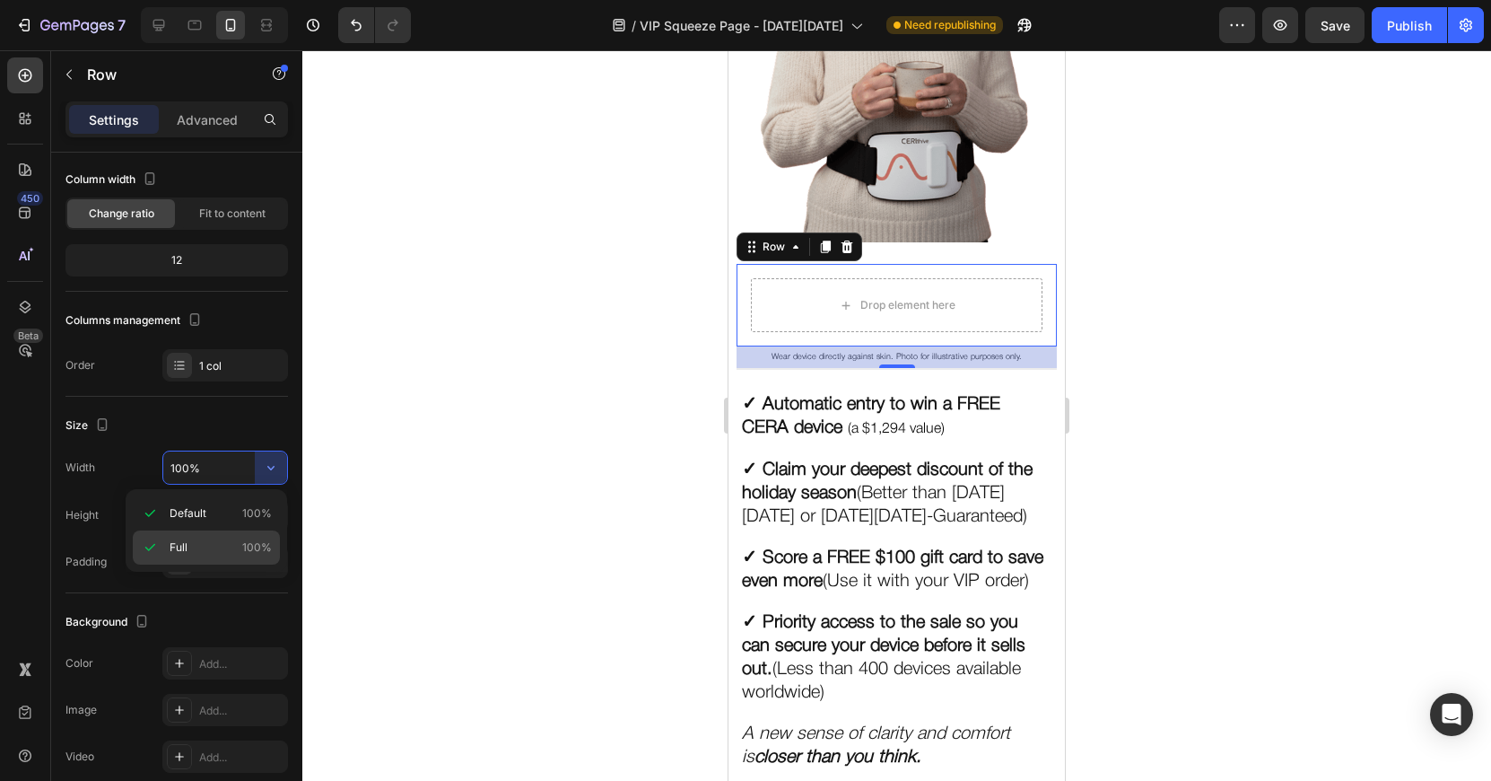
click at [200, 537] on div "Full 100%" at bounding box center [206, 547] width 147 height 34
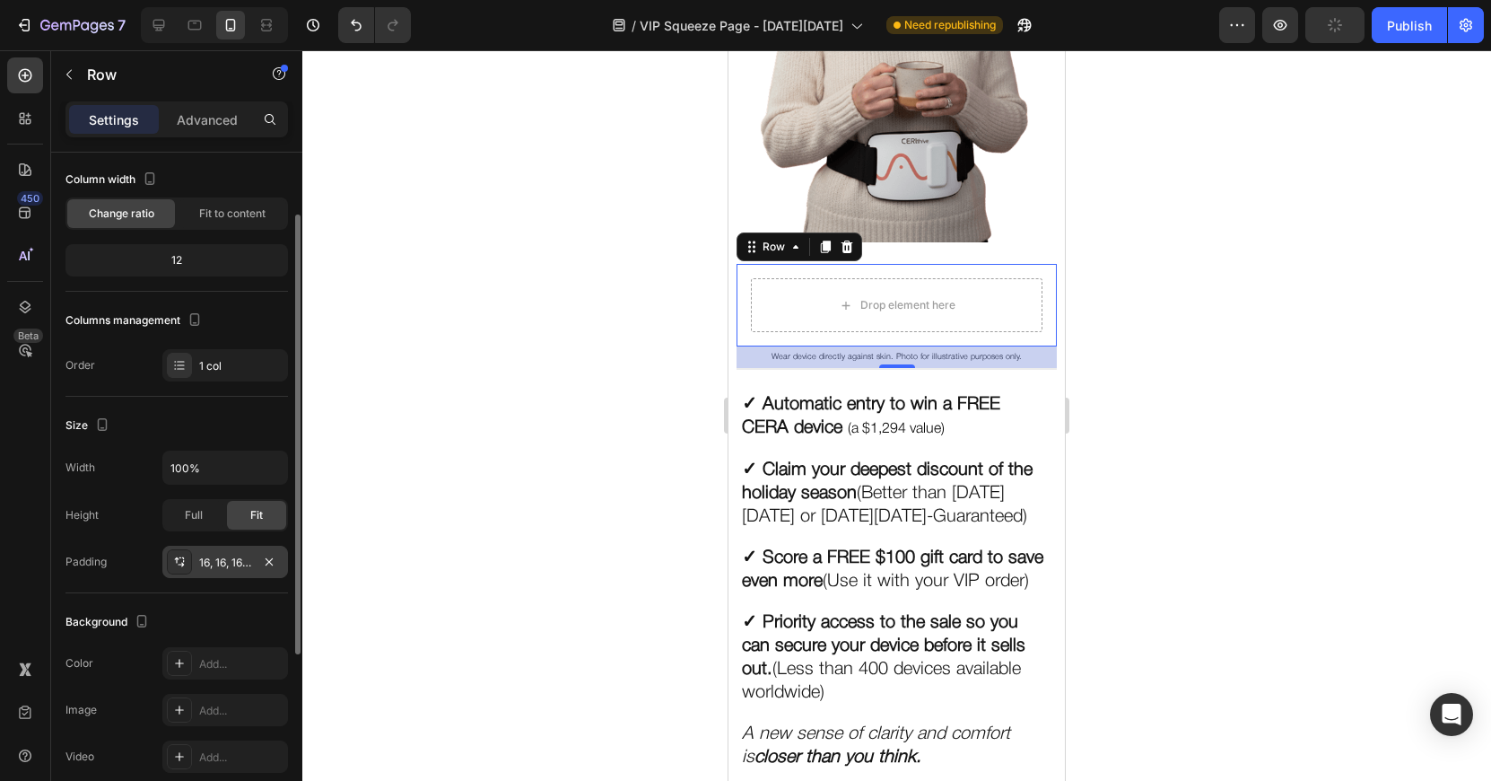
click at [200, 572] on div "16, 16, 16, 16" at bounding box center [225, 562] width 126 height 32
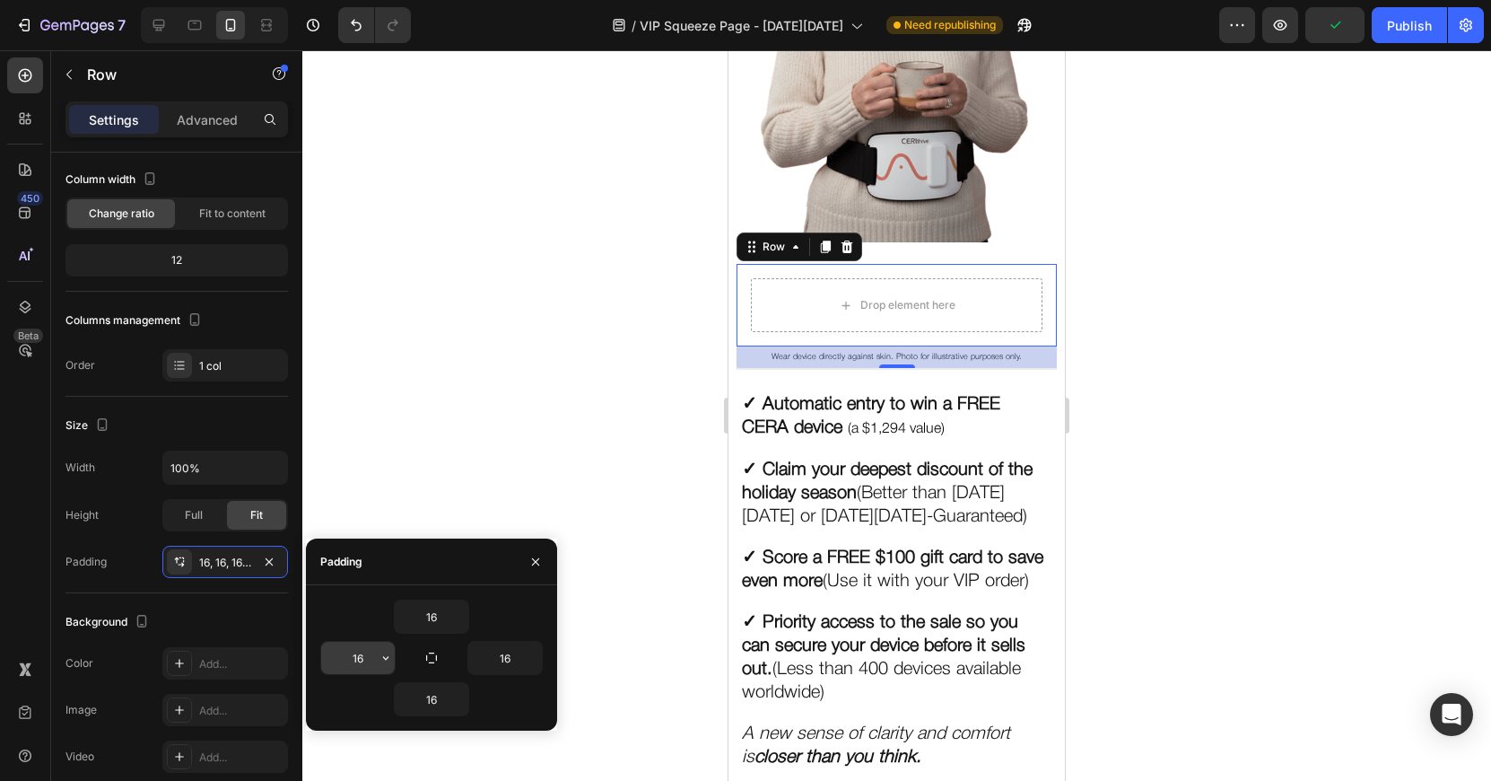
click at [353, 665] on input "16" at bounding box center [358, 658] width 74 height 32
type input "0"
click at [522, 658] on input "16" at bounding box center [505, 658] width 74 height 32
type input "0"
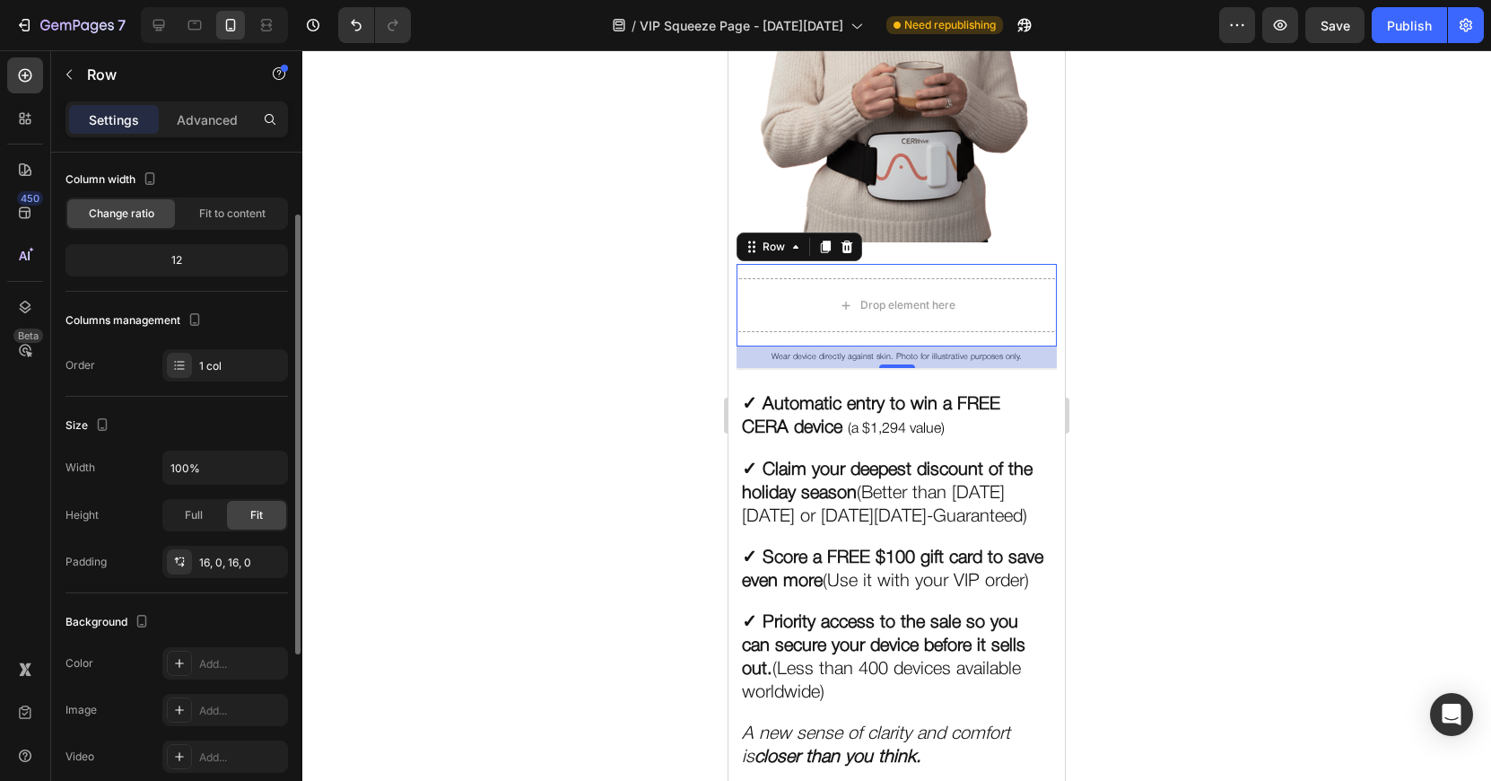
click at [144, 412] on div "Size" at bounding box center [177, 425] width 223 height 29
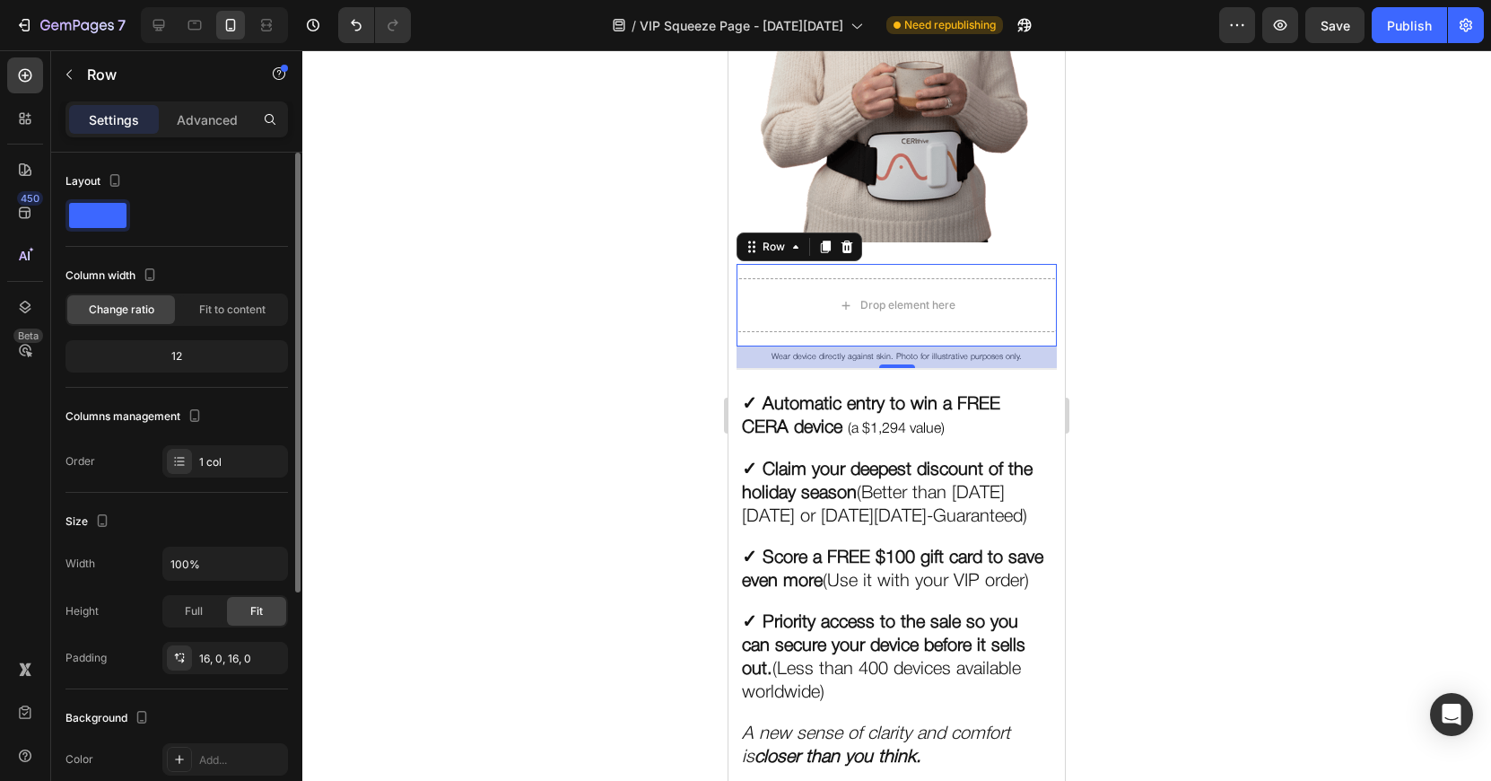
scroll to position [13, 0]
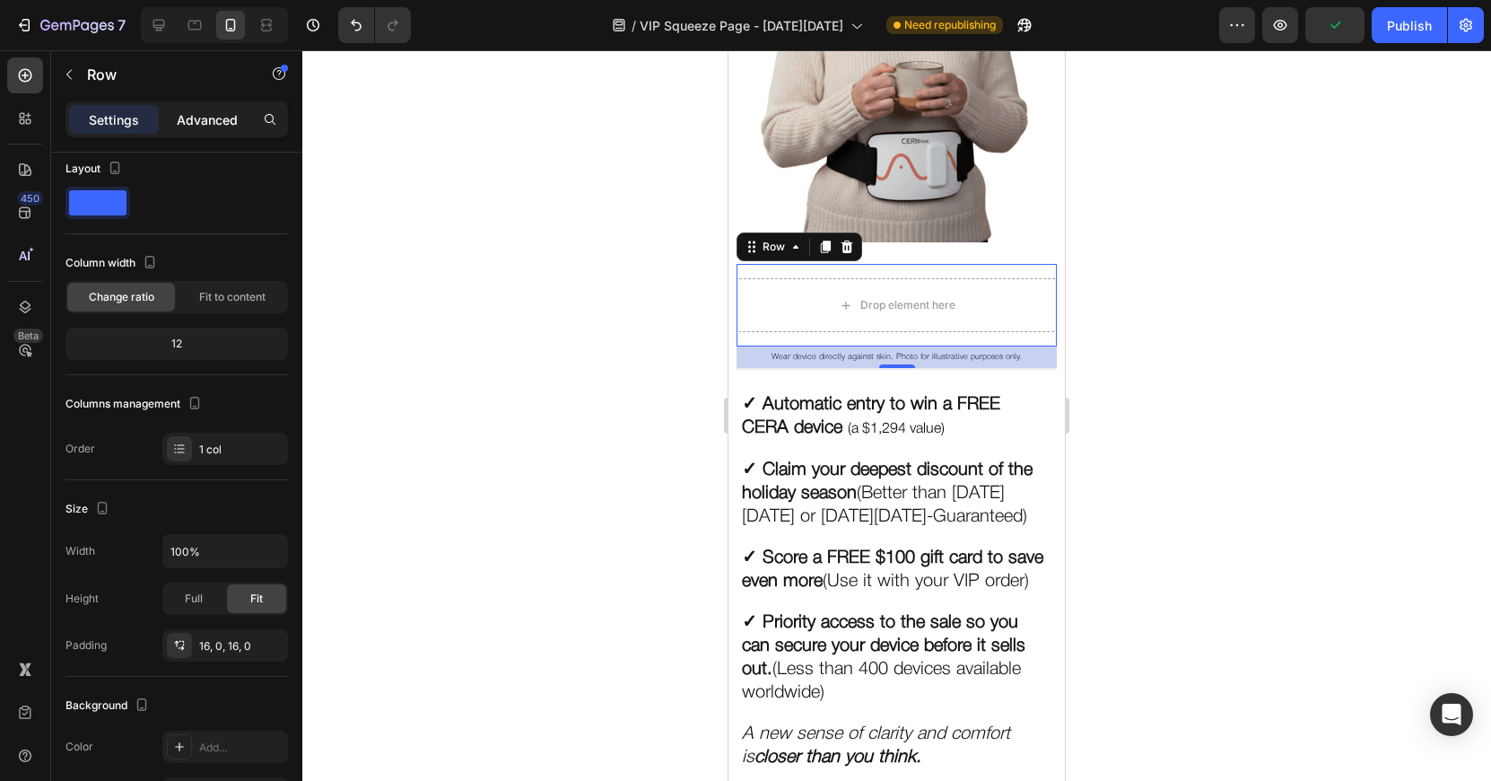
click at [175, 126] on div "Advanced" at bounding box center [207, 119] width 90 height 29
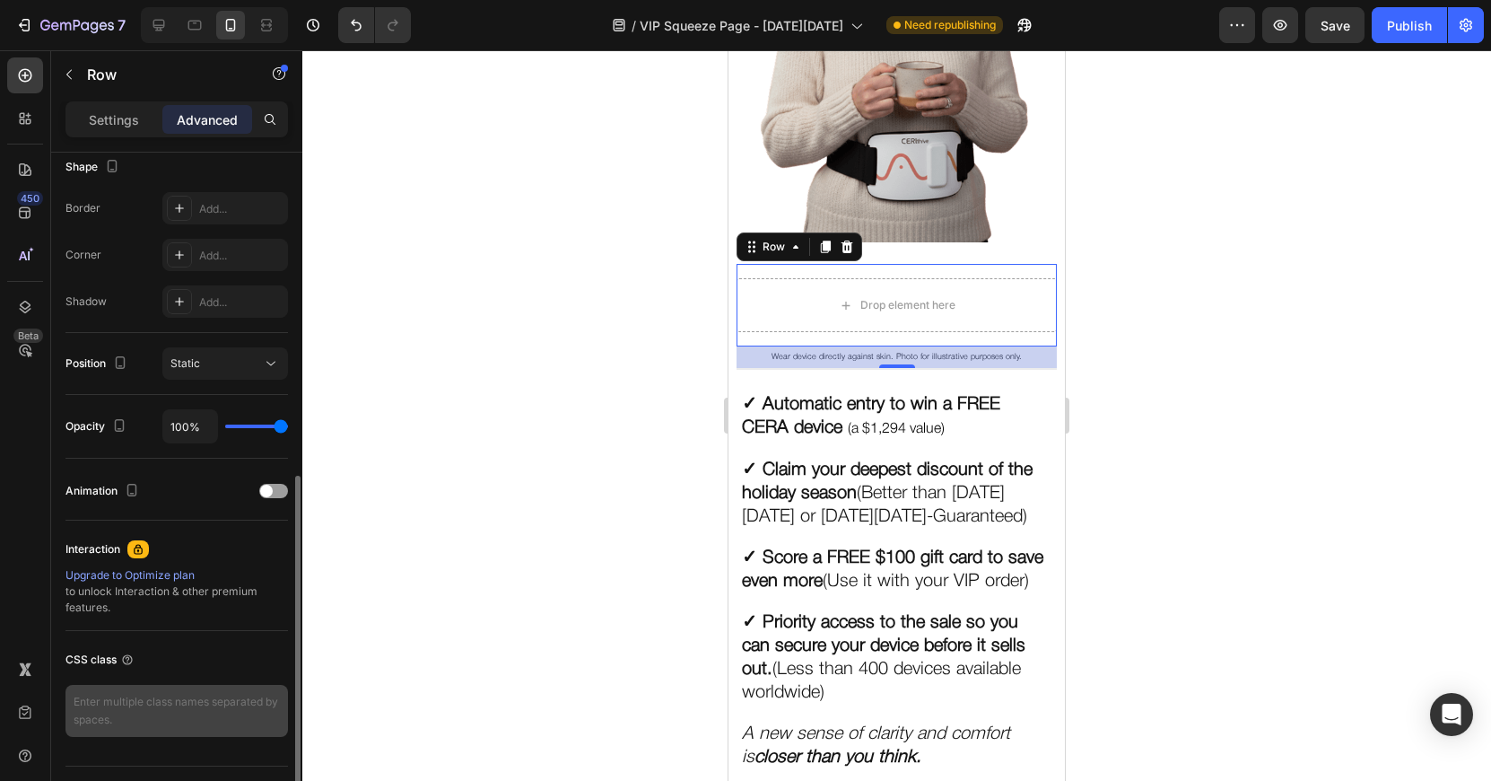
scroll to position [518, 0]
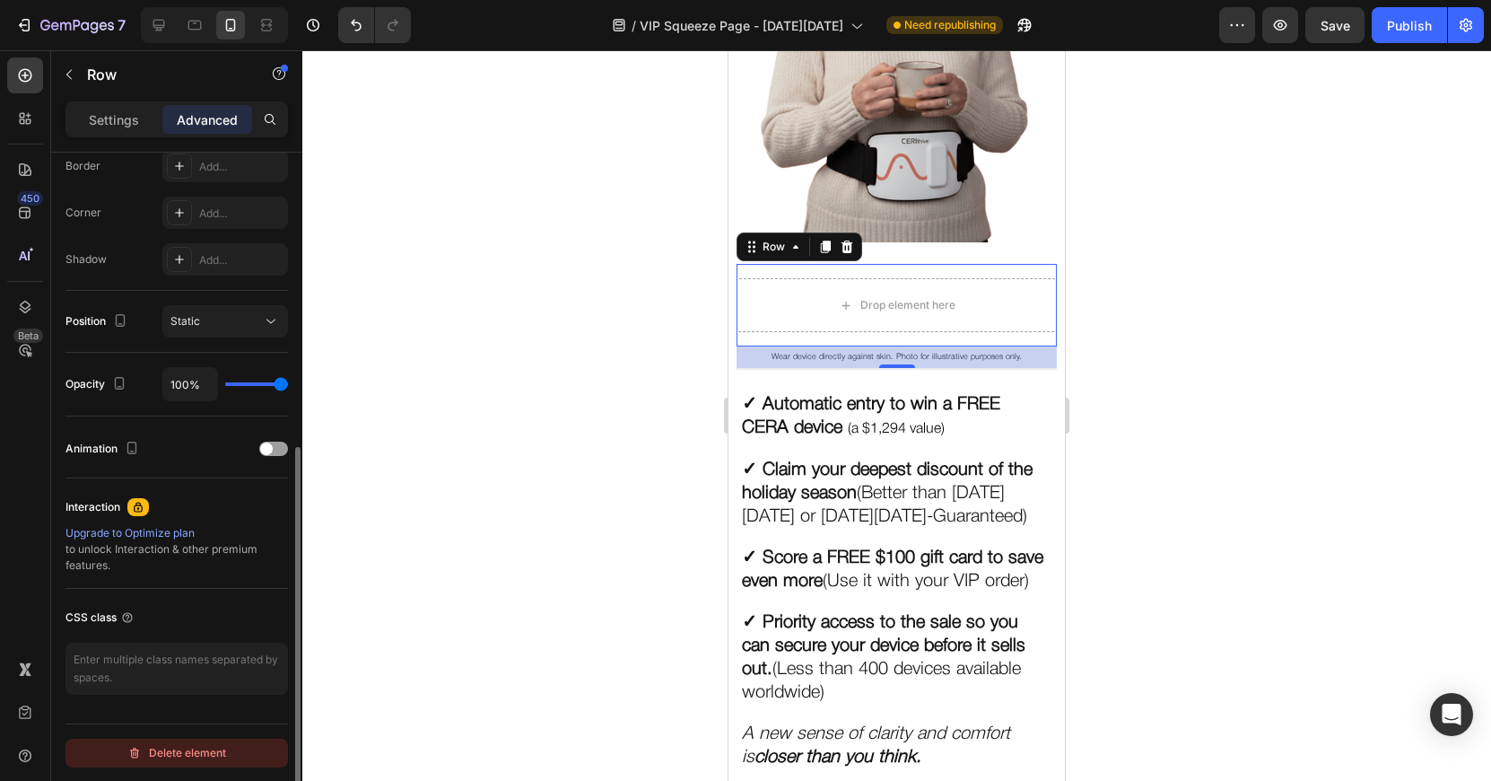
click at [179, 759] on div "Delete element" at bounding box center [176, 753] width 99 height 22
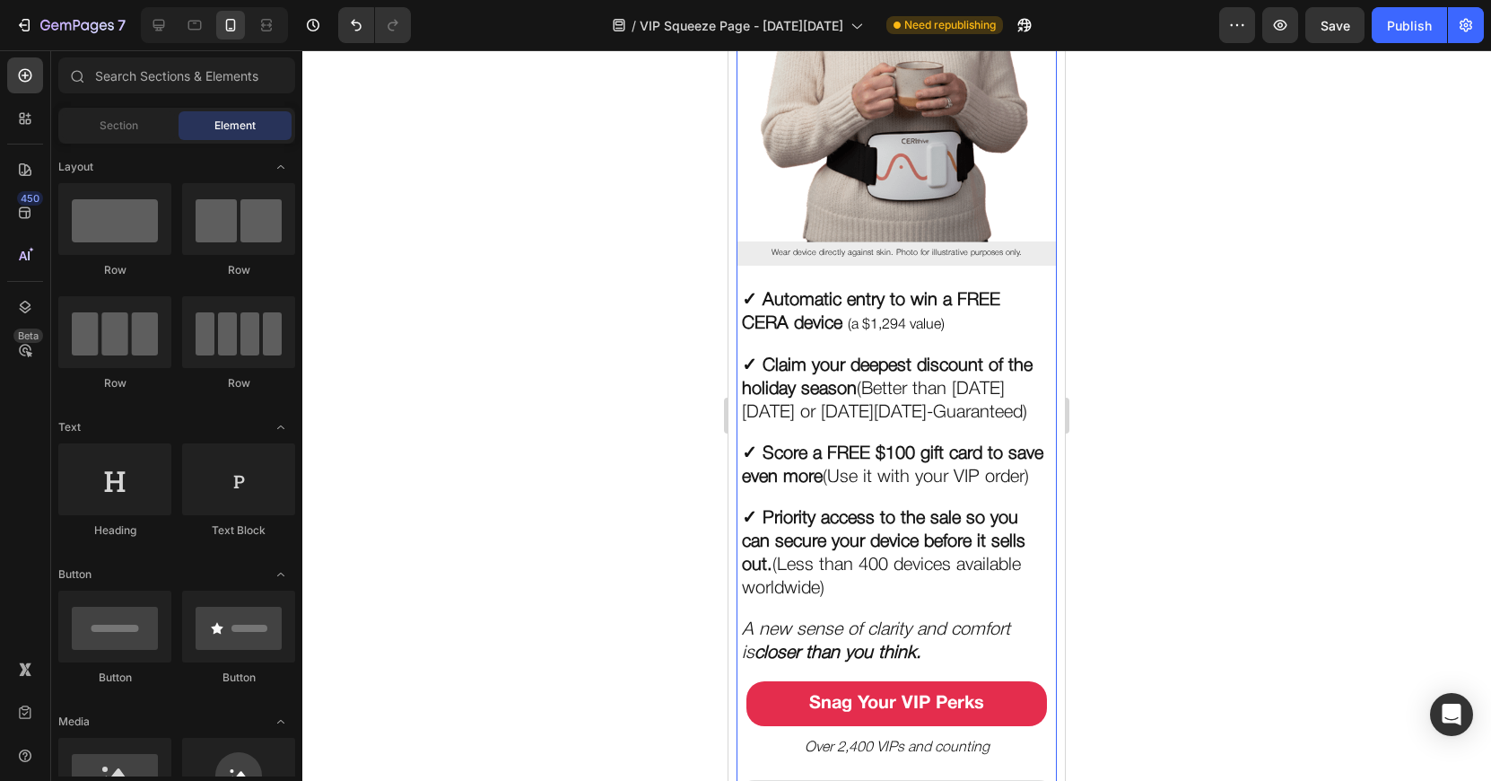
click at [798, 260] on p "Wear device directly against skin. Photo for illustrative purposes only." at bounding box center [896, 253] width 310 height 14
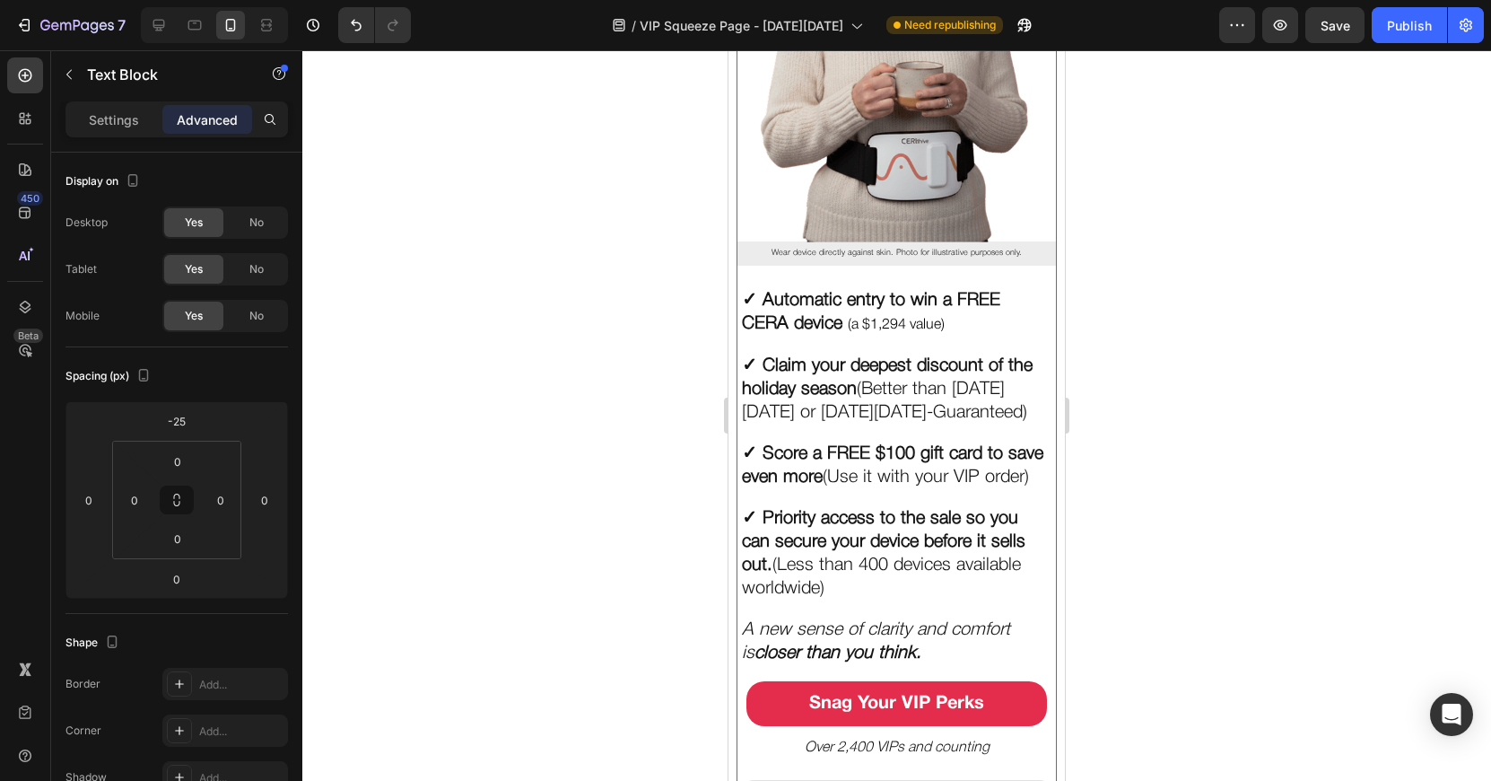
click at [789, 260] on p "Wear device directly against skin. Photo for illustrative purposes only." at bounding box center [896, 253] width 310 height 14
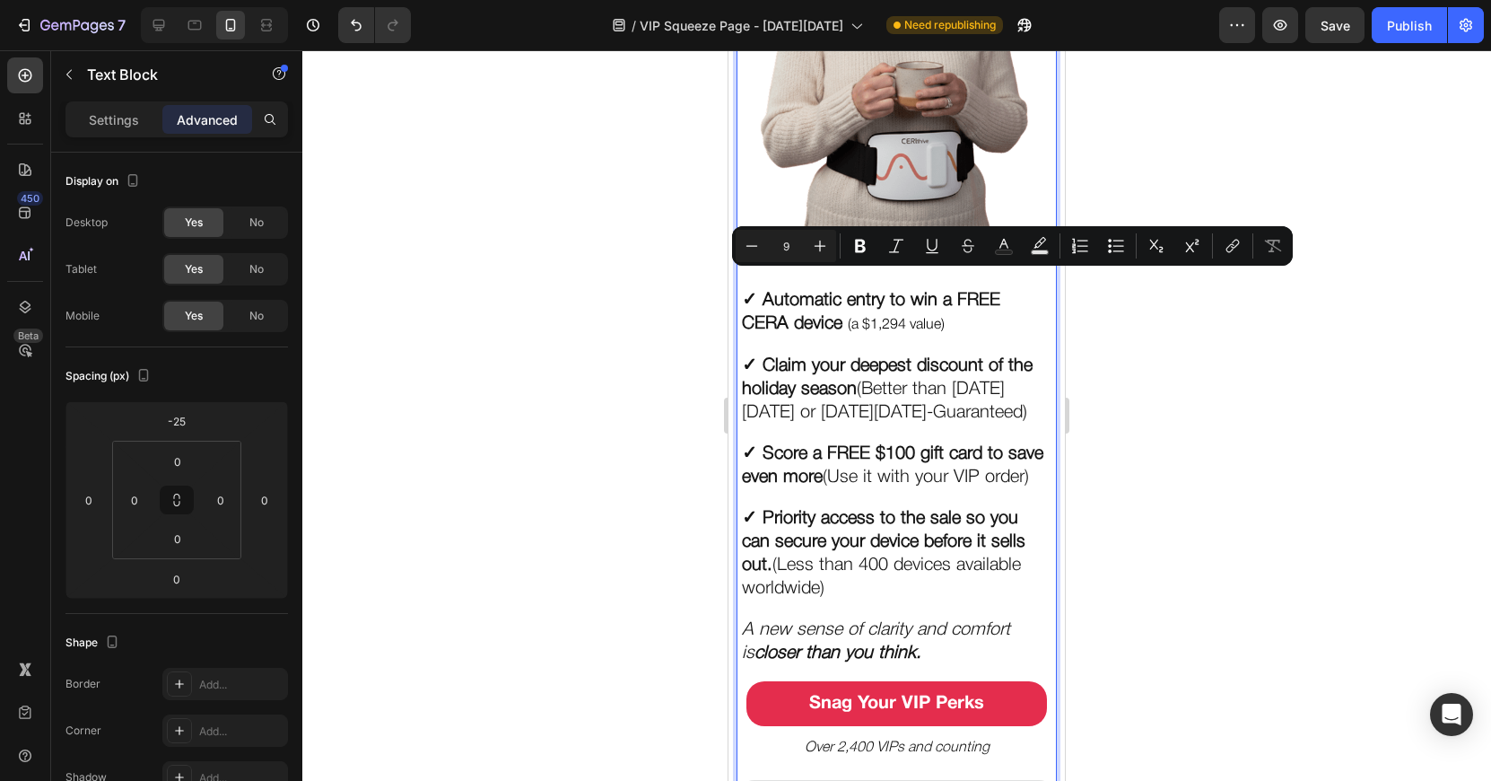
click at [776, 260] on p "Wear device directly against skin. Photo for illustrative purposes only." at bounding box center [896, 253] width 310 height 14
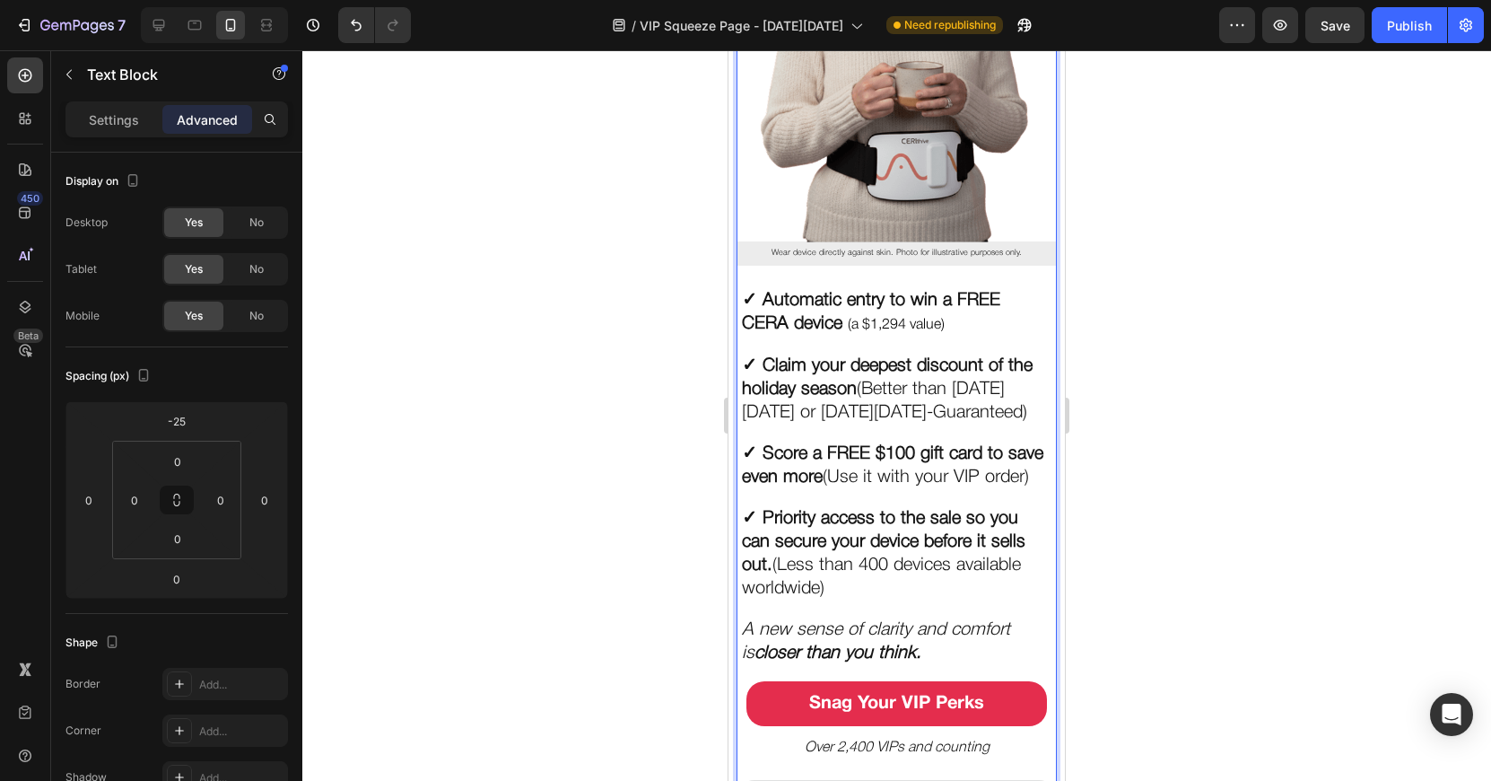
click at [764, 293] on div "Put Your Gut & Brain on the VIP List this [DATE][DATE] Heading You’re invited t…" at bounding box center [896, 304] width 319 height 1425
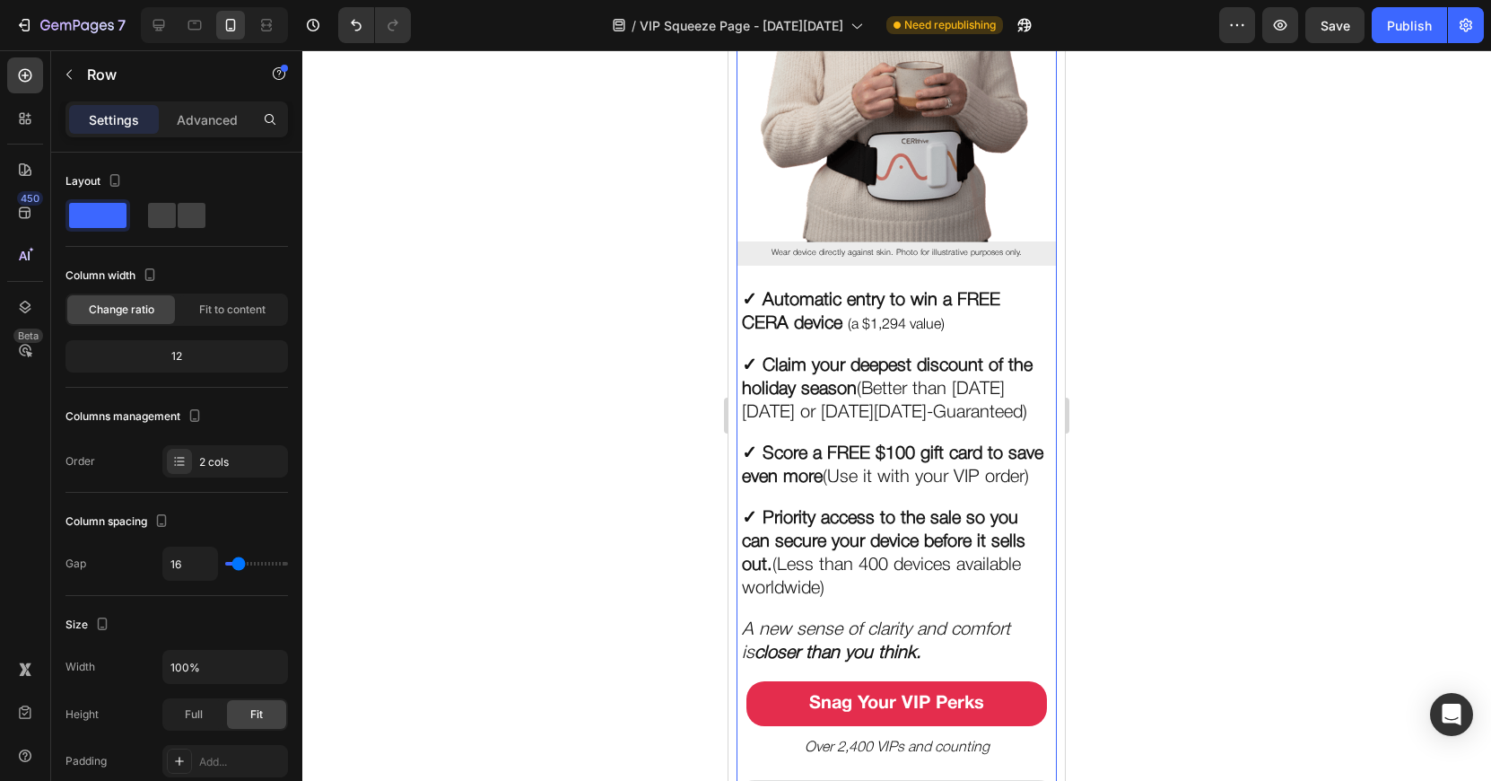
click at [759, 260] on p "Wear device directly against skin. Photo for illustrative purposes only." at bounding box center [896, 253] width 310 height 14
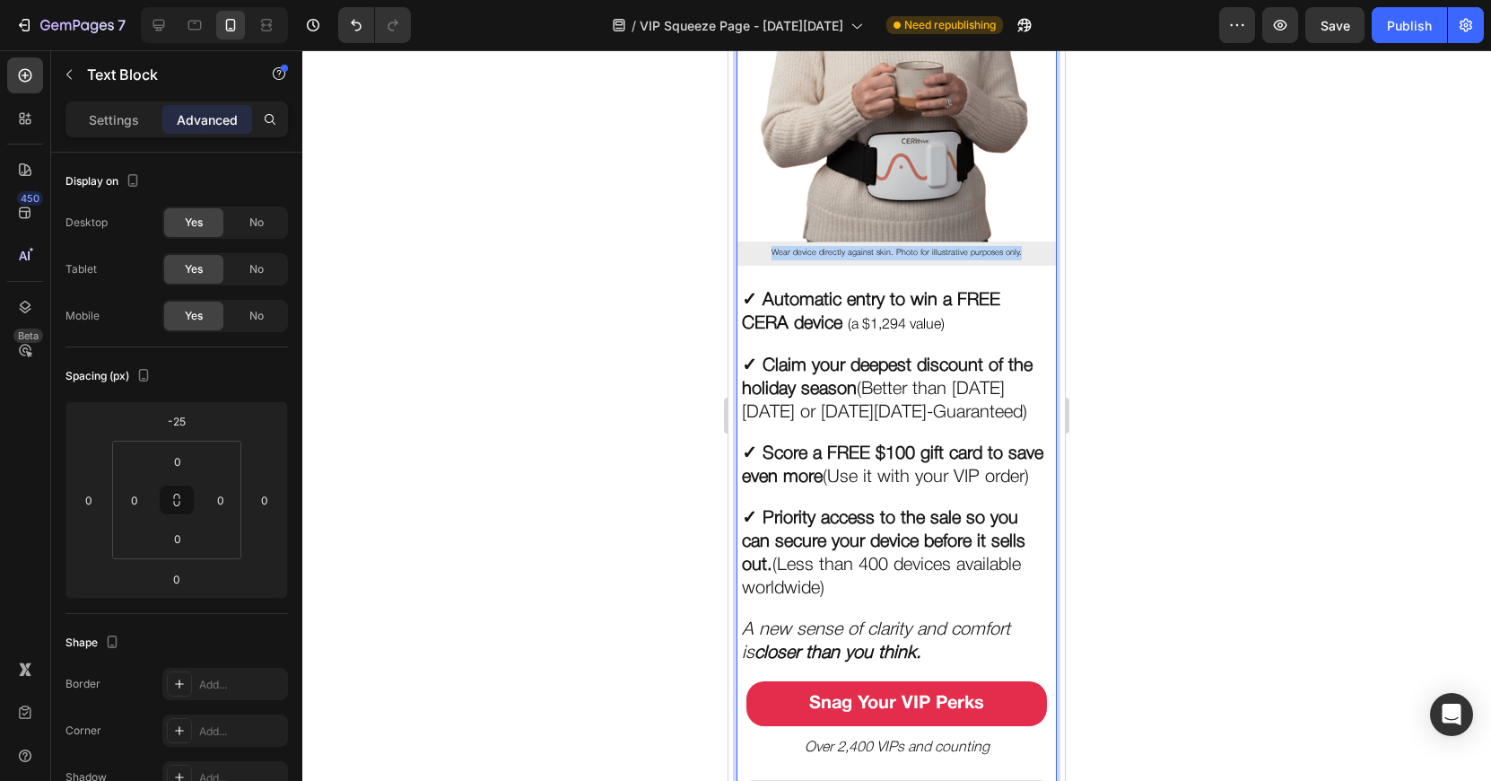
click at [759, 260] on p "Wear device directly against skin. Photo for illustrative purposes only." at bounding box center [896, 253] width 310 height 14
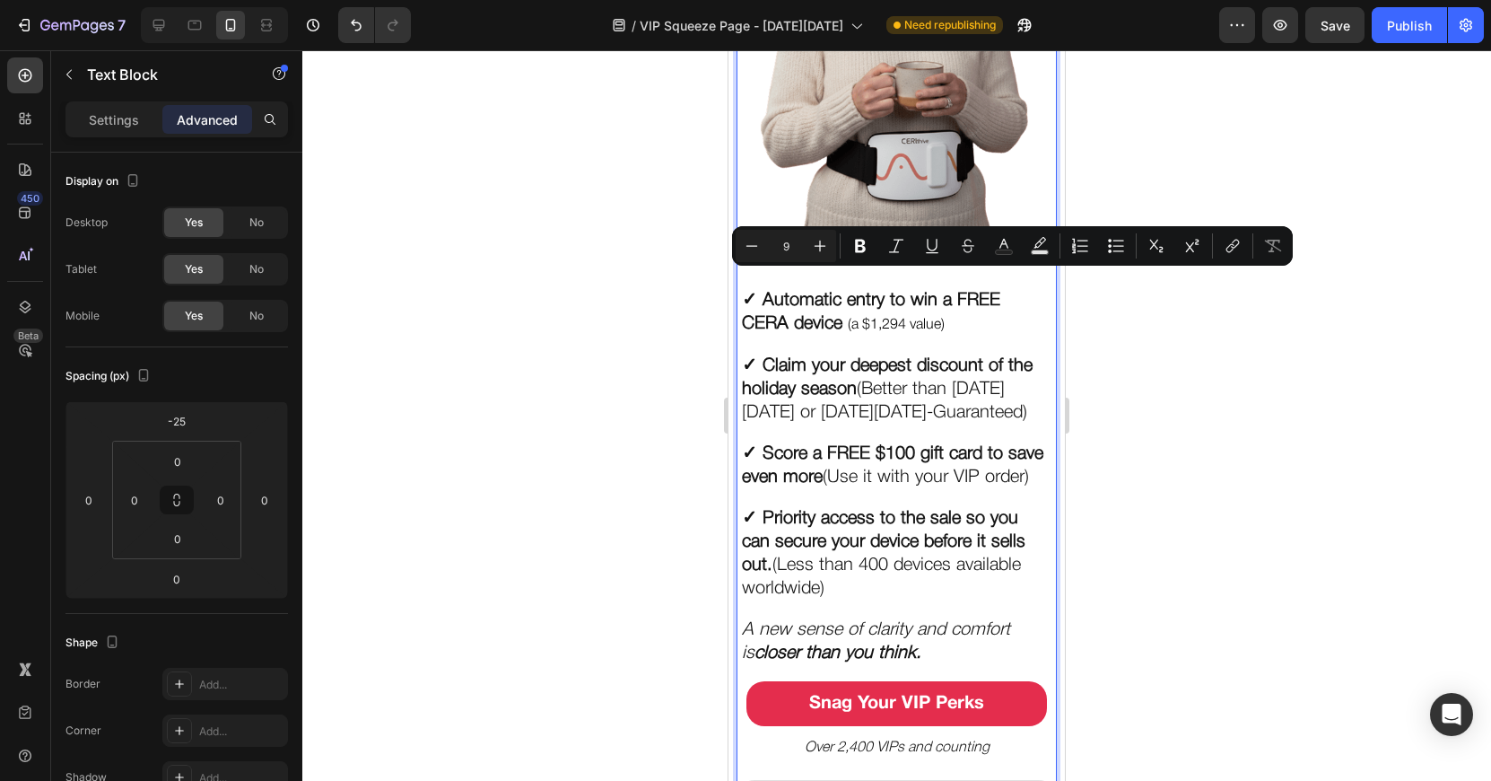
click at [759, 260] on p "Wear device directly against skin. Photo for illustrative purposes only." at bounding box center [896, 253] width 310 height 14
click at [95, 115] on p "Settings" at bounding box center [114, 119] width 50 height 19
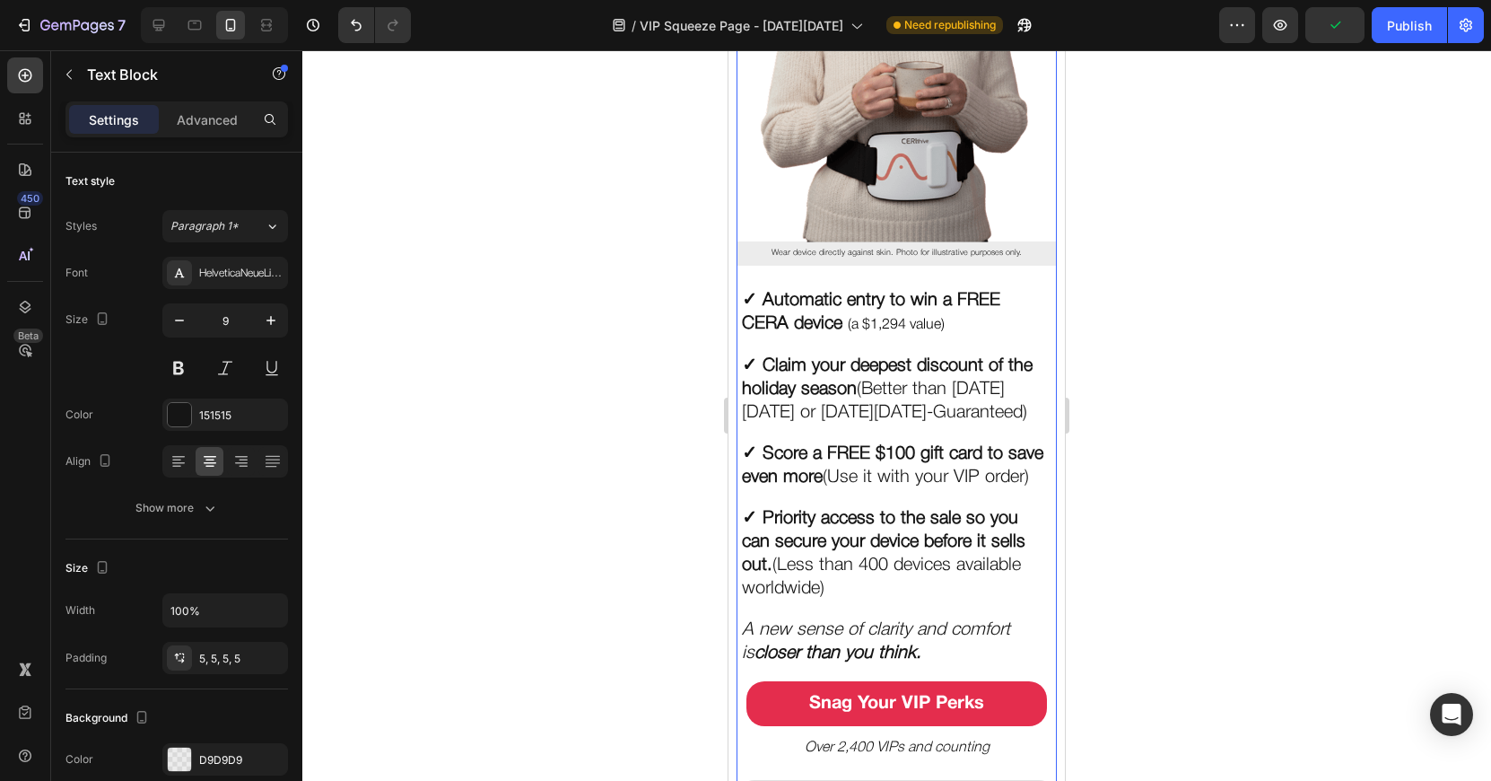
click at [752, 242] on img at bounding box center [896, 27] width 319 height 429
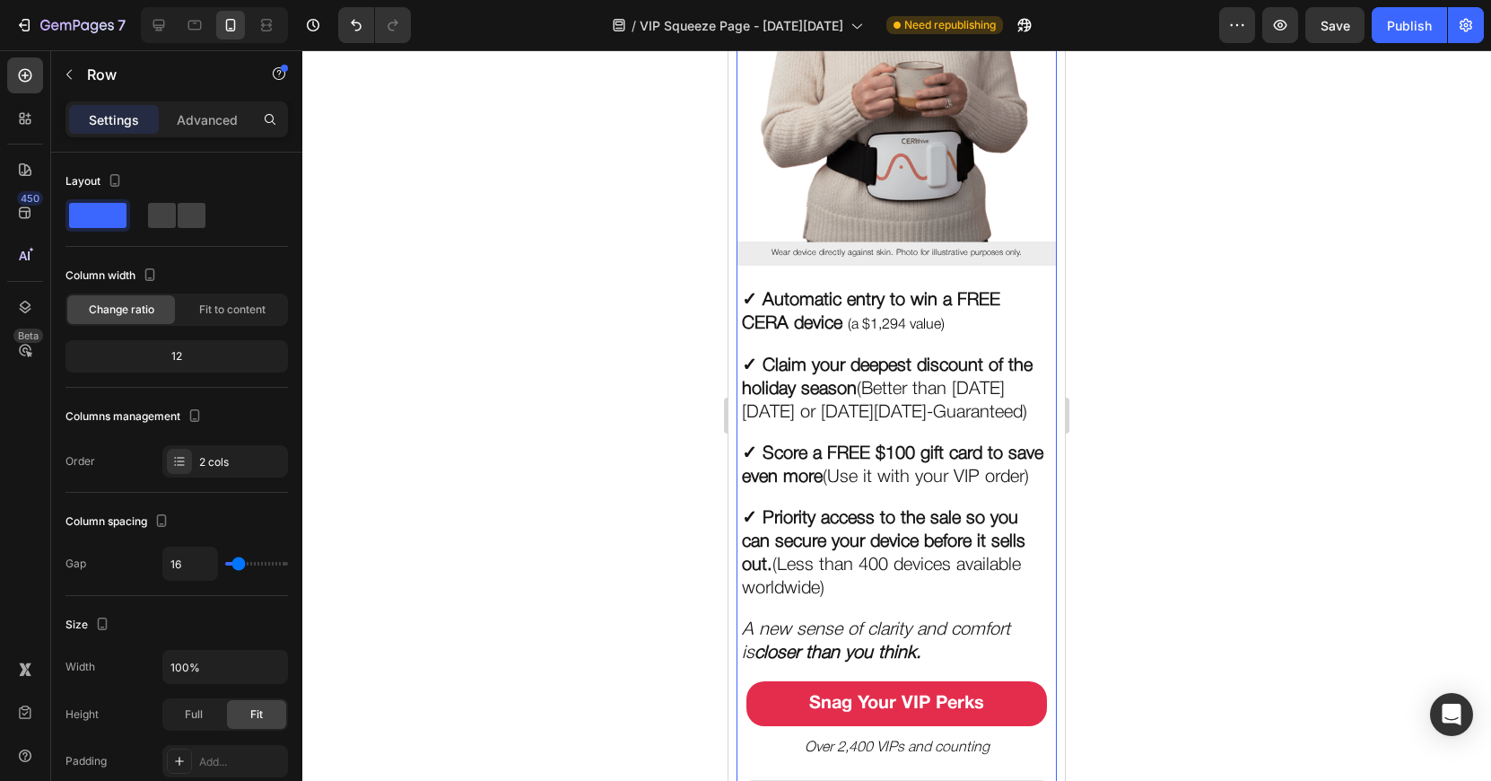
click at [752, 294] on div "Put Your Gut & Brain on the VIP List this [DATE][DATE] Heading You’re invited t…" at bounding box center [896, 304] width 319 height 1425
click at [756, 260] on p "Wear device directly against skin. Photo for illustrative purposes only." at bounding box center [896, 253] width 310 height 14
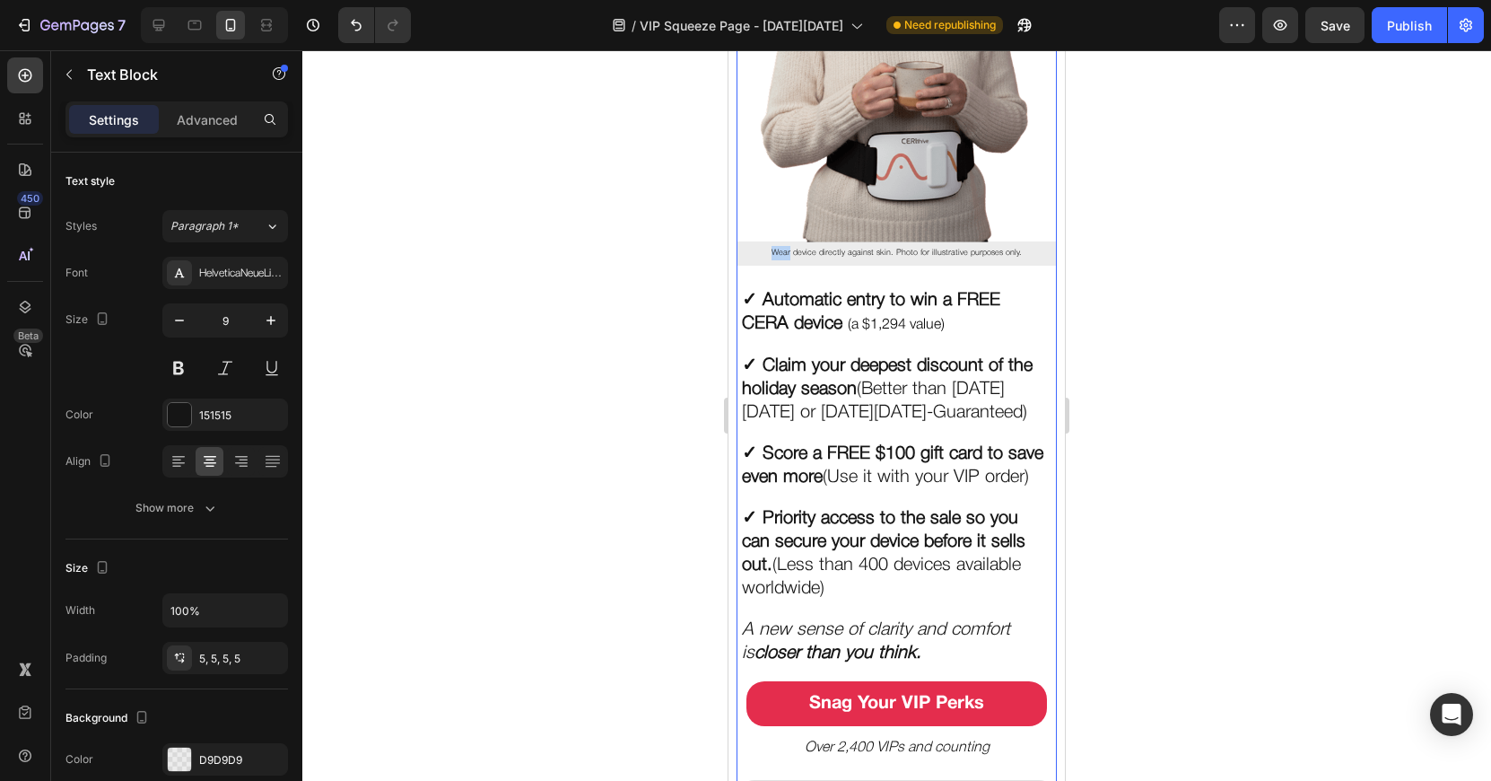
click at [756, 260] on p "Wear device directly against skin. Photo for illustrative purposes only." at bounding box center [896, 253] width 310 height 14
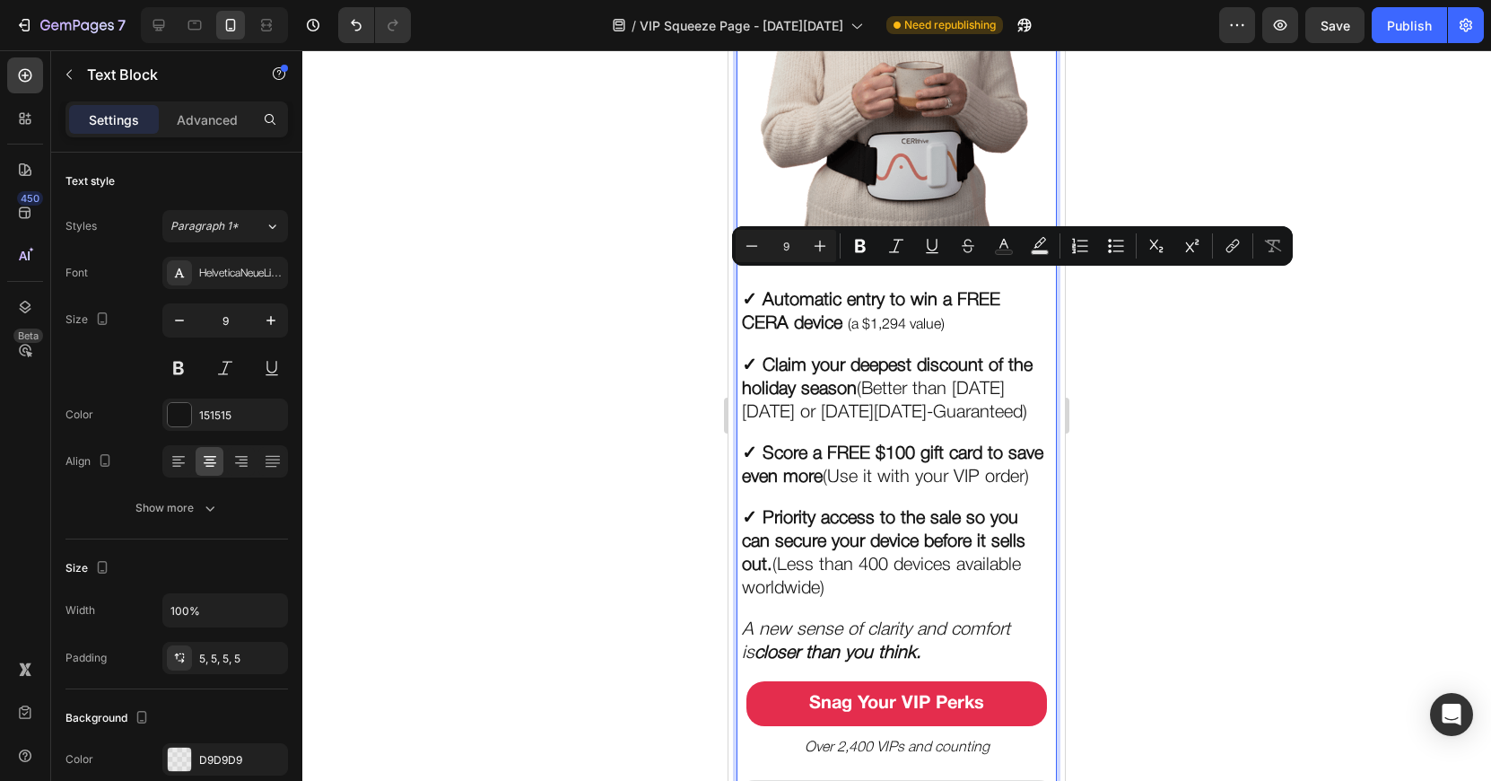
click at [756, 260] on p "Wear device directly against skin. Photo for illustrative purposes only." at bounding box center [896, 253] width 310 height 14
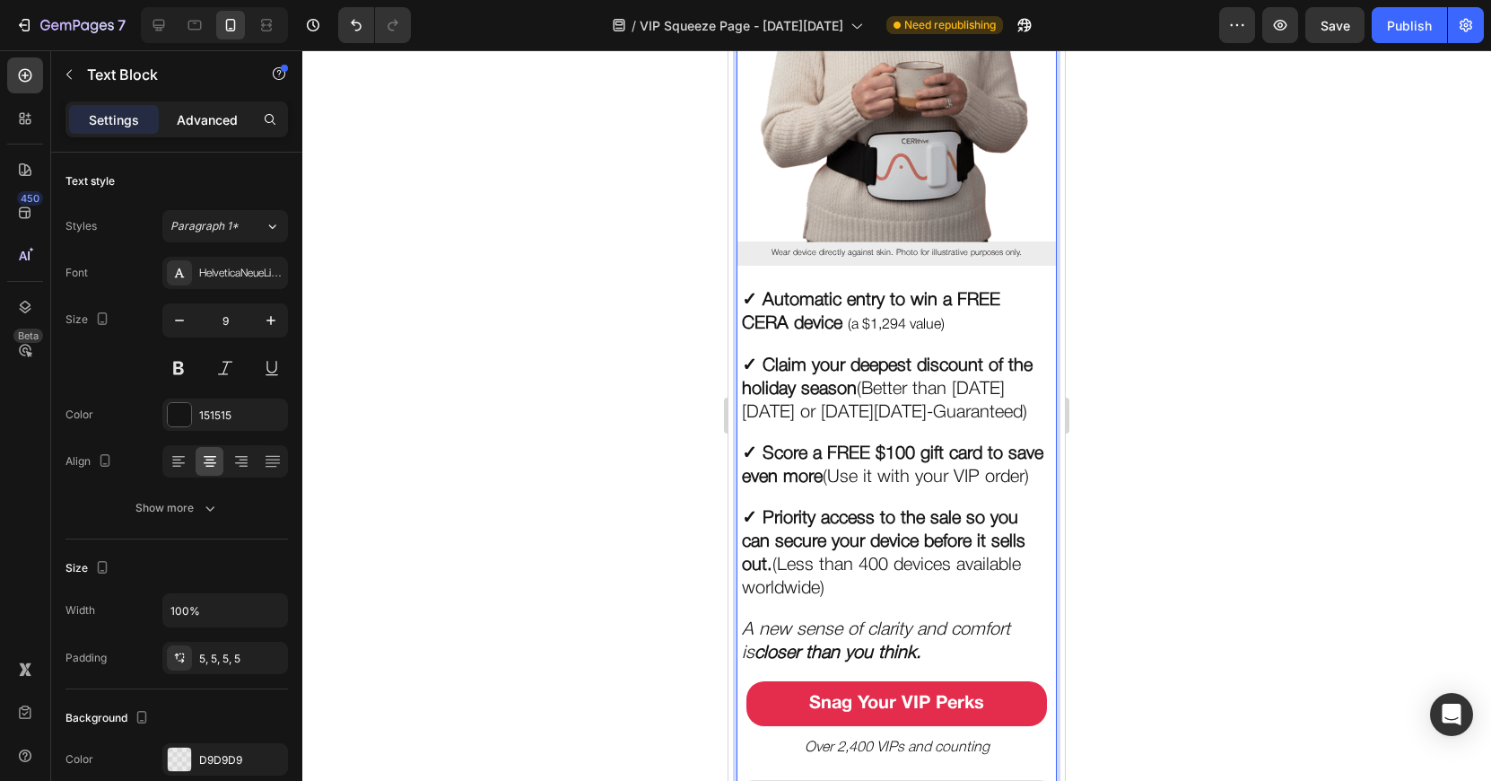
click at [179, 127] on p "Advanced" at bounding box center [207, 119] width 61 height 19
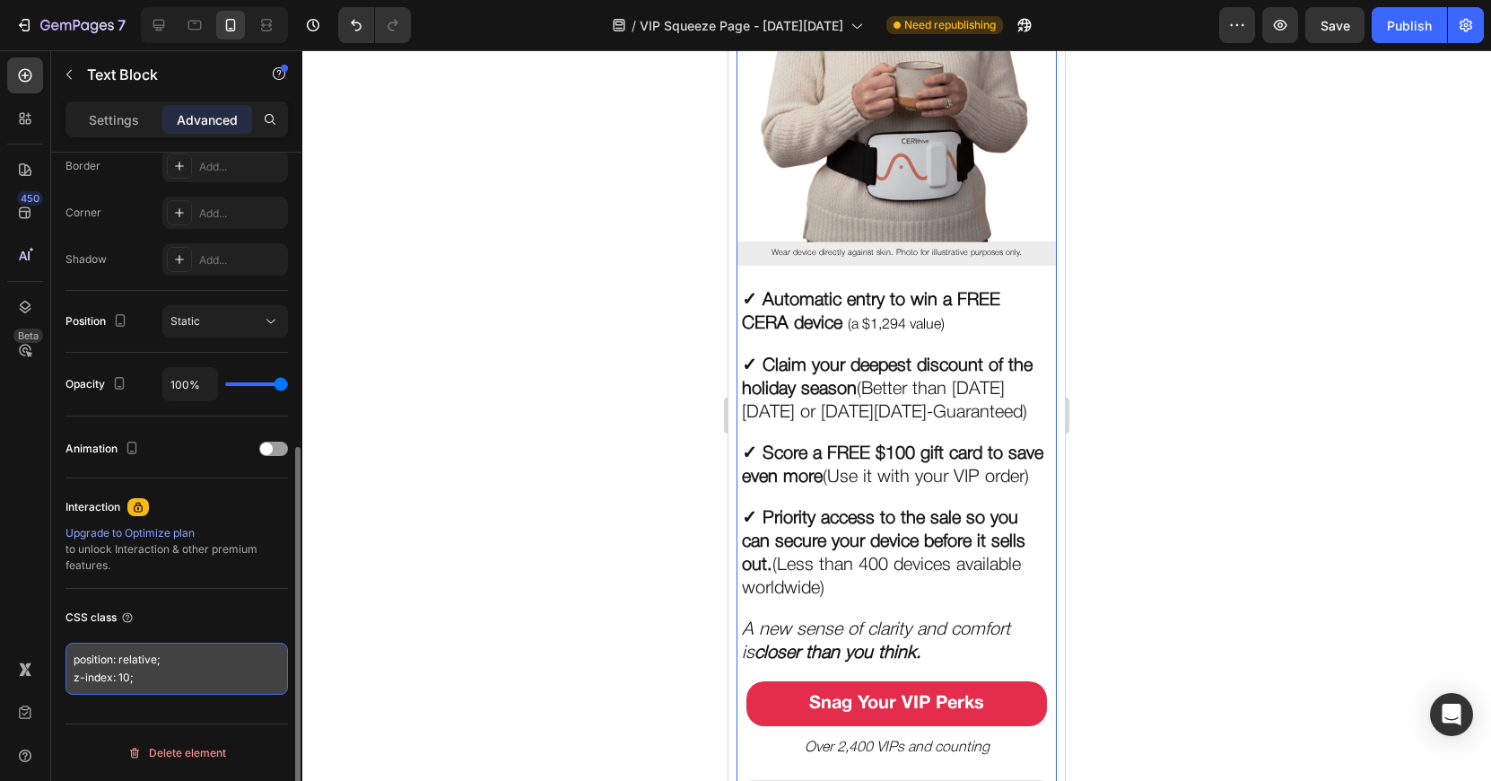
click at [162, 676] on textarea "position: relative; z-index: 10;" at bounding box center [177, 668] width 223 height 52
paste textarea ".my-fullwidth-element { width: 100vw !important; /* Full viewport width */ marg…"
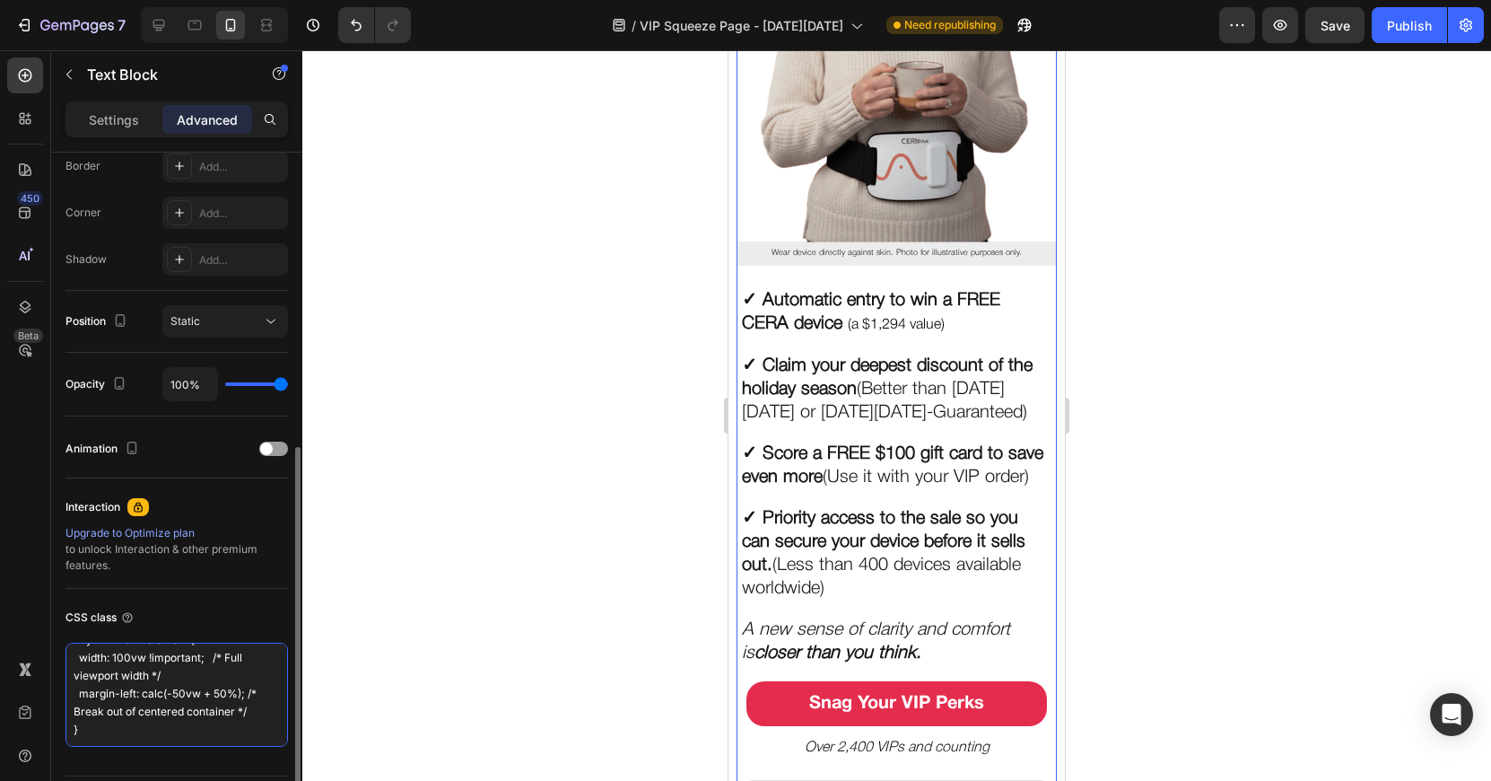
scroll to position [74, 0]
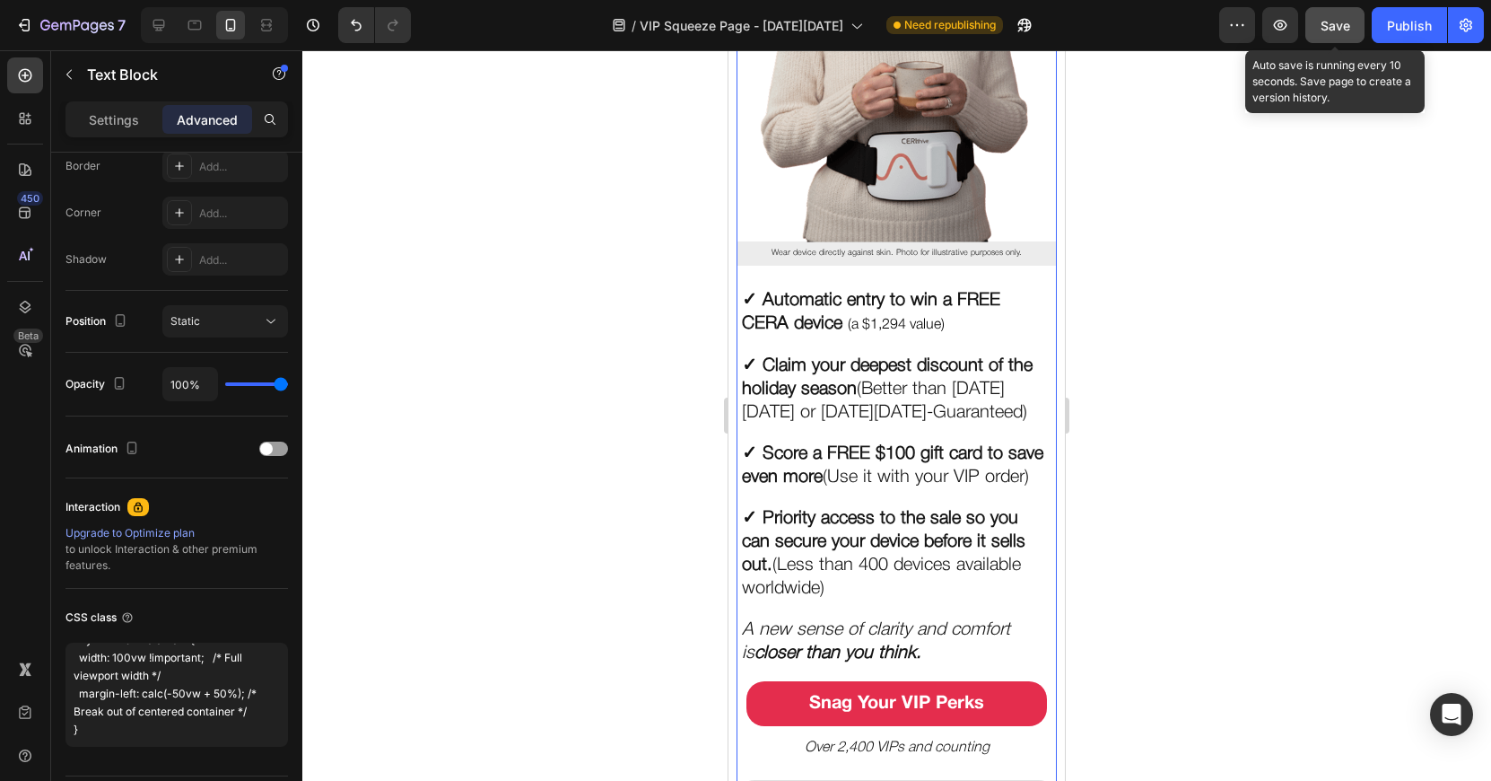
type textarea "position: relative; z-index: 10; .my-fullwidth-element { width: 100vw !importan…"
click at [1341, 18] on span "Save" at bounding box center [1336, 25] width 30 height 15
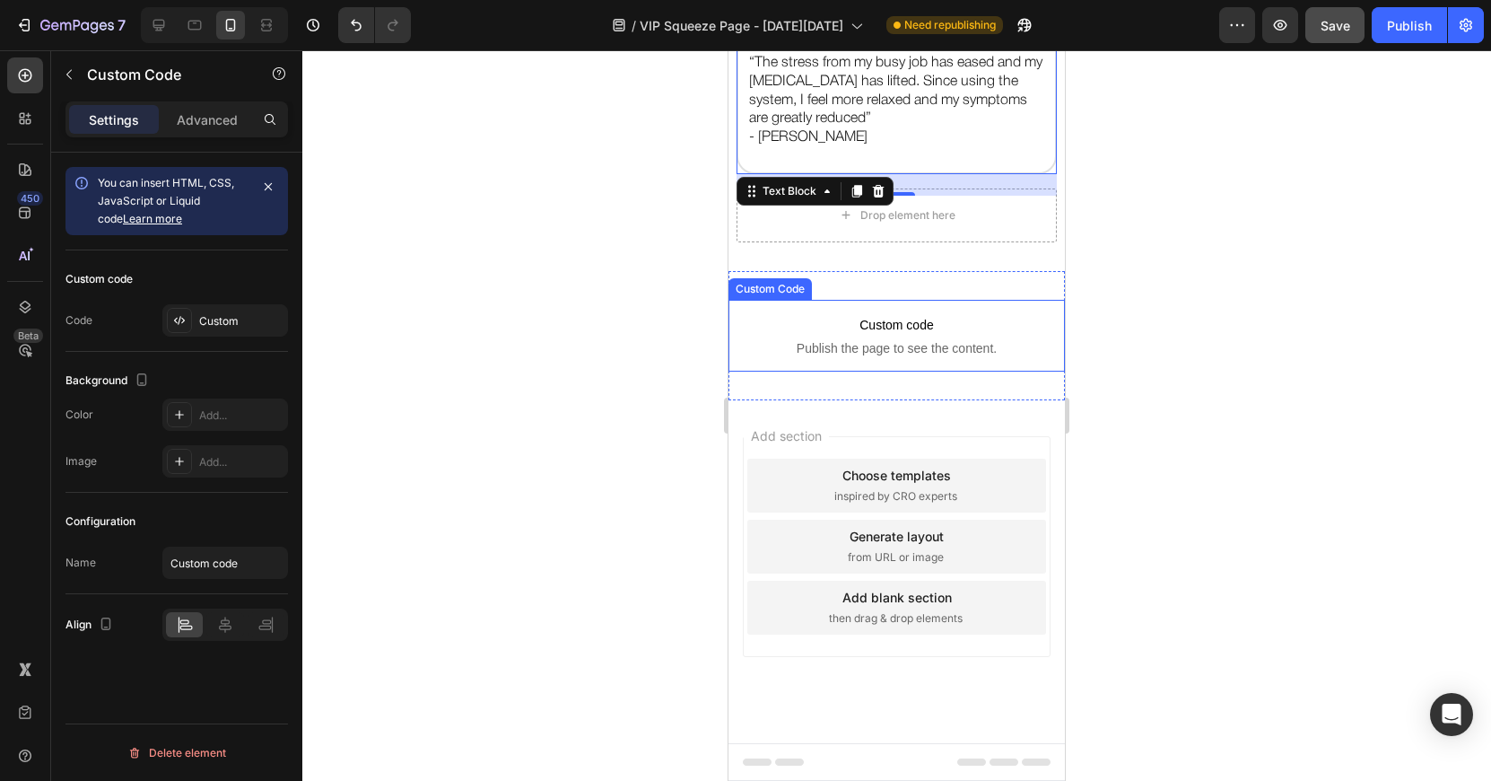
scroll to position [0, 0]
click at [869, 348] on span "Publish the page to see the content." at bounding box center [897, 348] width 336 height 18
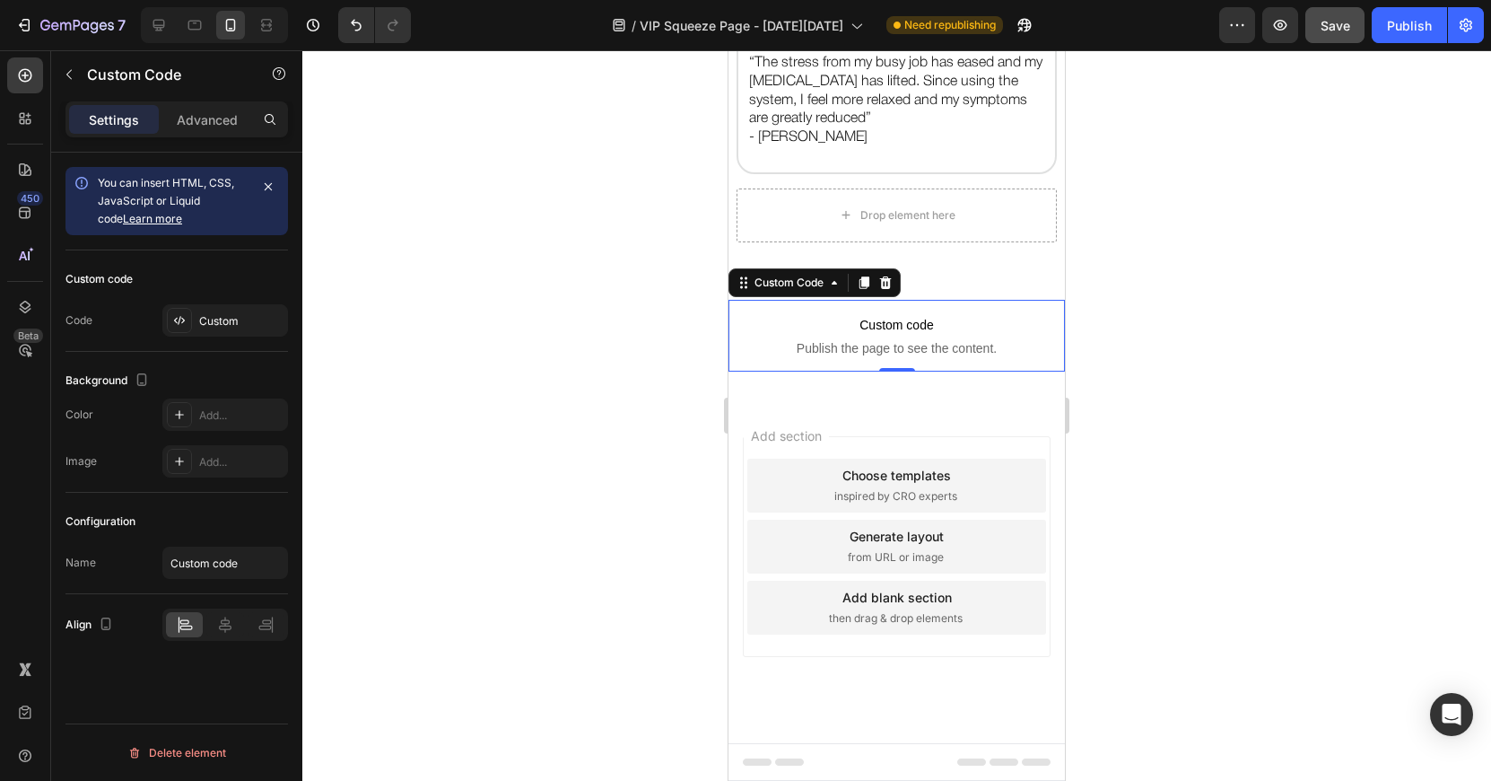
click at [869, 348] on span "Publish the page to see the content." at bounding box center [897, 348] width 336 height 18
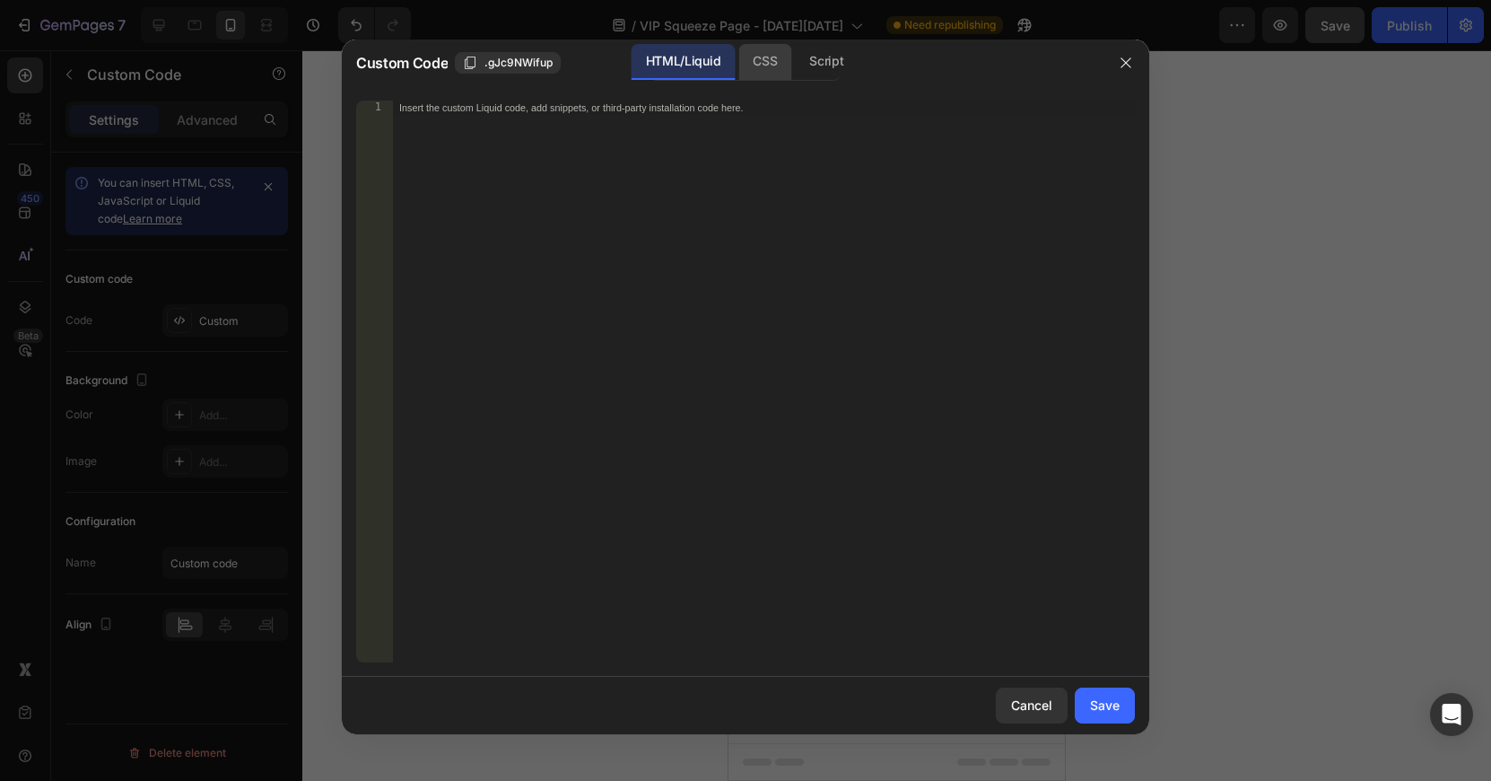
click at [762, 56] on div "CSS" at bounding box center [764, 62] width 53 height 36
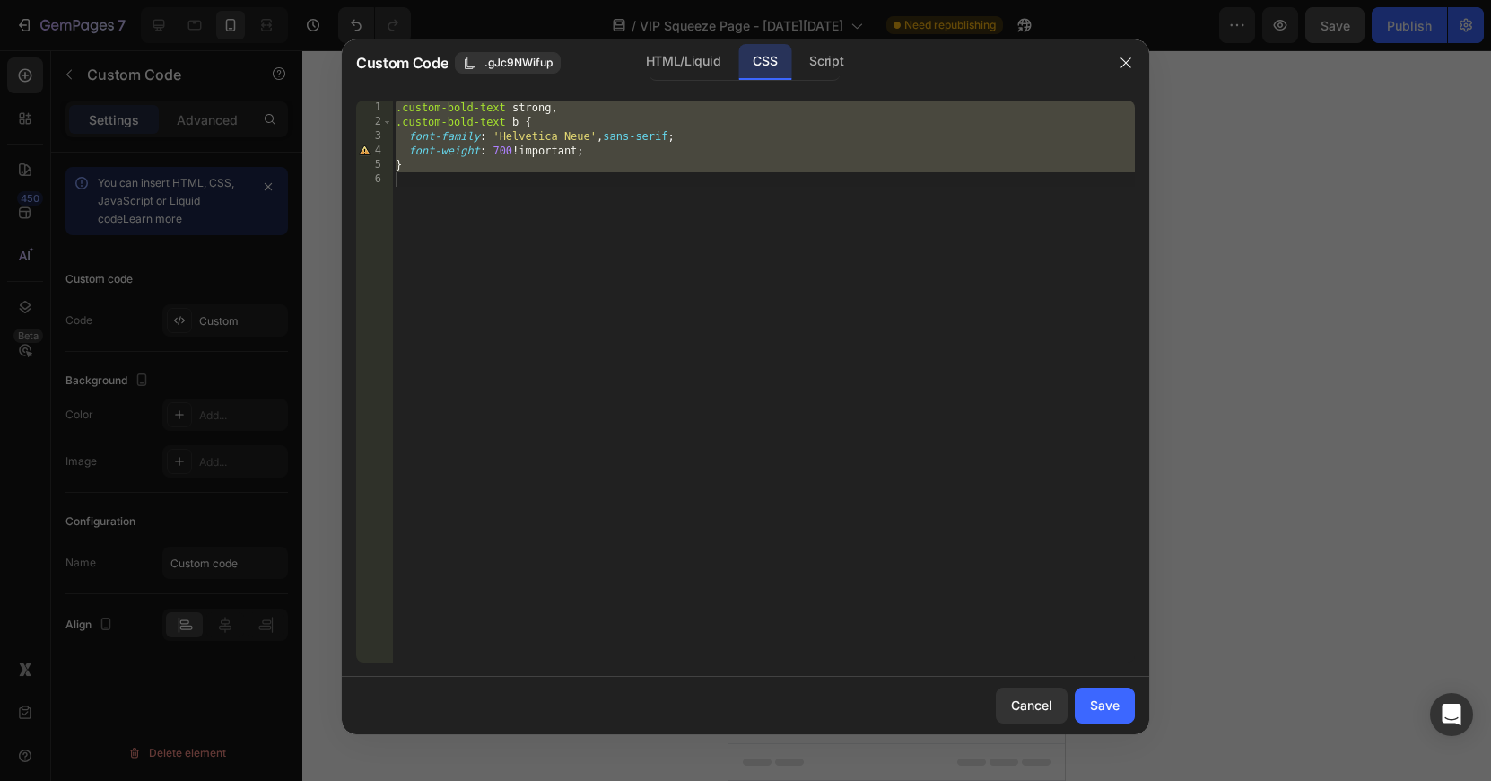
type textarea "}"
click at [611, 178] on div ".custom-bold-text strong , .custom-bold-text b { font-family : ' Helvetica Neue…" at bounding box center [763, 395] width 743 height 590
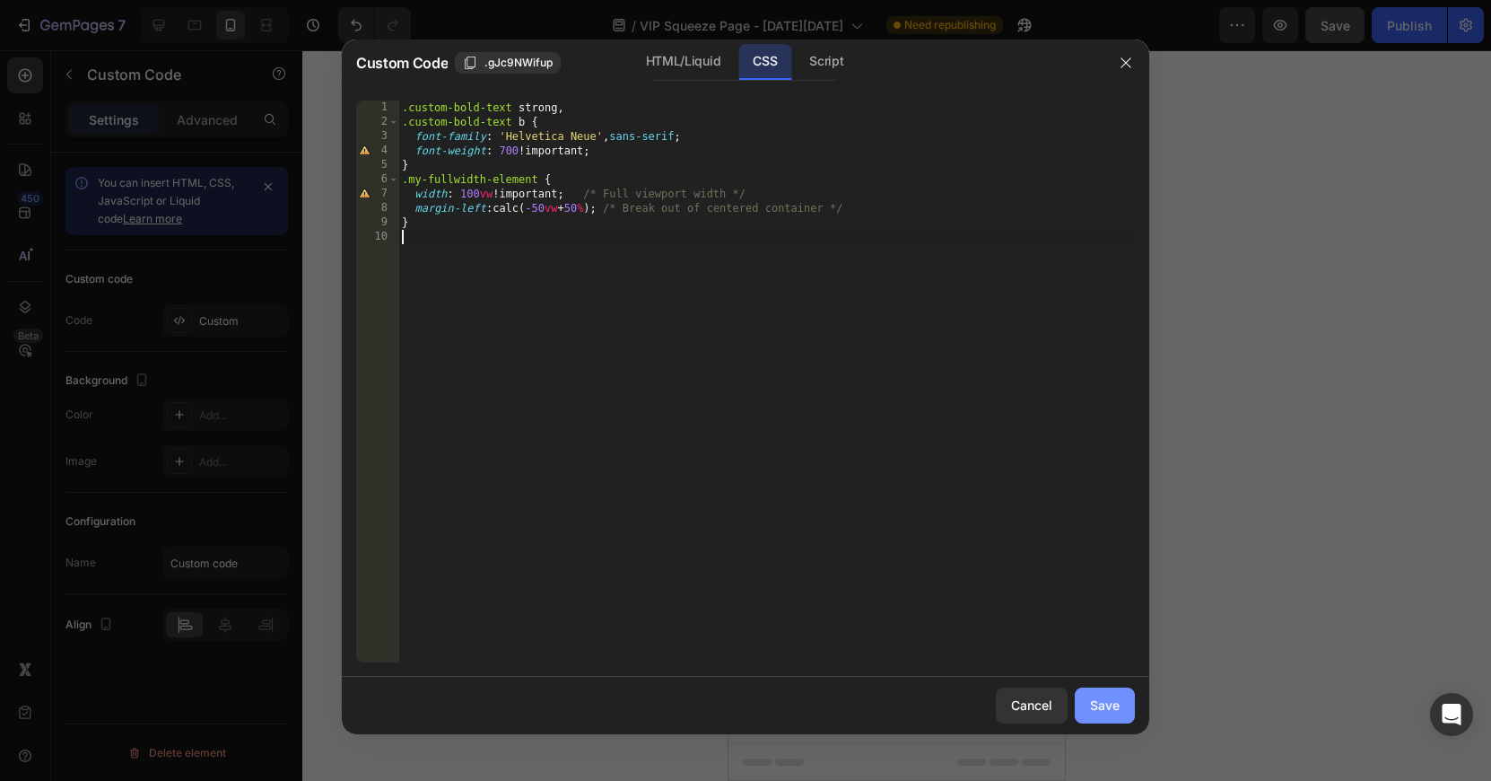
click at [1088, 706] on button "Save" at bounding box center [1105, 705] width 60 height 36
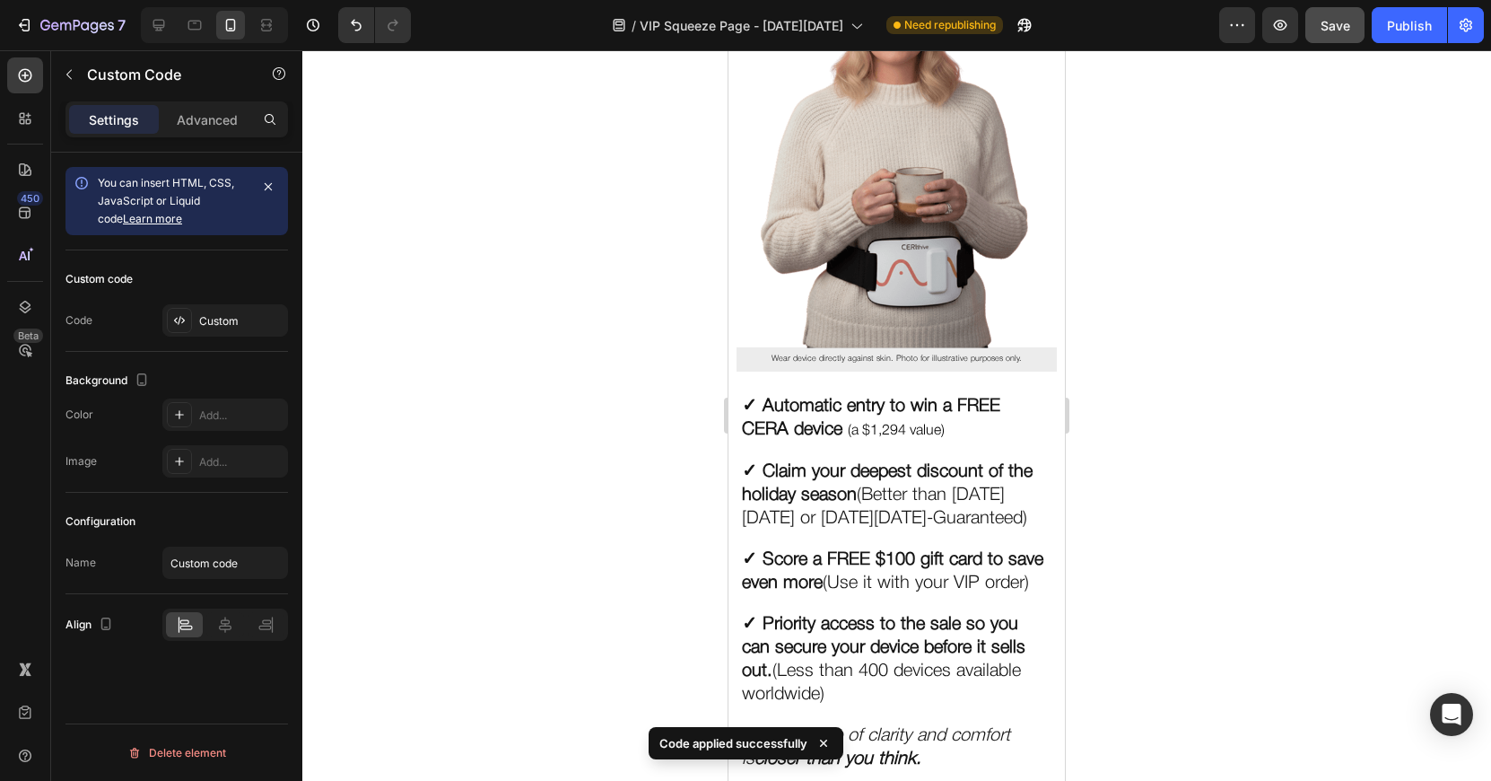
scroll to position [493, 0]
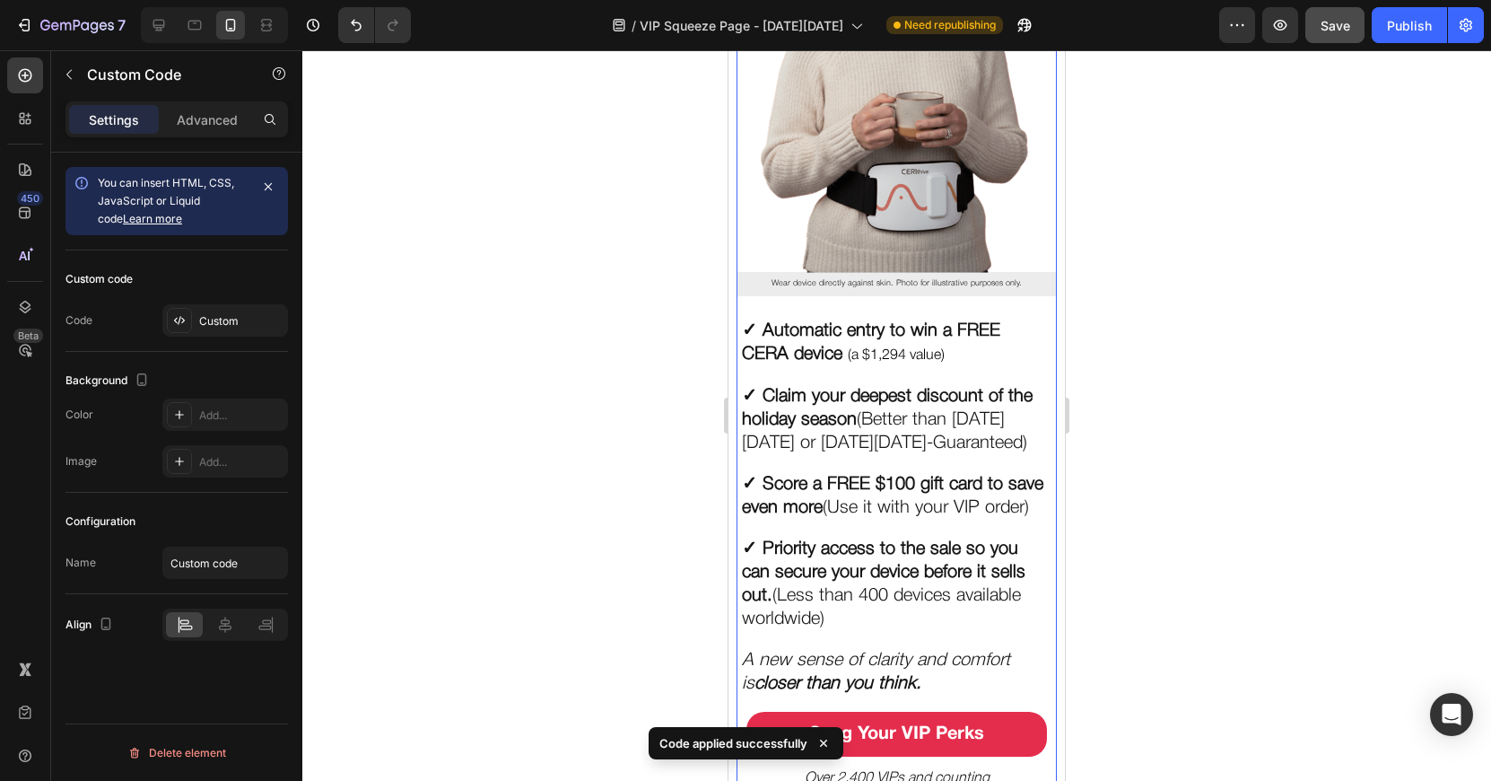
click at [798, 291] on p "Wear device directly against skin. Photo for illustrative purposes only." at bounding box center [896, 283] width 310 height 14
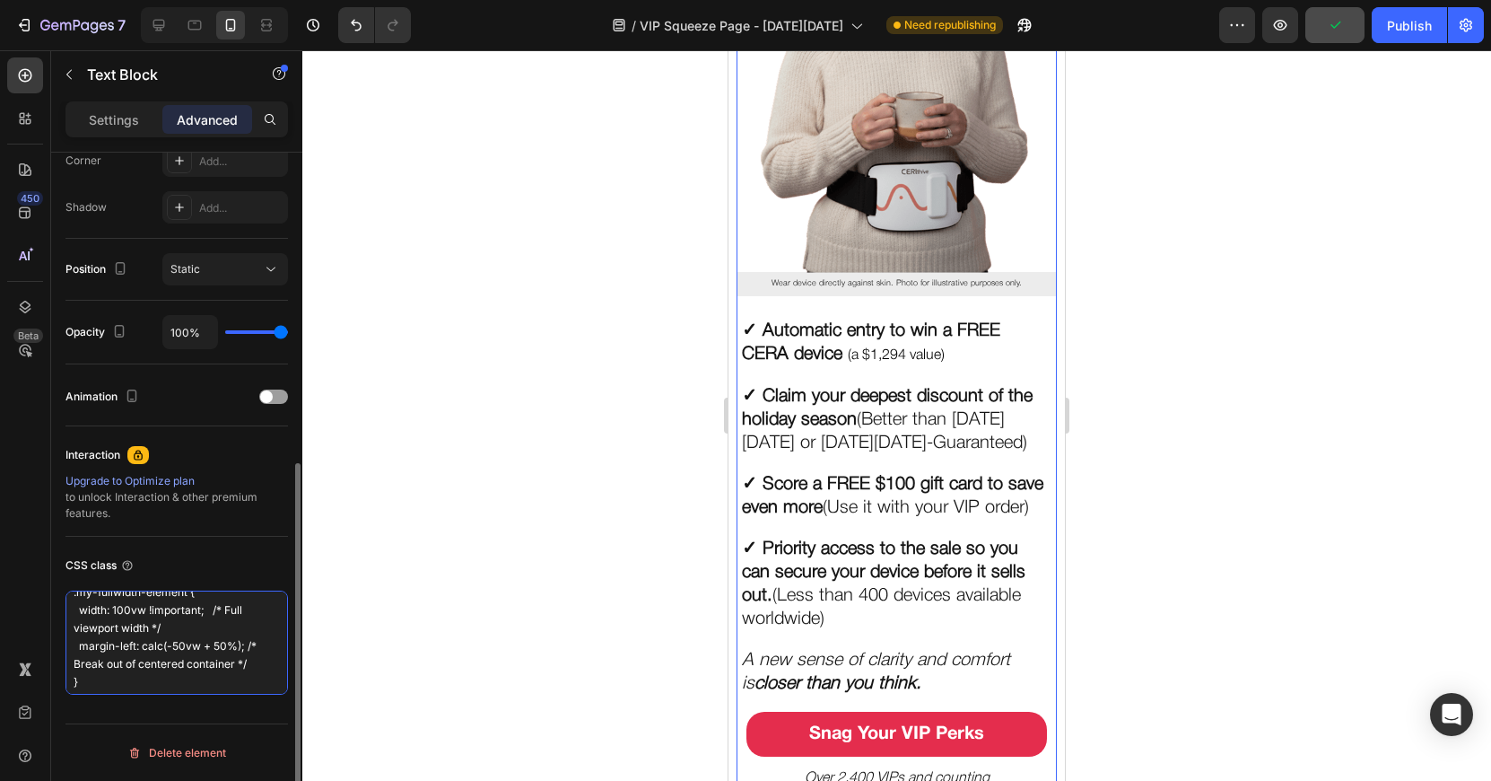
scroll to position [56, 0]
drag, startPoint x: 73, startPoint y: 644, endPoint x: 201, endPoint y: 712, distance: 144.9
click at [201, 712] on div "Display on Desktop Yes No Tablet Yes No Mobile Yes No Spacing (px) -25 0 0 0 0 …" at bounding box center [176, 207] width 251 height 1249
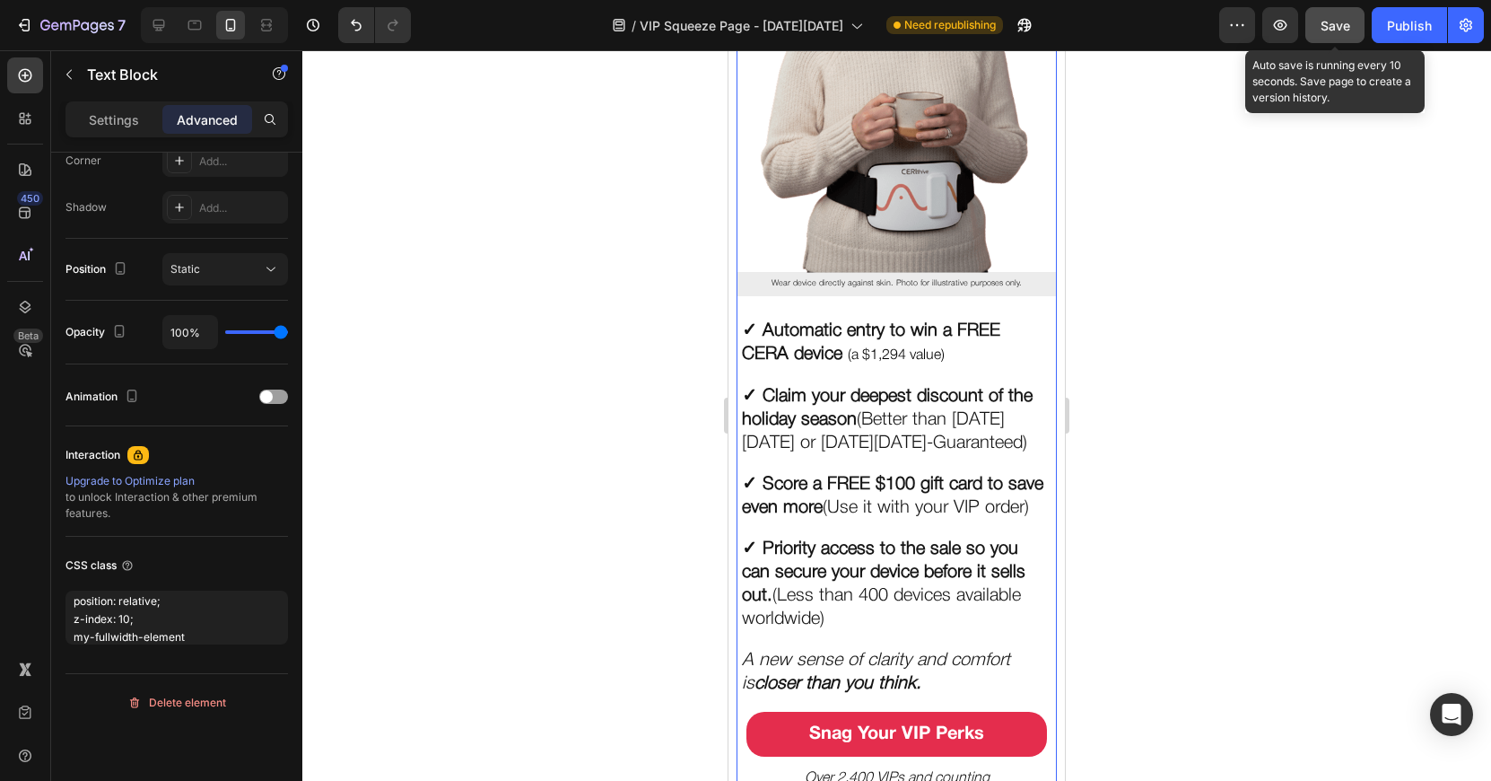
scroll to position [520, 0]
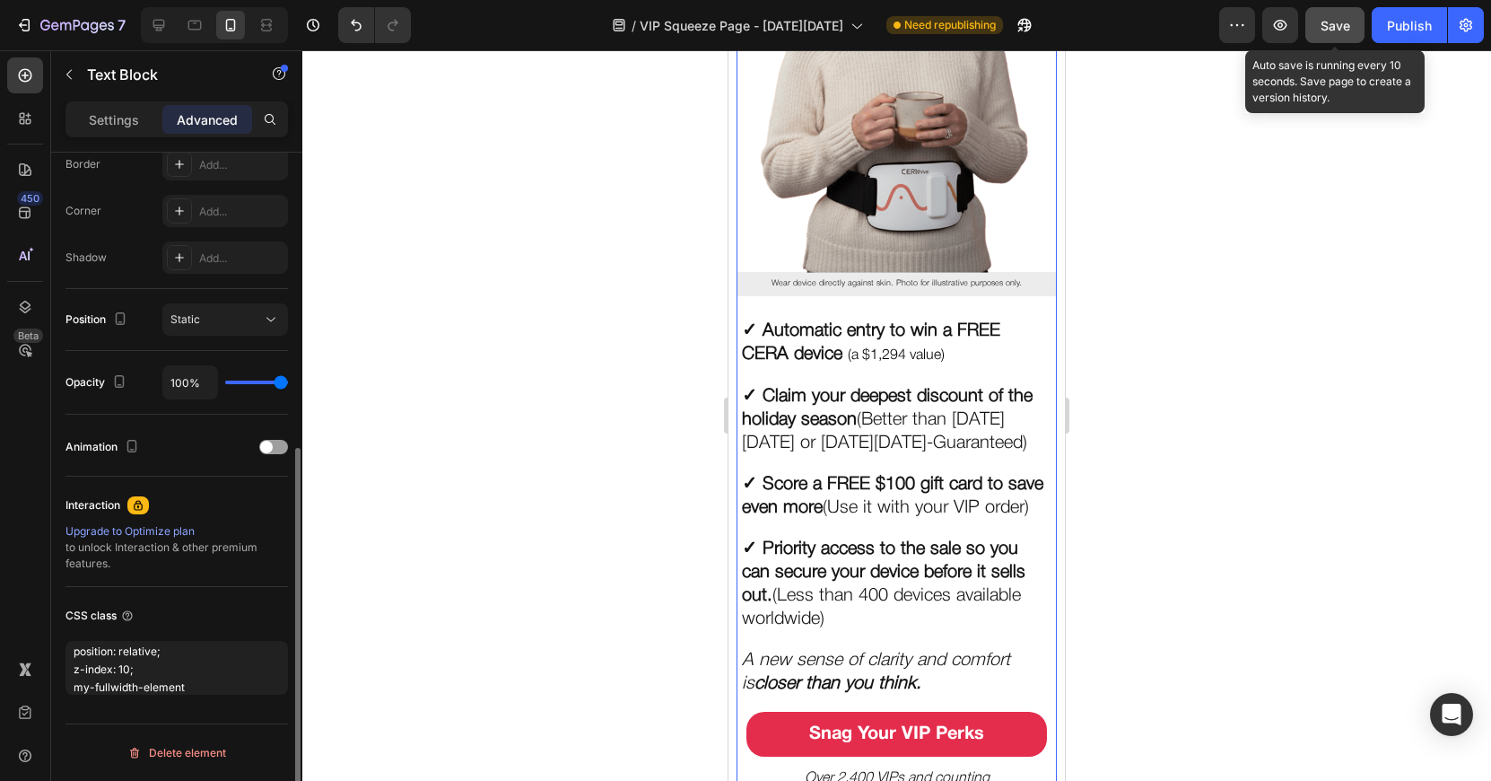
click at [1327, 22] on span "Save" at bounding box center [1336, 25] width 30 height 15
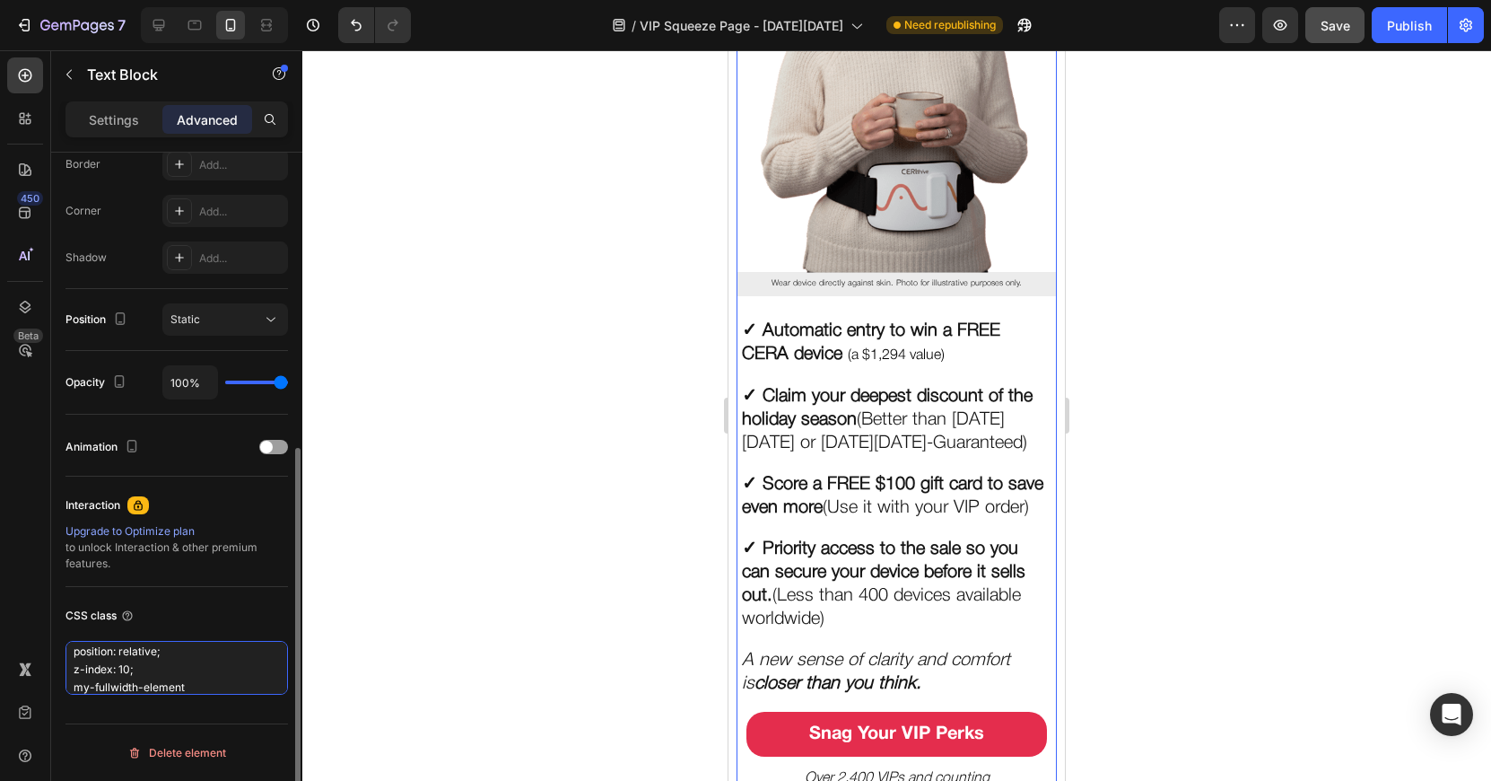
click at [143, 667] on textarea "position: relative; z-index: 10; my-fullwidth-element" at bounding box center [177, 668] width 223 height 54
drag, startPoint x: 73, startPoint y: 690, endPoint x: 69, endPoint y: 658, distance: 32.5
click at [69, 658] on textarea "position: relative; z-index: 10; my-fullwidth-element" at bounding box center [177, 668] width 223 height 54
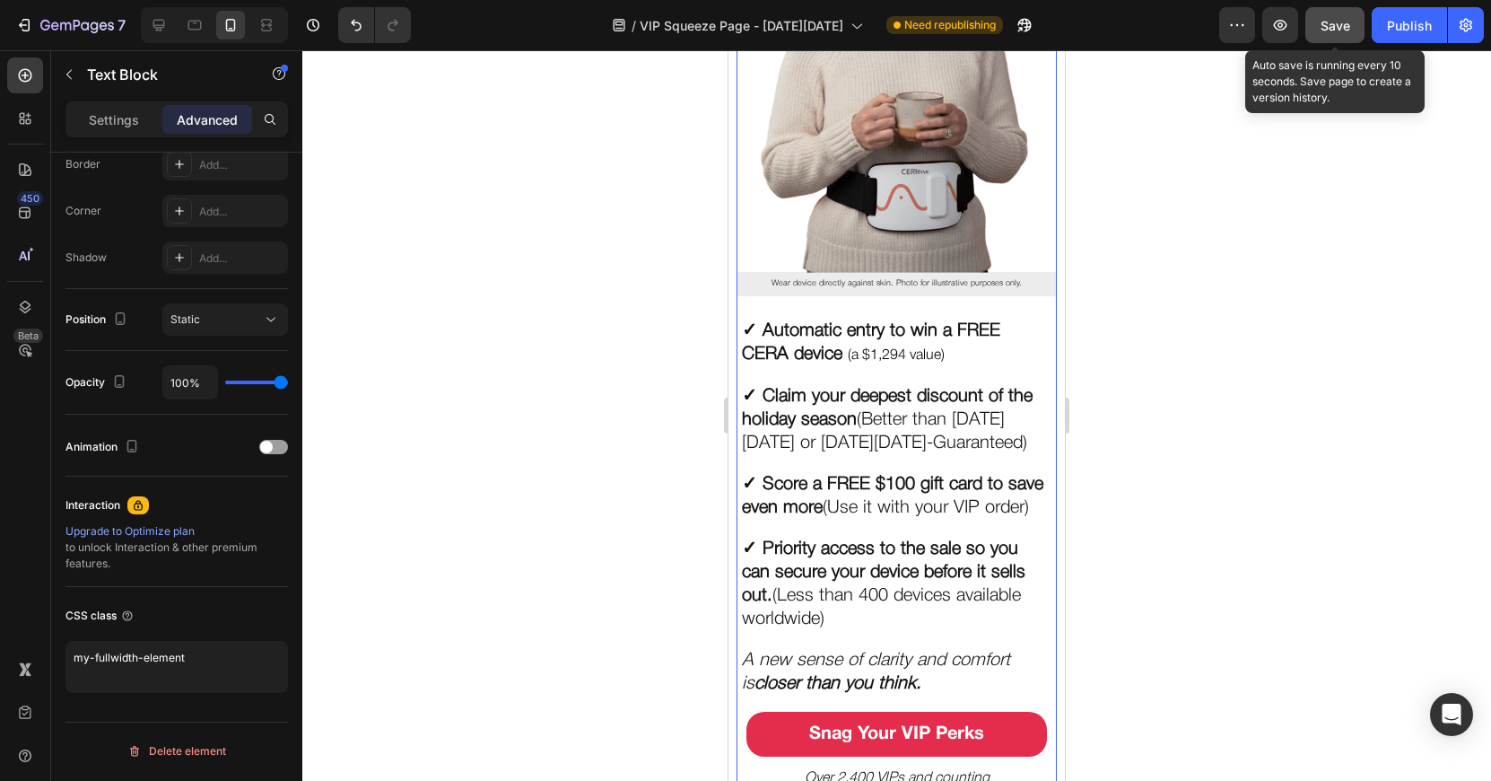
click at [1331, 20] on span "Save" at bounding box center [1336, 25] width 30 height 15
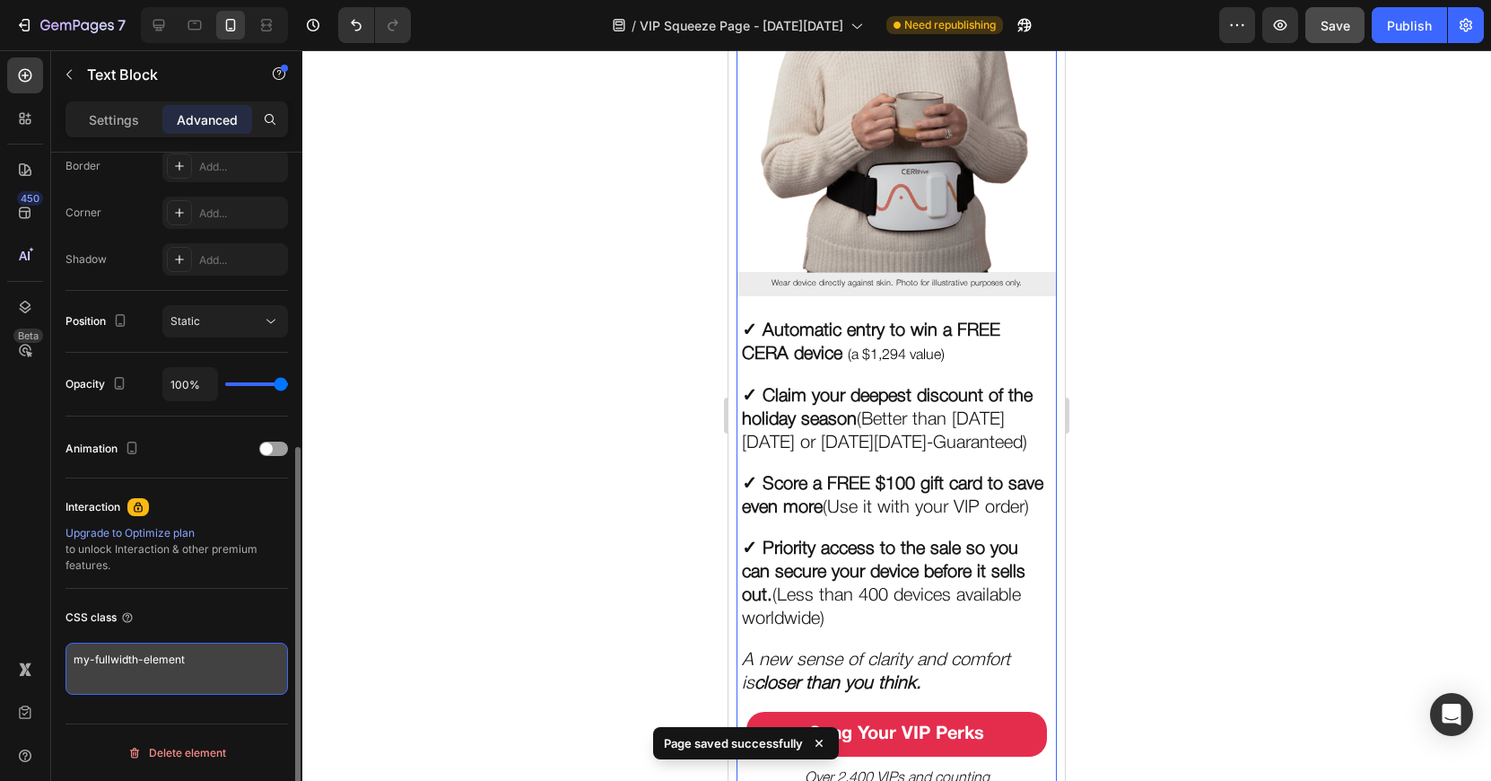
click at [170, 673] on textarea "my-fullwidth-element" at bounding box center [177, 668] width 223 height 52
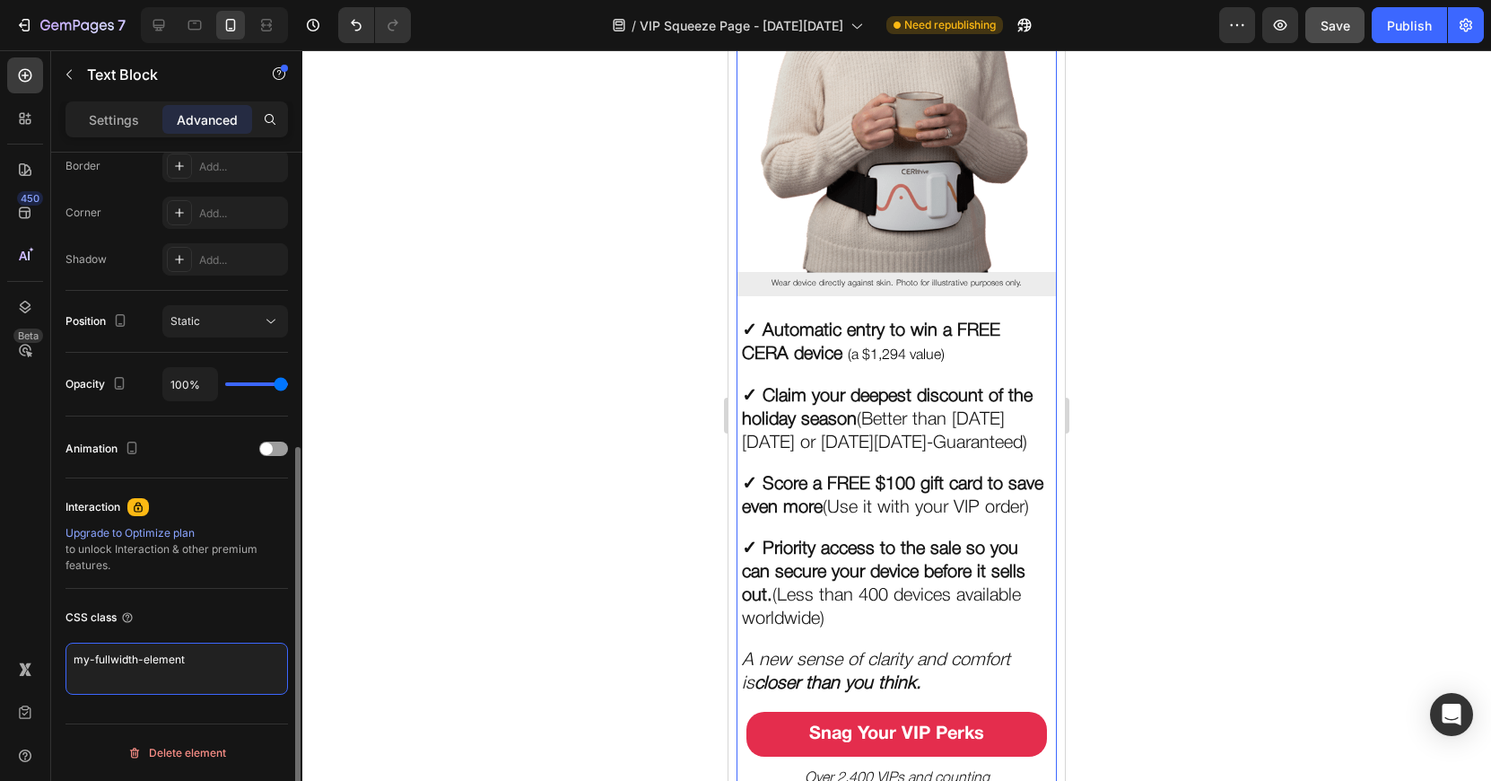
drag, startPoint x: 205, startPoint y: 661, endPoint x: 57, endPoint y: 656, distance: 148.1
click at [57, 656] on div "Display on Desktop Yes No Tablet Yes No Mobile Yes No Spacing (px) -25 0 0 0 0 …" at bounding box center [176, 233] width 251 height 1197
paste textarea "position: relative; z-index: 10;"
type textarea "position: relative; z-index: 10;"
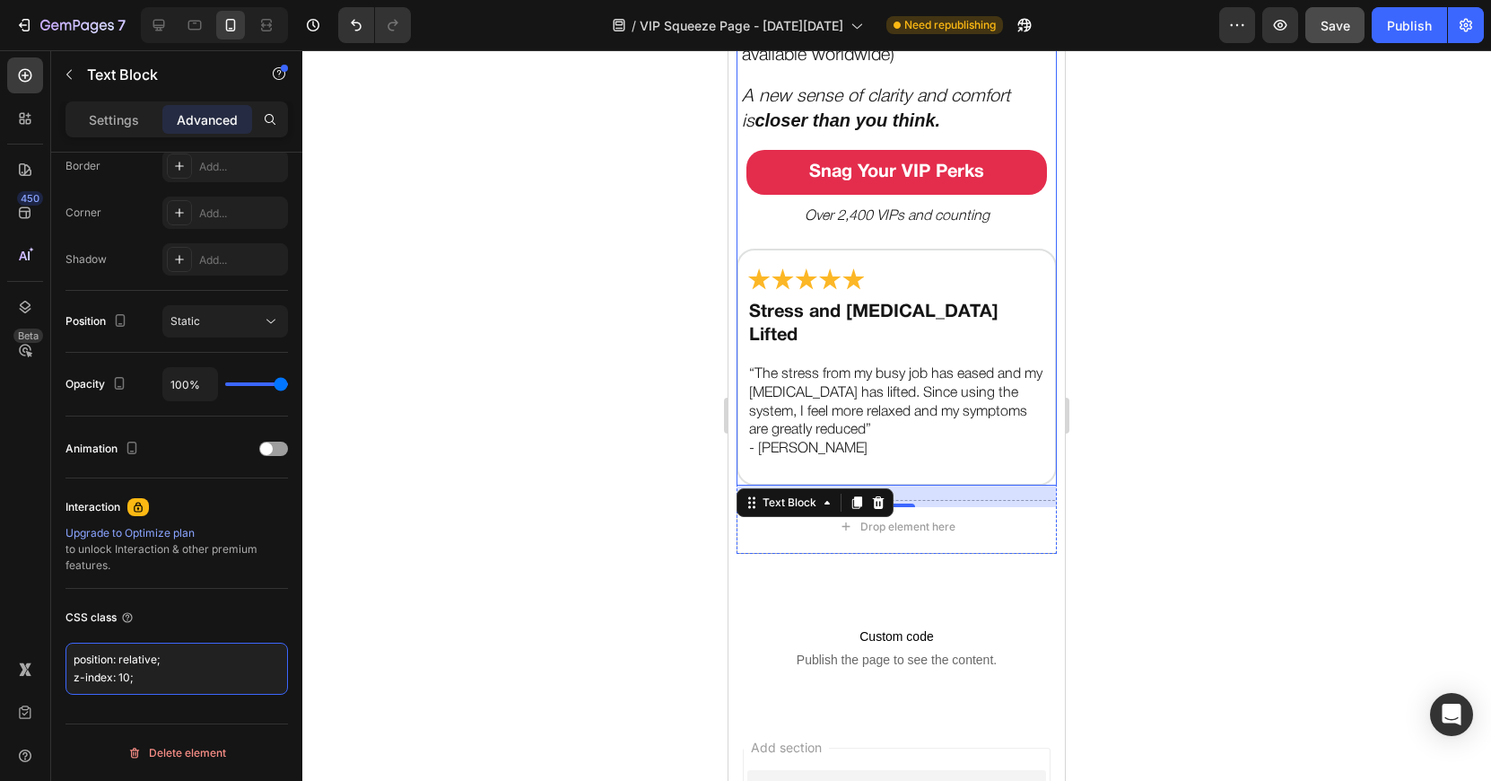
scroll to position [1137, 0]
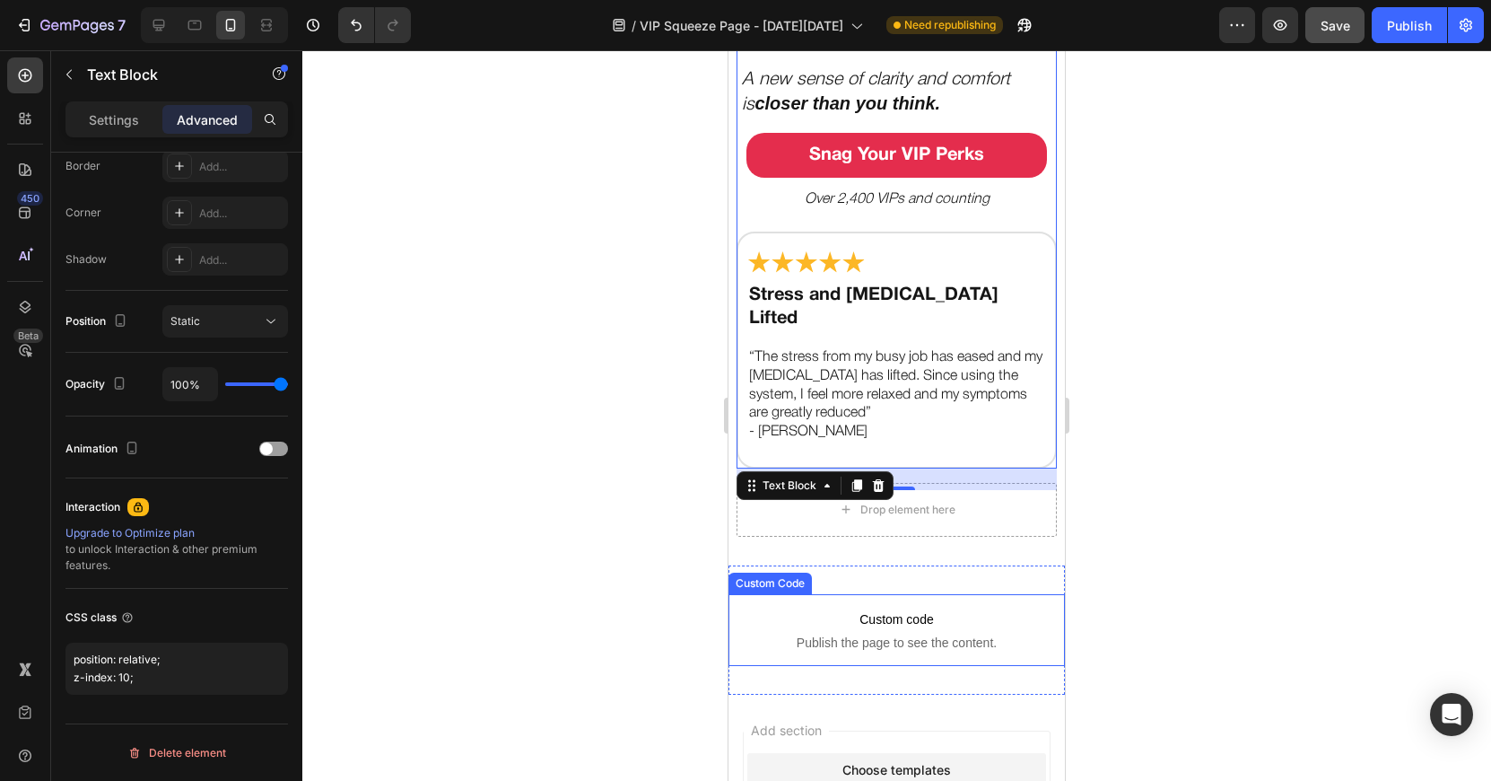
click at [869, 616] on span "Custom code" at bounding box center [897, 619] width 336 height 22
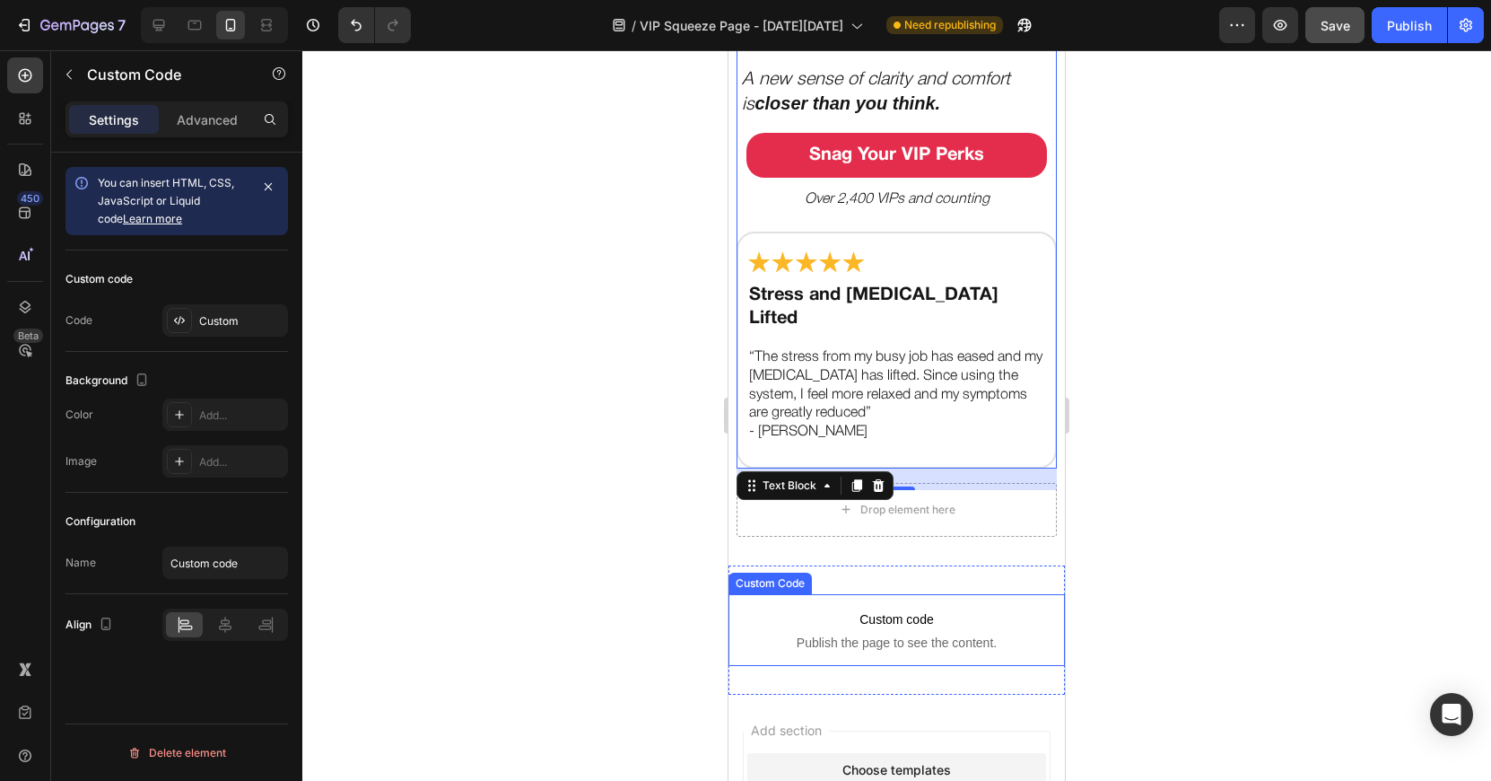
scroll to position [0, 0]
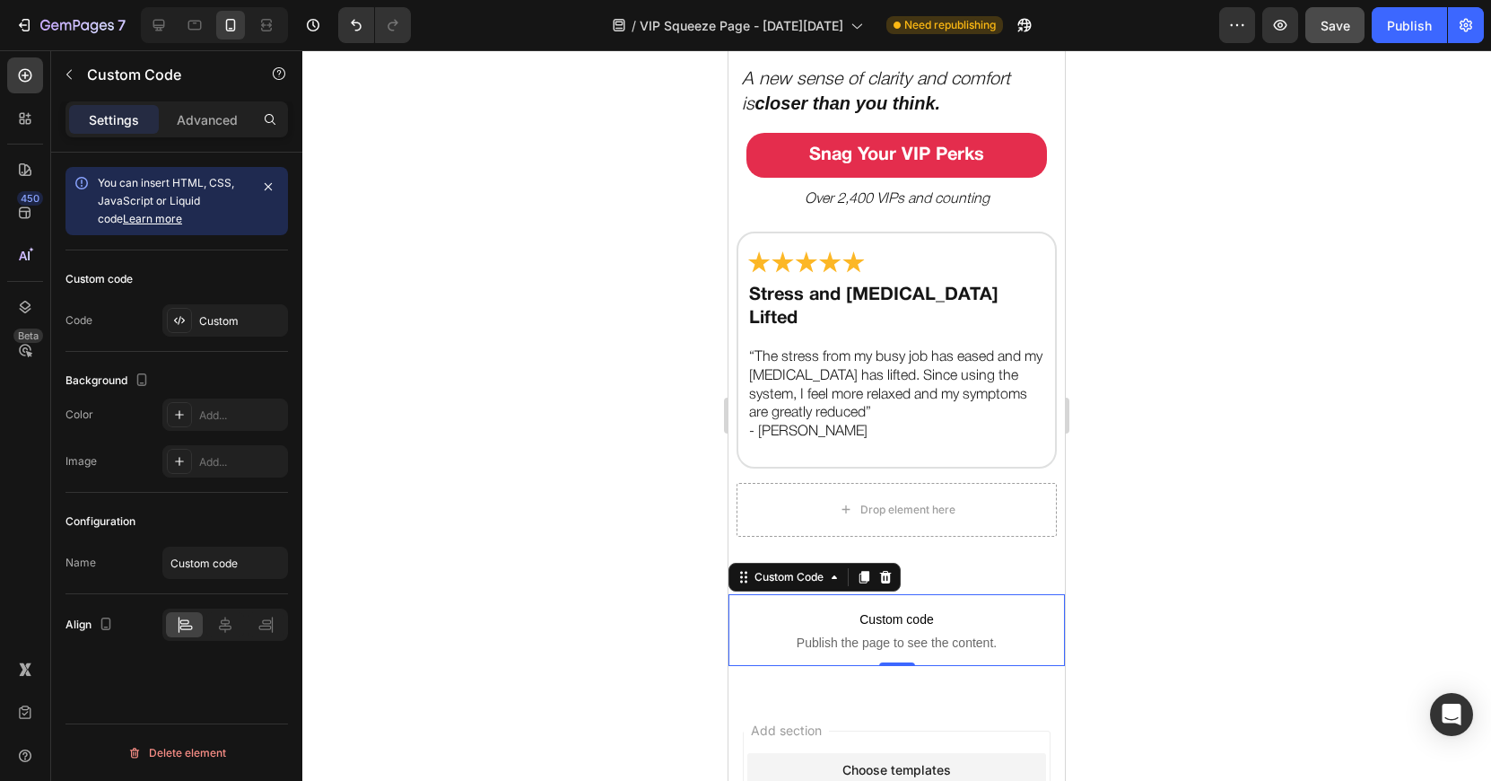
click at [869, 616] on span "Custom code" at bounding box center [897, 619] width 336 height 22
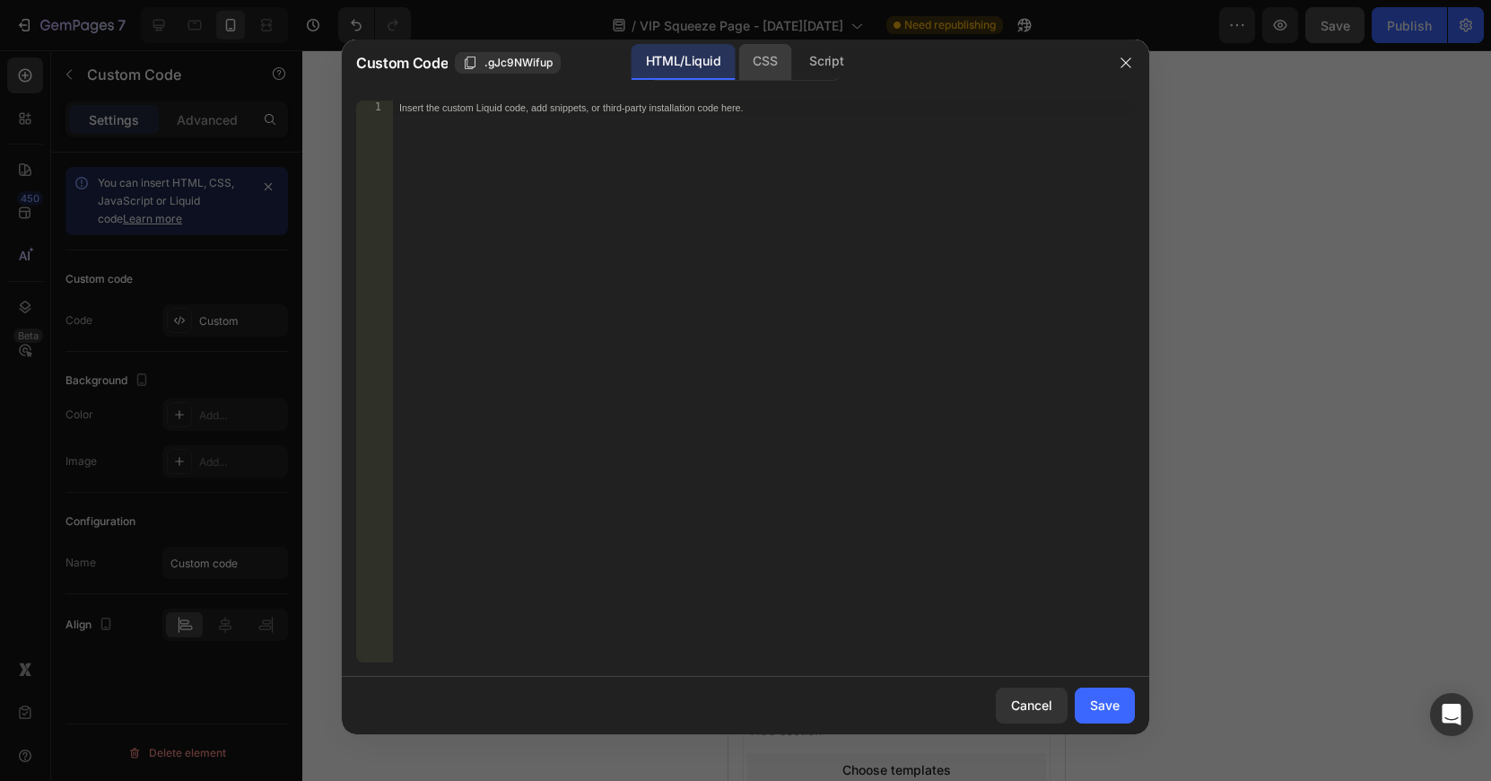
click at [752, 74] on div "CSS" at bounding box center [764, 62] width 53 height 36
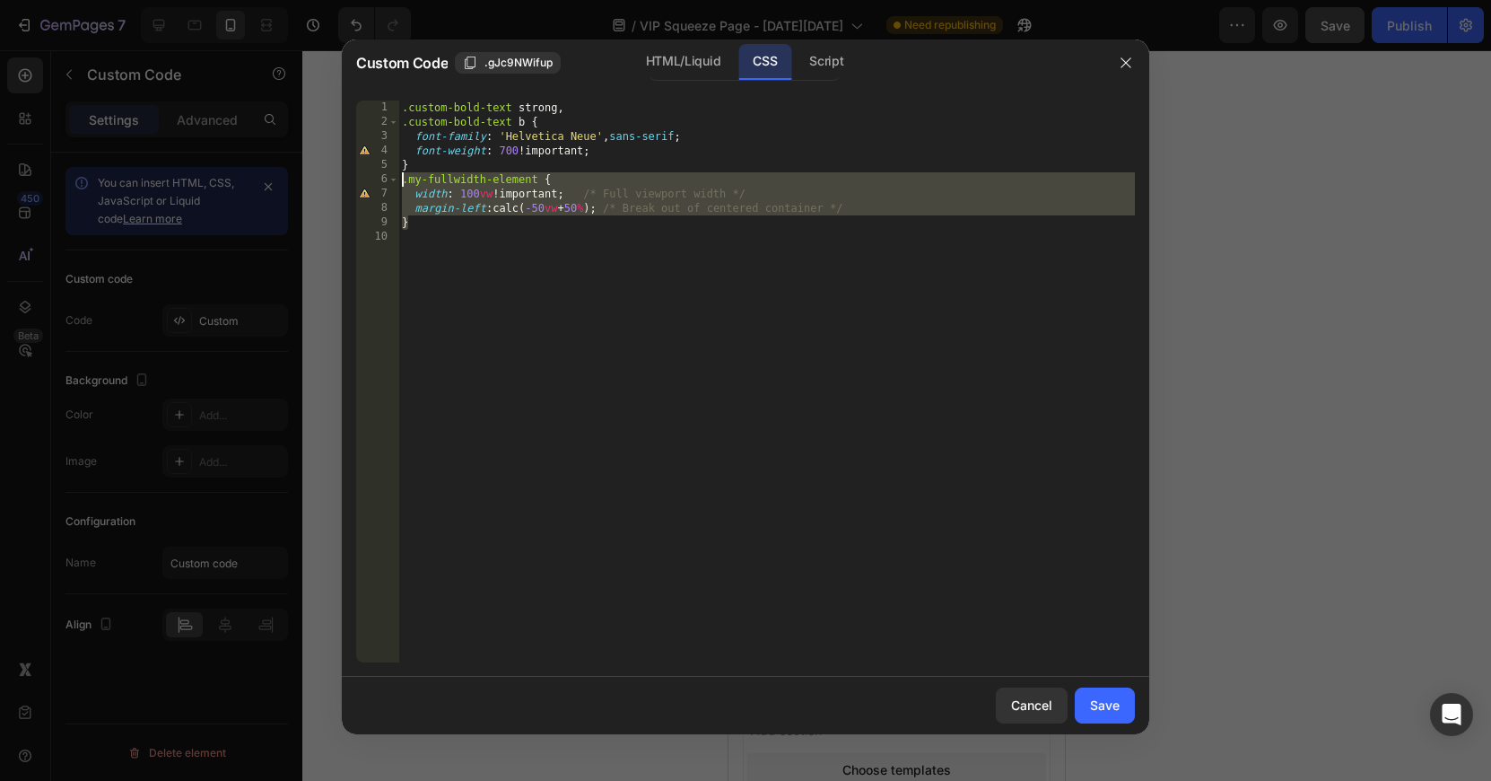
drag, startPoint x: 434, startPoint y: 223, endPoint x: 400, endPoint y: 184, distance: 51.5
click at [400, 184] on div ".custom-bold-text strong , .custom-bold-text b { font-family : ' Helvetica Neue…" at bounding box center [766, 395] width 737 height 590
type textarea ".my-fullwidth-element { width: 100vw !important; /* Full viewport width */"
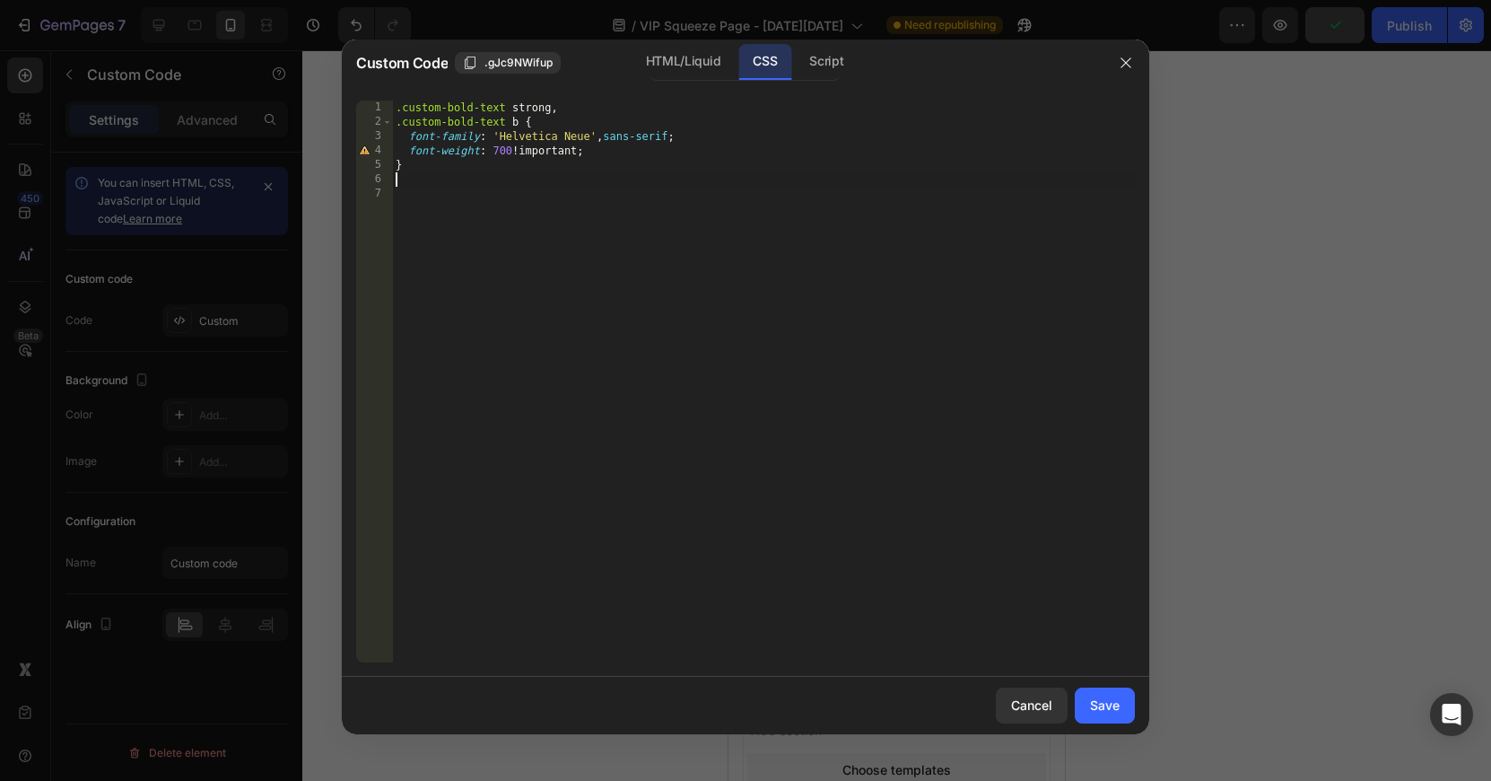
type textarea "}"
click at [1077, 700] on button "Save" at bounding box center [1105, 705] width 60 height 36
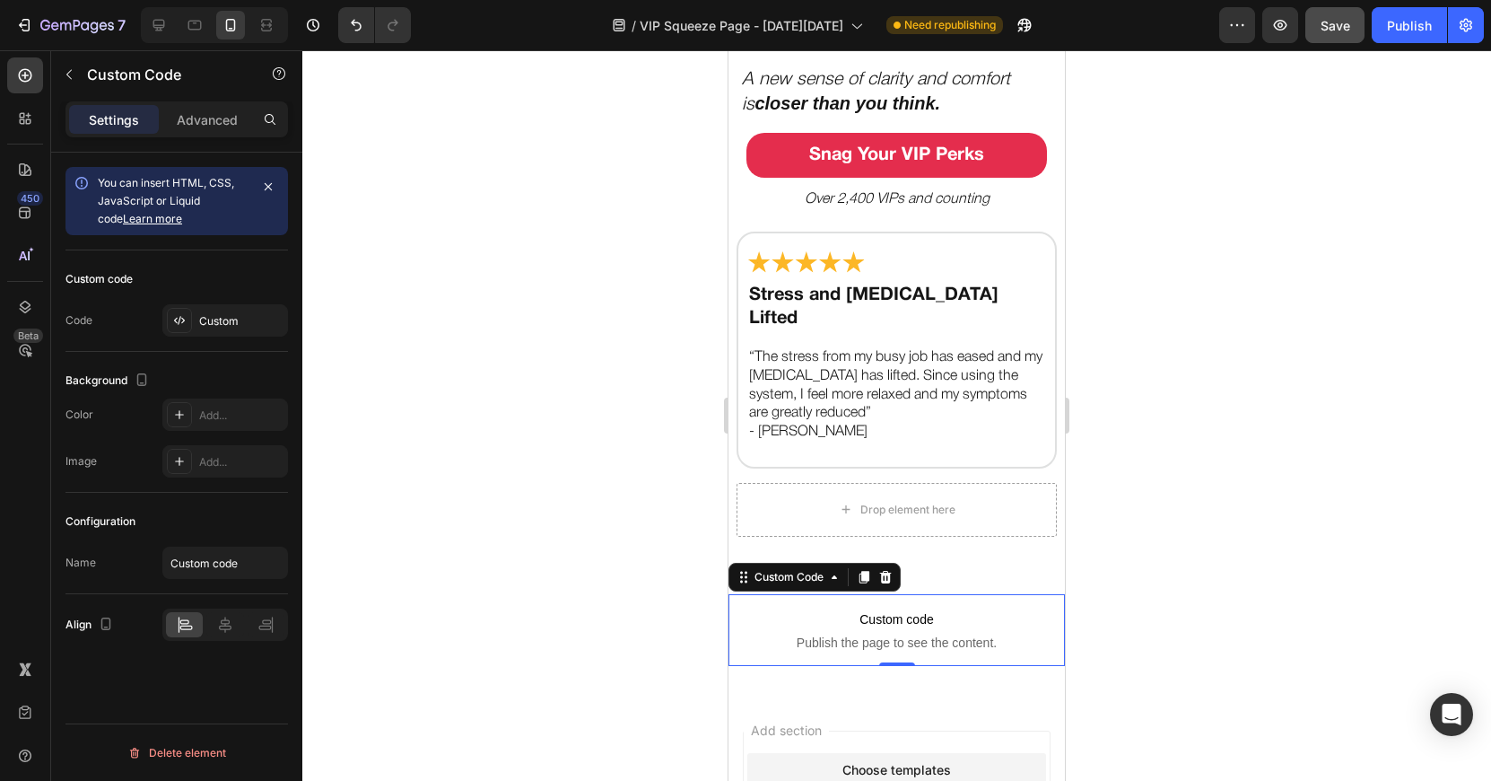
click at [1336, 4] on div "7 Version history / VIP Squeeze Page - [DATE][DATE] Need republishing Preview S…" at bounding box center [745, 25] width 1491 height 51
click at [1334, 15] on button "Save" at bounding box center [1335, 25] width 59 height 36
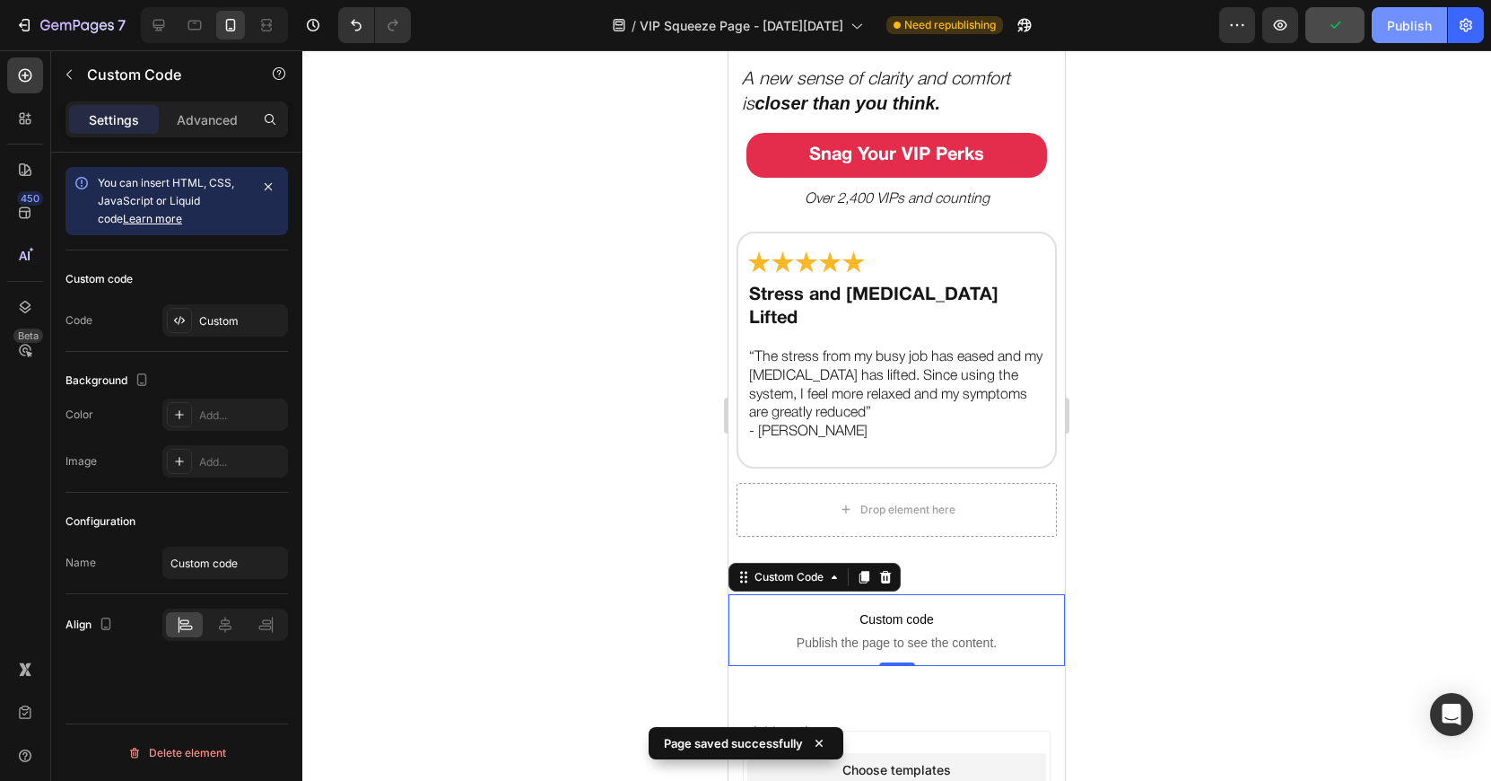
click at [1402, 31] on div "Publish" at bounding box center [1409, 25] width 45 height 19
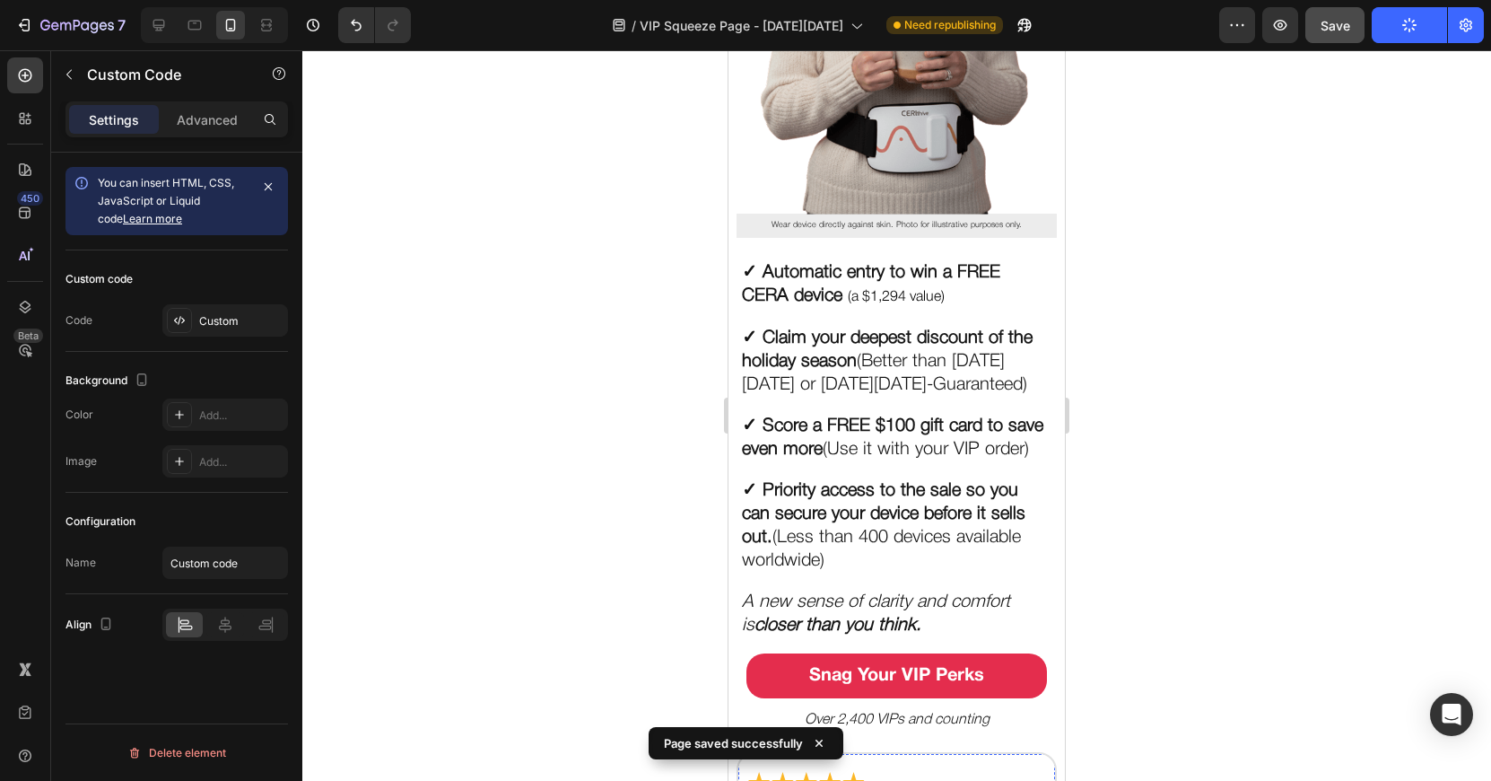
scroll to position [551, 0]
